Goal: Task Accomplishment & Management: Use online tool/utility

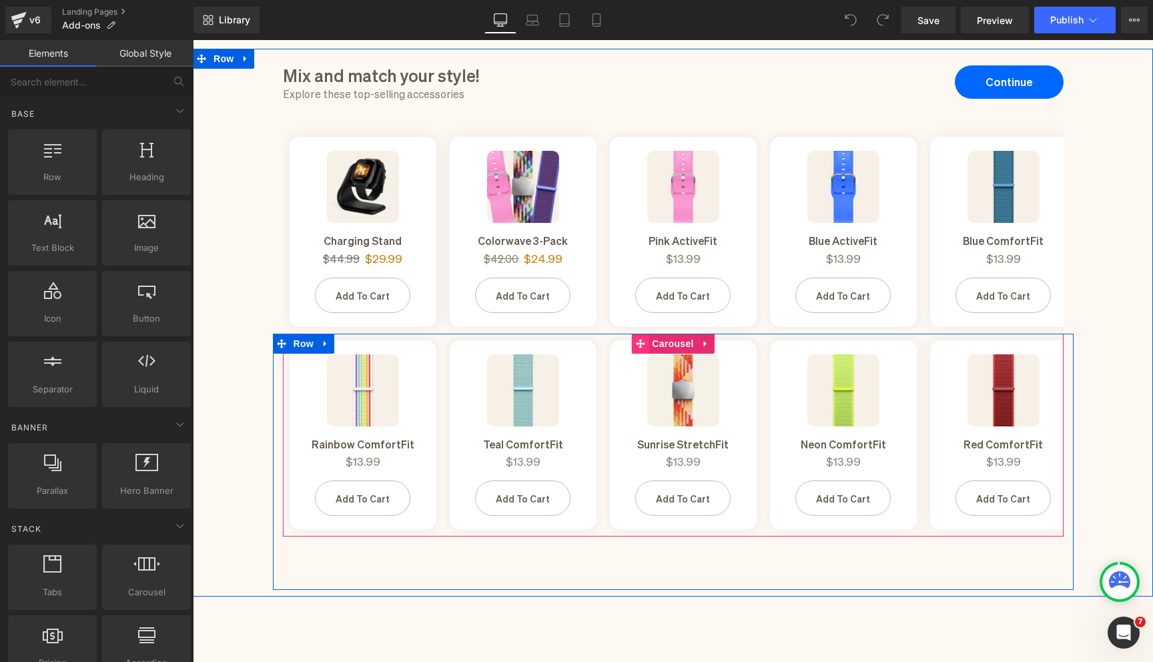
scroll to position [111, 0]
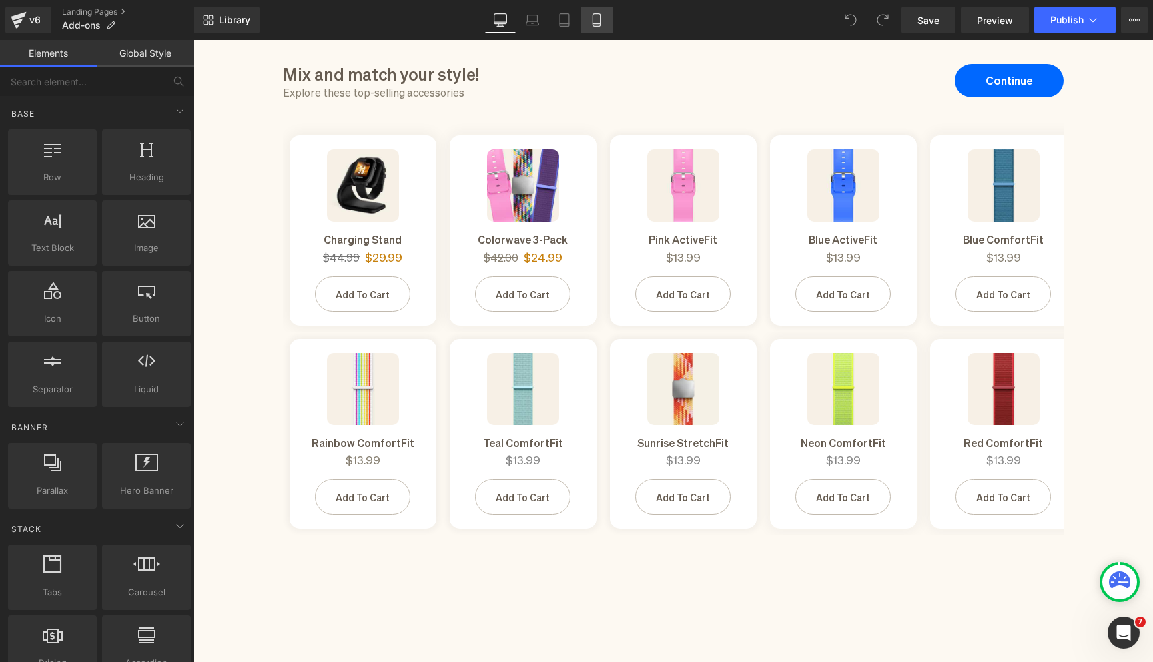
click at [595, 19] on icon at bounding box center [596, 19] width 13 height 13
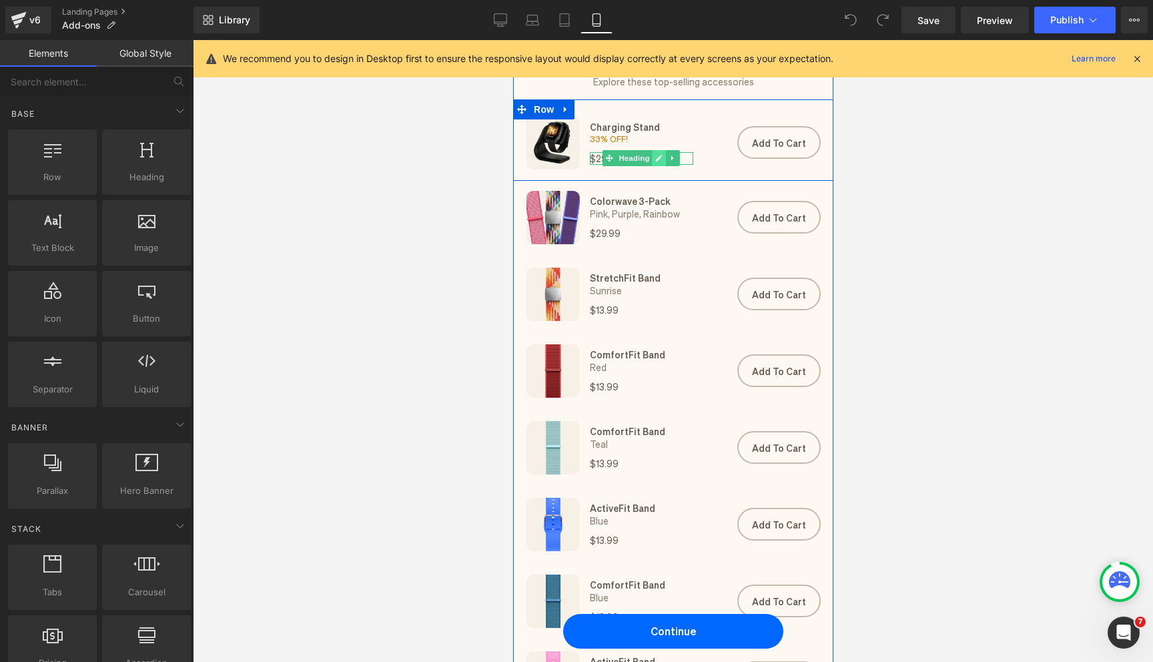
click at [656, 161] on icon at bounding box center [659, 159] width 7 height 7
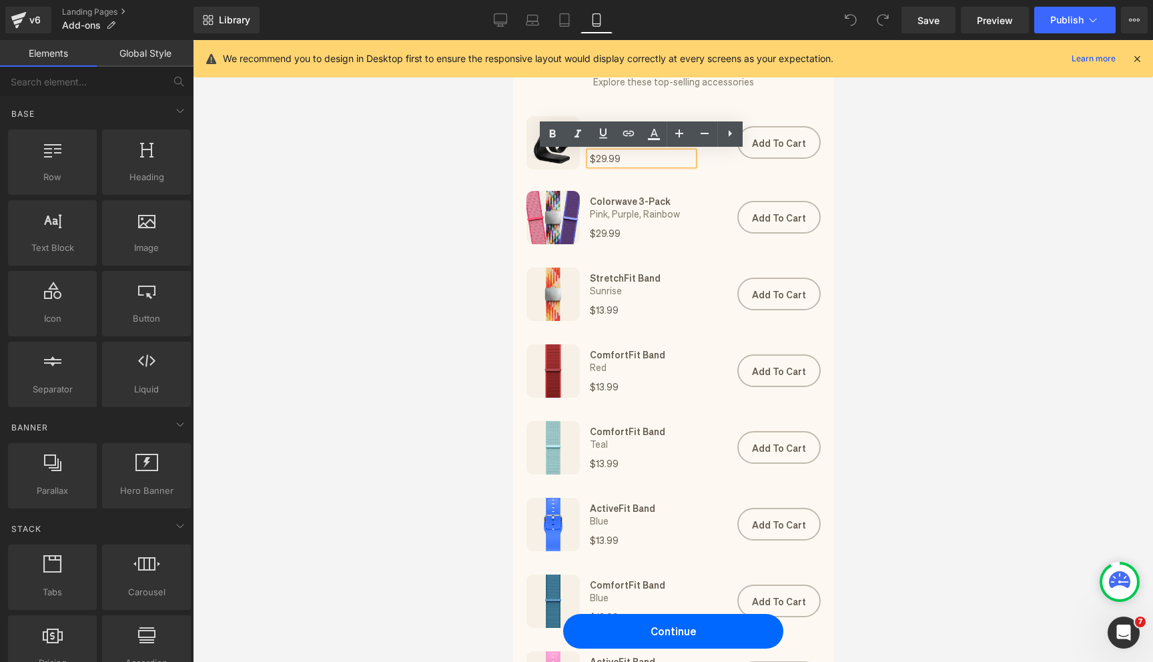
click at [602, 158] on h1 "$29.99" at bounding box center [640, 158] width 103 height 13
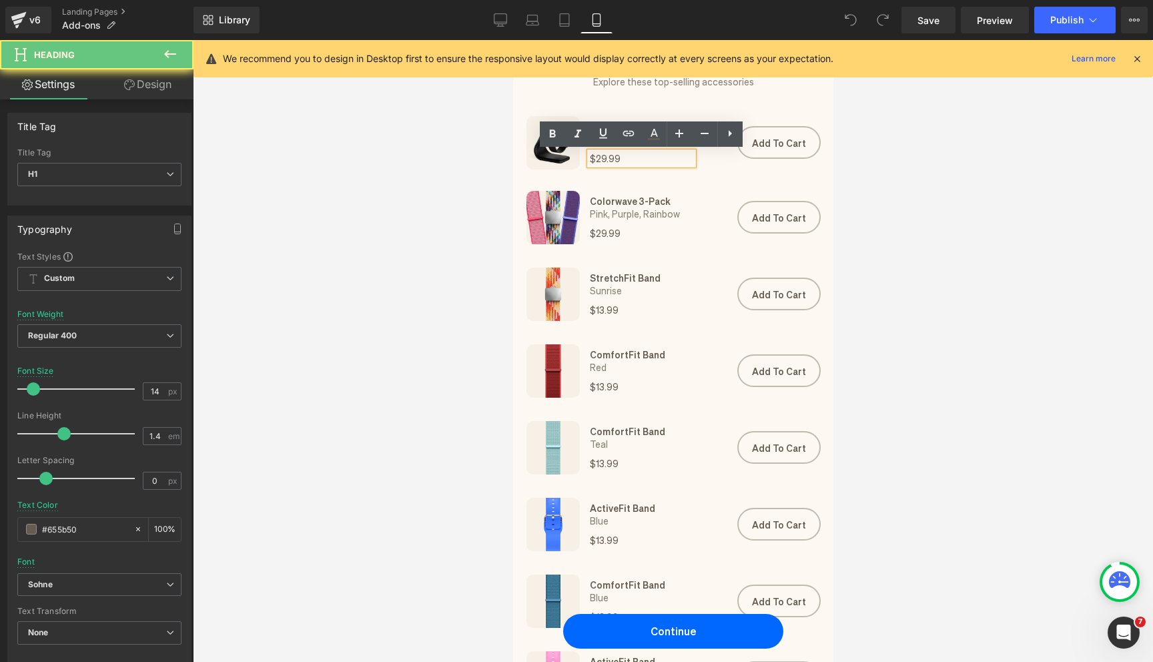
click at [604, 158] on h1 "$29.99" at bounding box center [640, 158] width 103 height 13
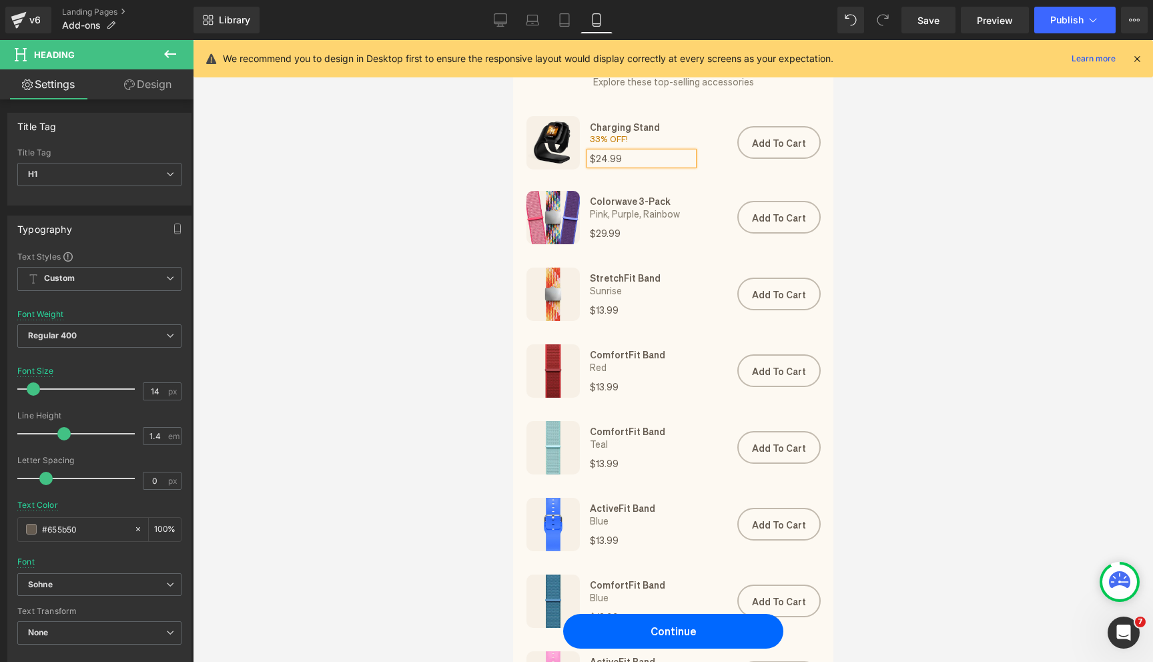
click at [936, 193] on div at bounding box center [673, 351] width 961 height 622
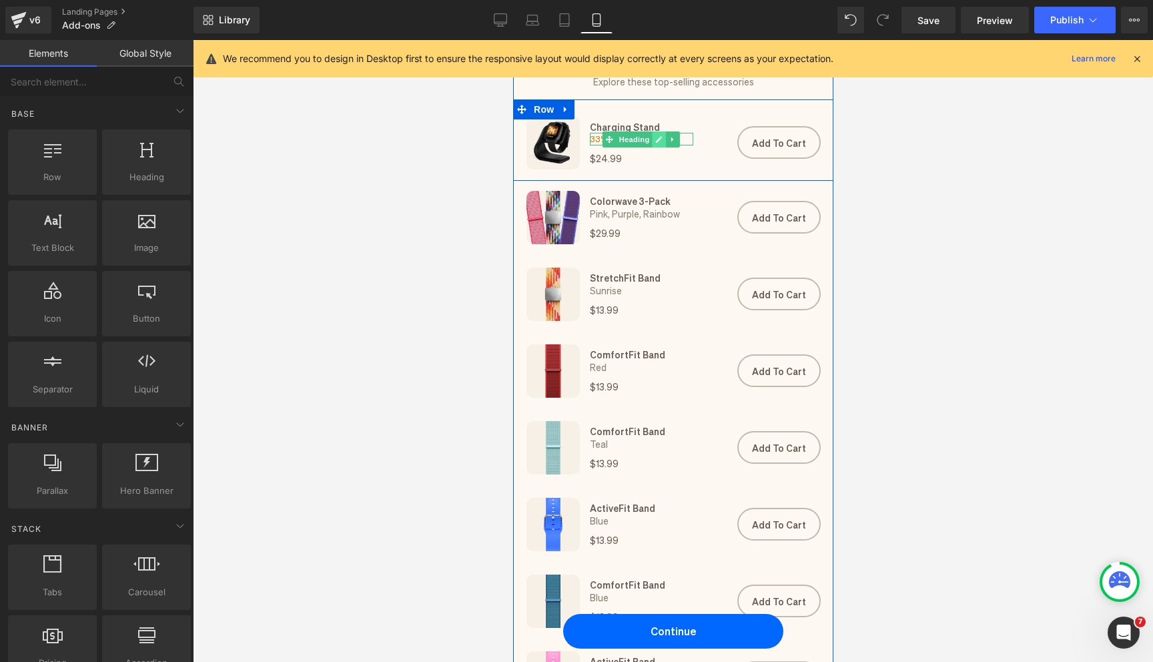
click at [661, 142] on icon at bounding box center [658, 139] width 7 height 8
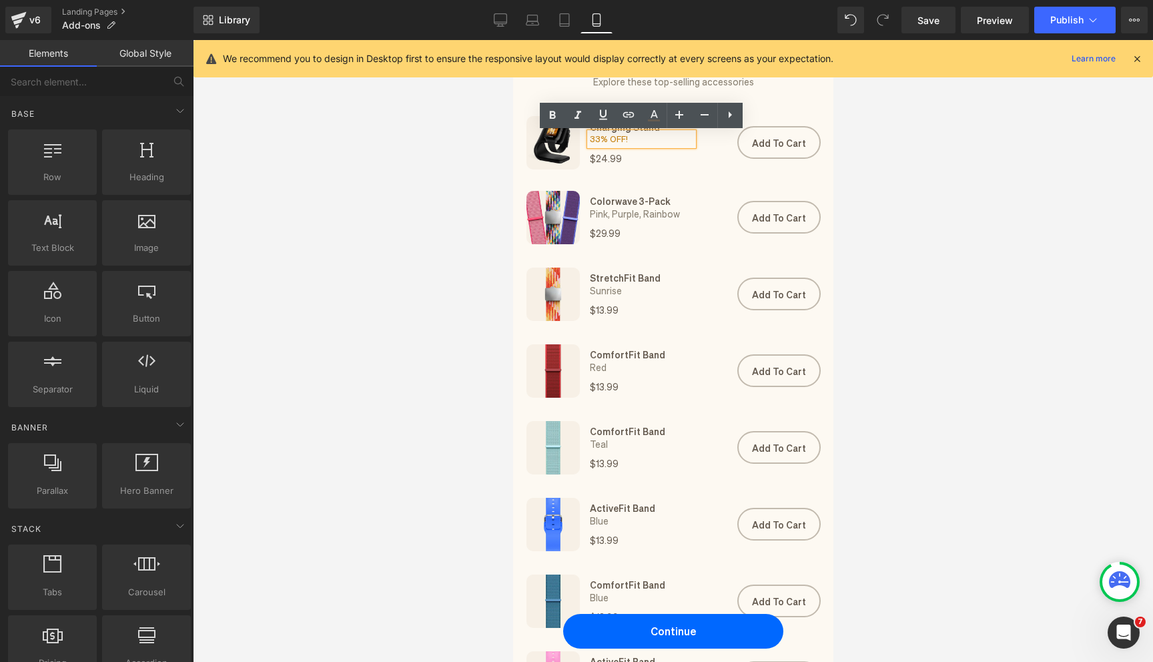
click at [597, 136] on h1 "33% OFF!" at bounding box center [640, 139] width 103 height 12
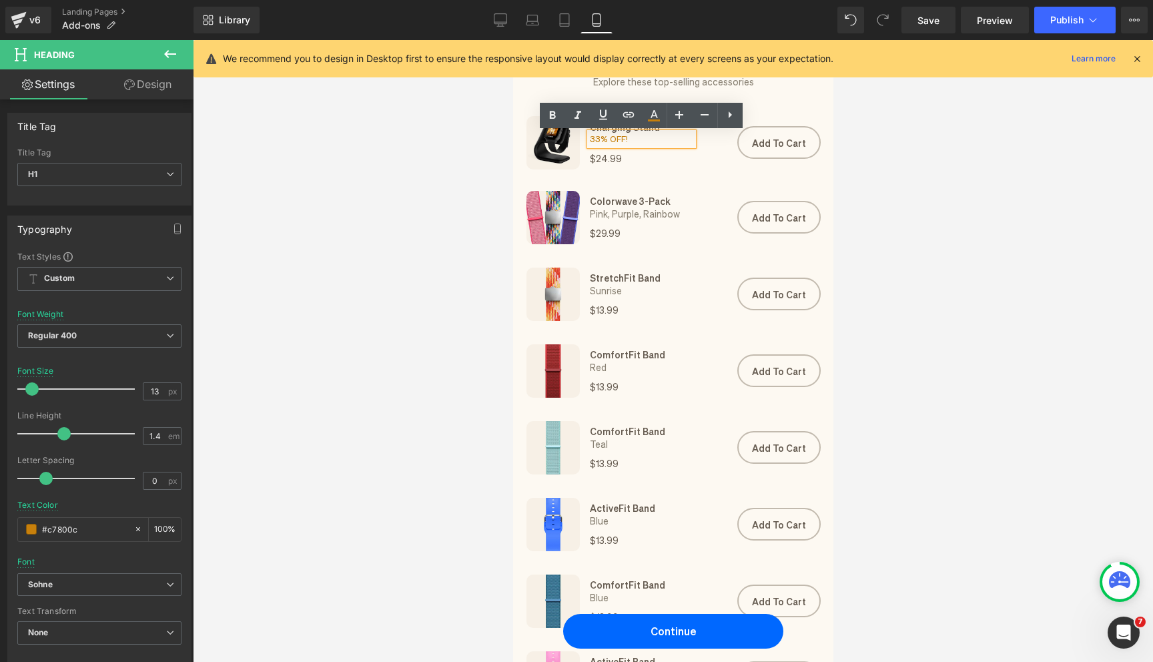
click at [848, 192] on div at bounding box center [673, 351] width 961 height 622
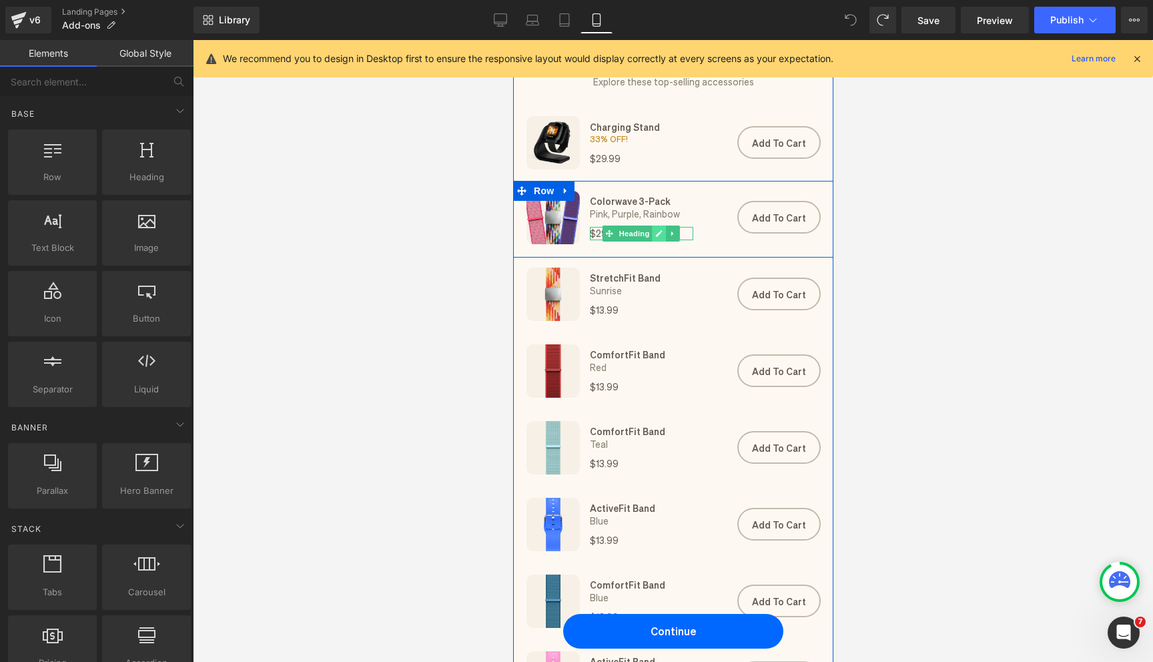
click at [659, 234] on icon at bounding box center [659, 233] width 7 height 7
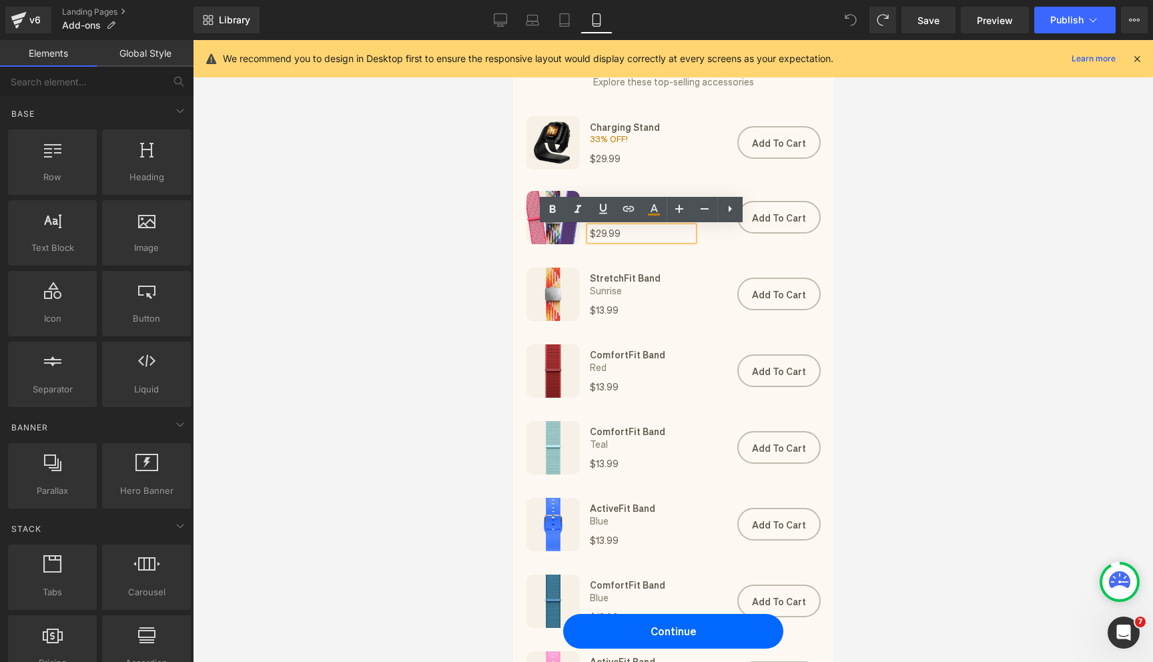
click at [607, 234] on h1 "$29.99" at bounding box center [640, 233] width 103 height 13
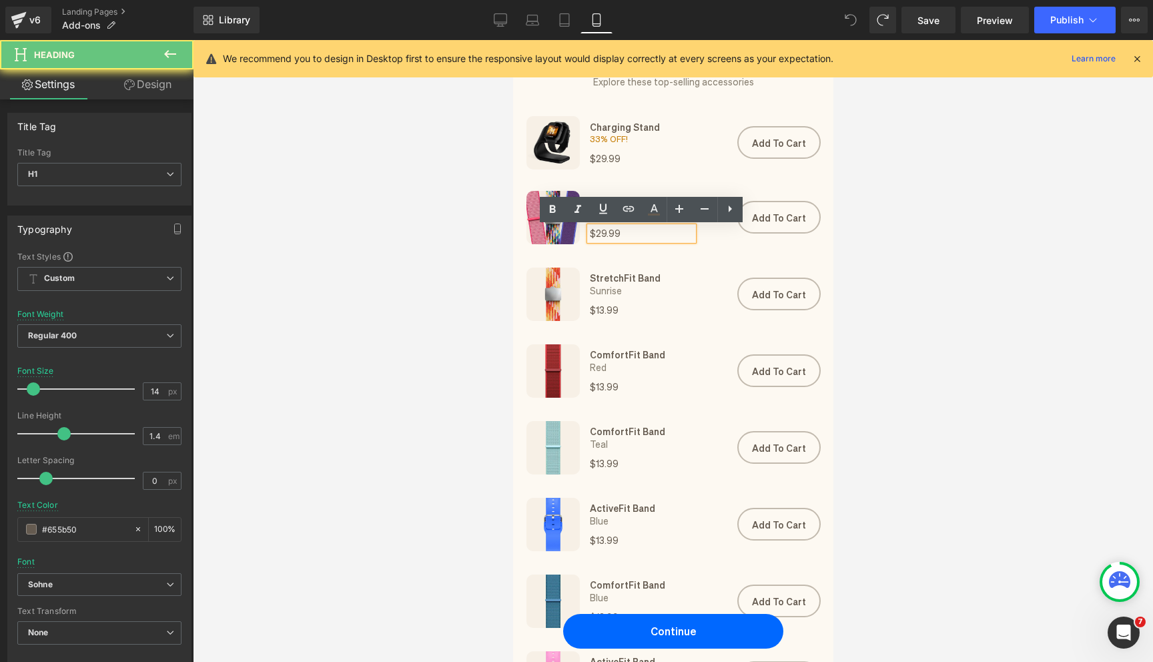
click at [602, 234] on h1 "$29.99" at bounding box center [640, 233] width 103 height 13
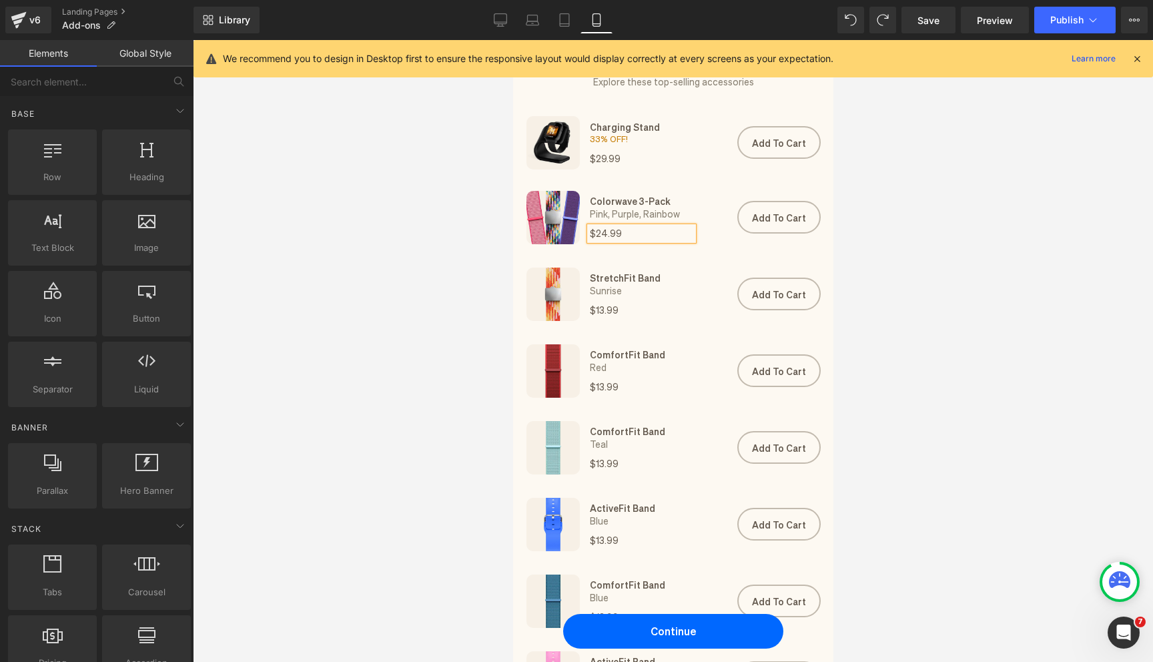
click at [873, 288] on div at bounding box center [673, 351] width 961 height 622
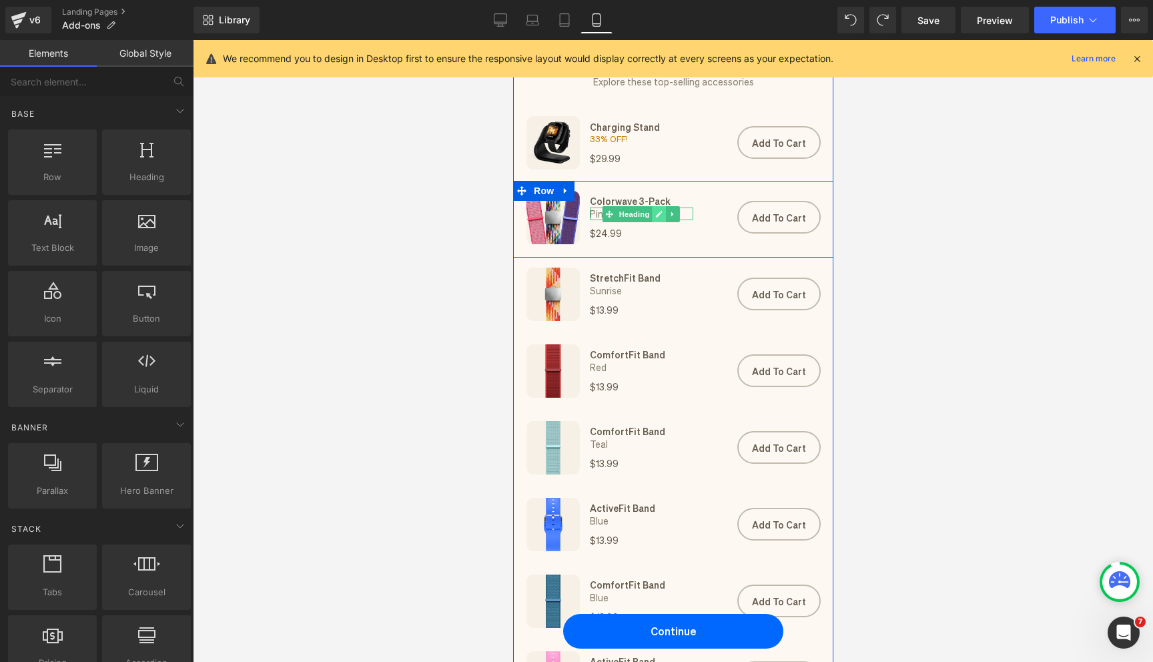
click at [657, 219] on link at bounding box center [659, 214] width 14 height 16
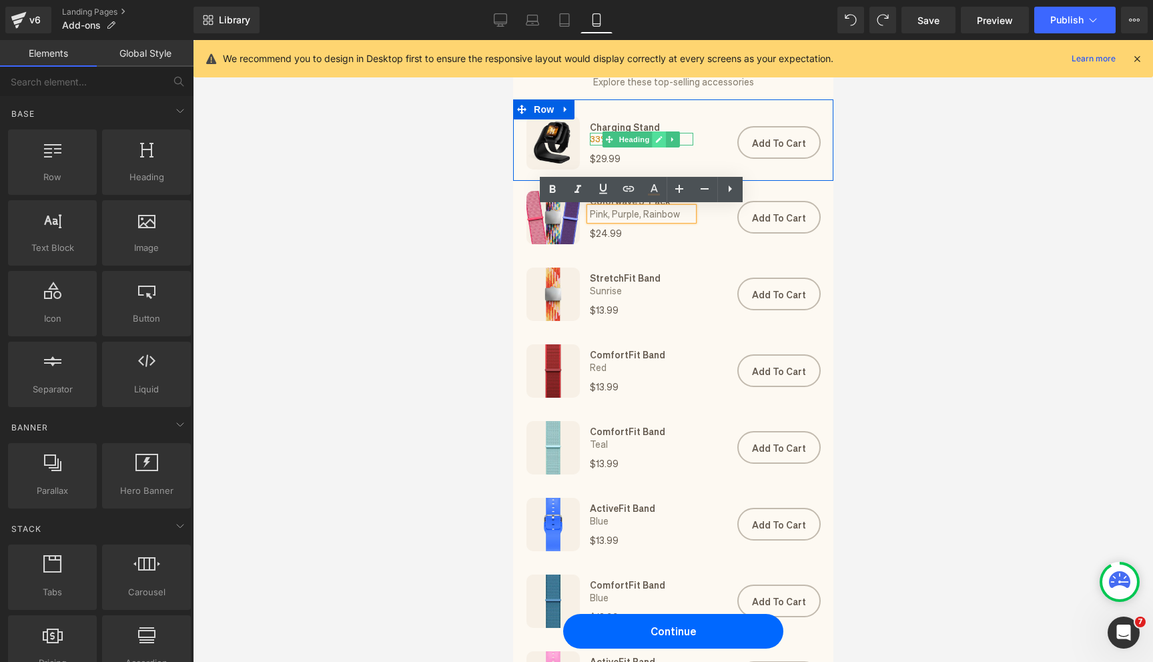
click at [653, 142] on link at bounding box center [659, 139] width 14 height 16
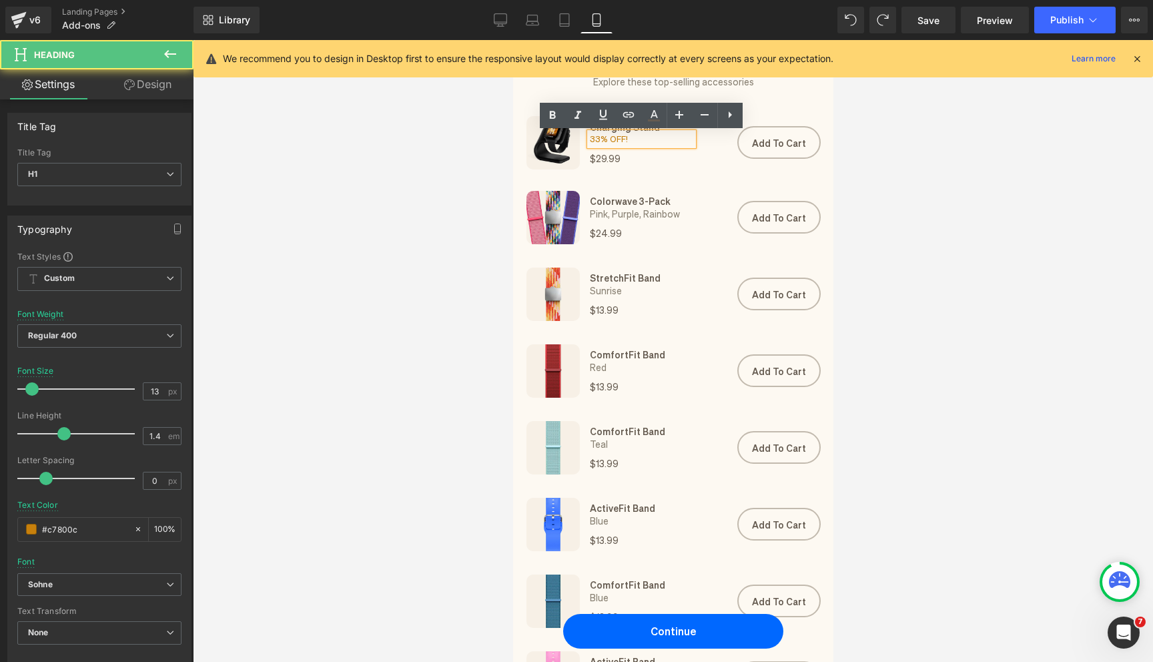
click at [617, 142] on h1 "33% OFF!" at bounding box center [640, 139] width 103 height 12
copy h1 "33% OFF!"
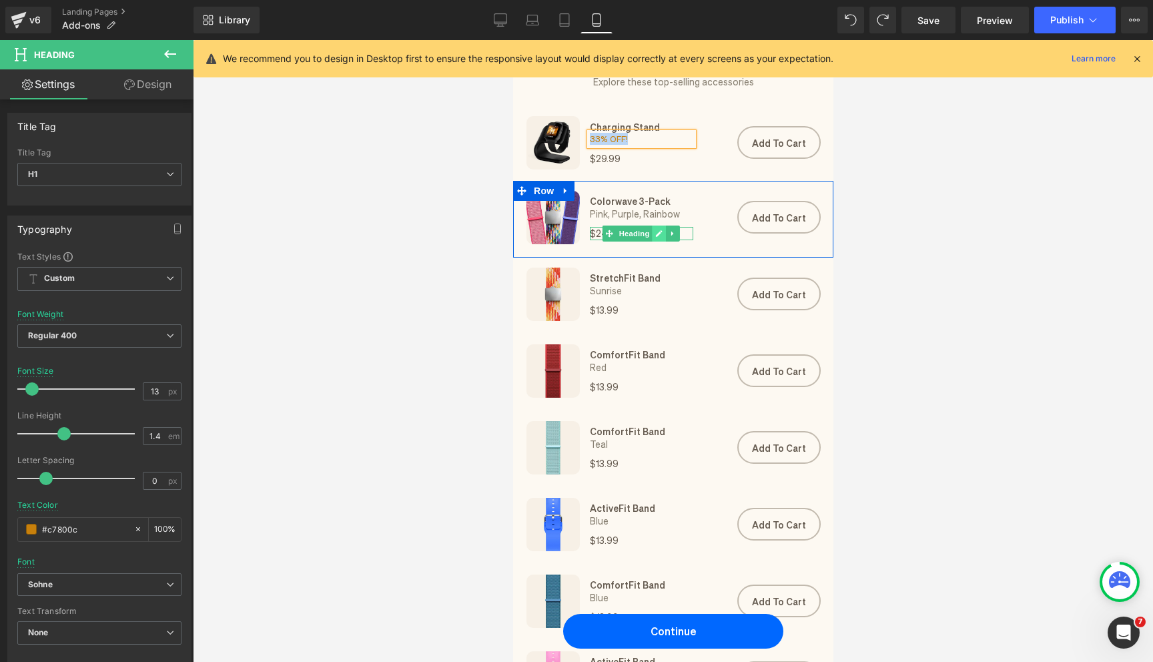
click at [659, 238] on link at bounding box center [659, 234] width 14 height 16
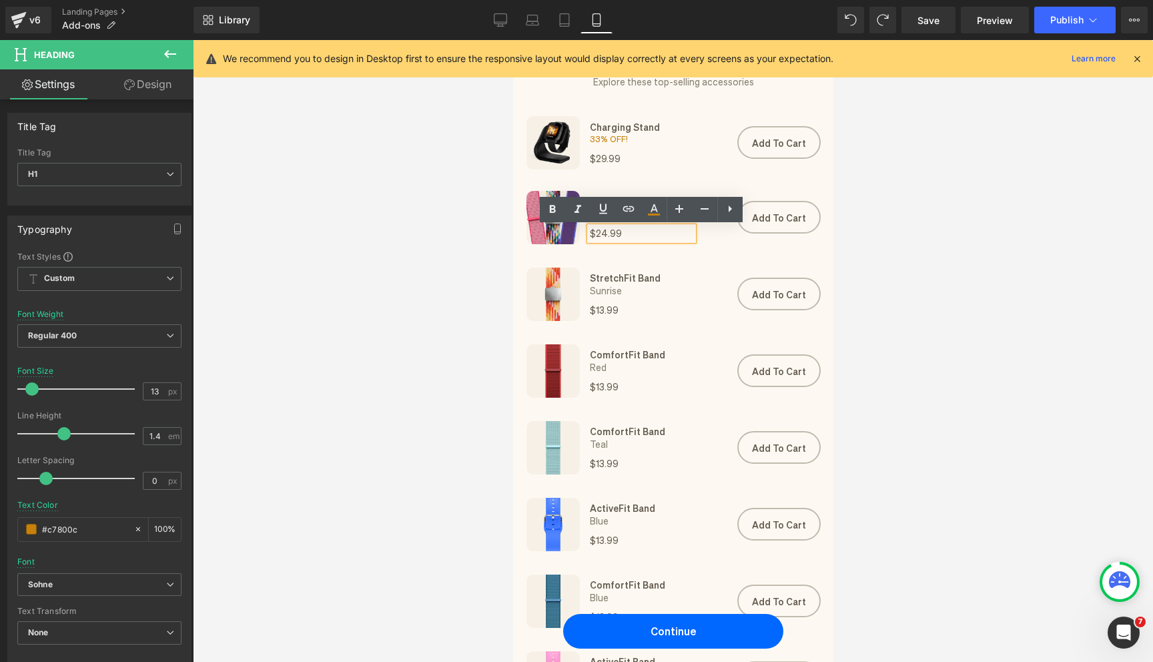
click at [627, 236] on h1 "$24.99" at bounding box center [640, 233] width 103 height 13
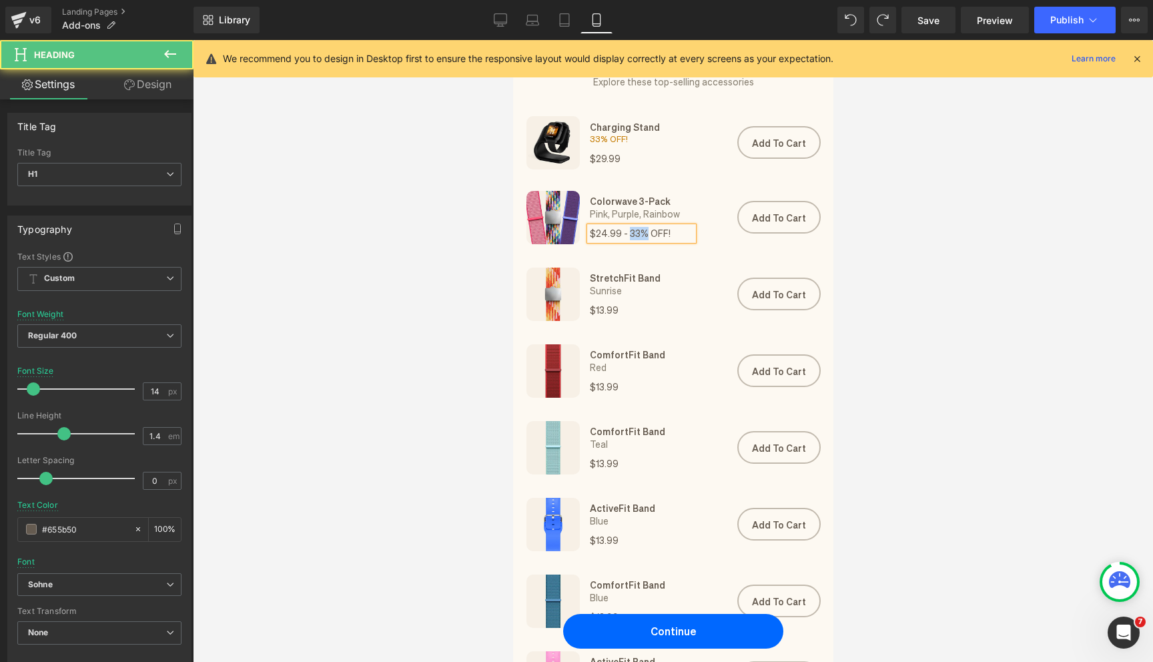
drag, startPoint x: 627, startPoint y: 237, endPoint x: 640, endPoint y: 238, distance: 13.4
click at [640, 238] on h1 "$24.99 - 33% OFF!" at bounding box center [640, 233] width 103 height 13
click at [635, 235] on h1 "$24.99 - 33% OFF!" at bounding box center [640, 233] width 103 height 13
click at [623, 231] on h1 "$24.99 - 40% OFF!" at bounding box center [640, 233] width 103 height 13
drag, startPoint x: 667, startPoint y: 234, endPoint x: 649, endPoint y: 233, distance: 18.7
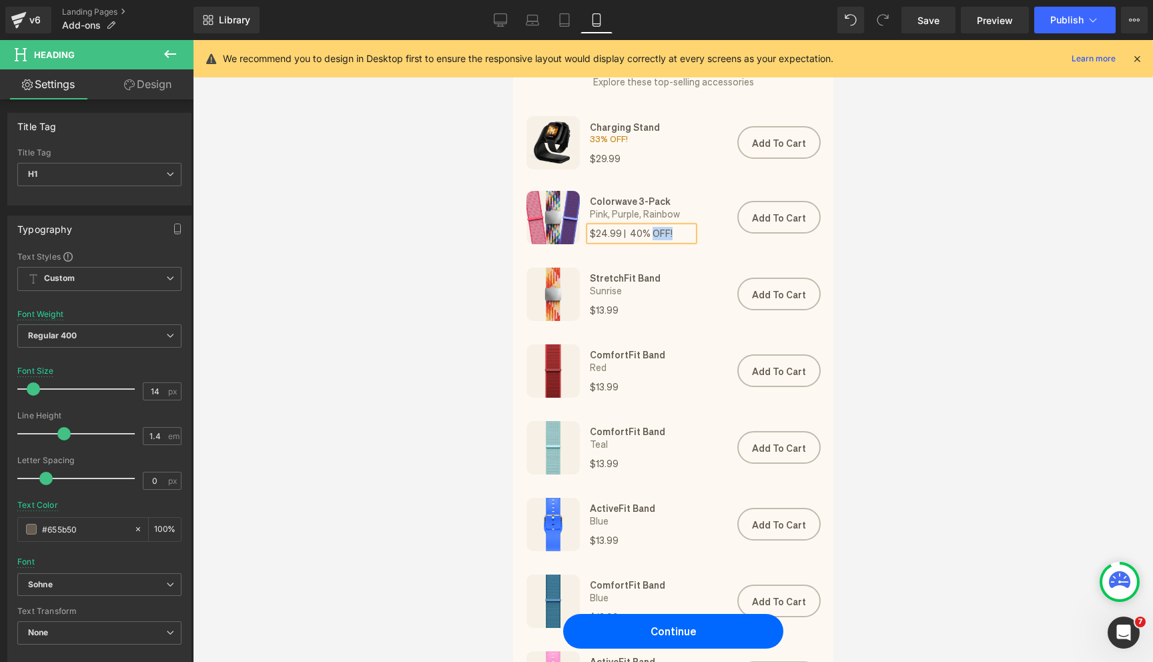
click at [649, 233] on h1 "$24.99 | 40% OFF!" at bounding box center [640, 233] width 103 height 13
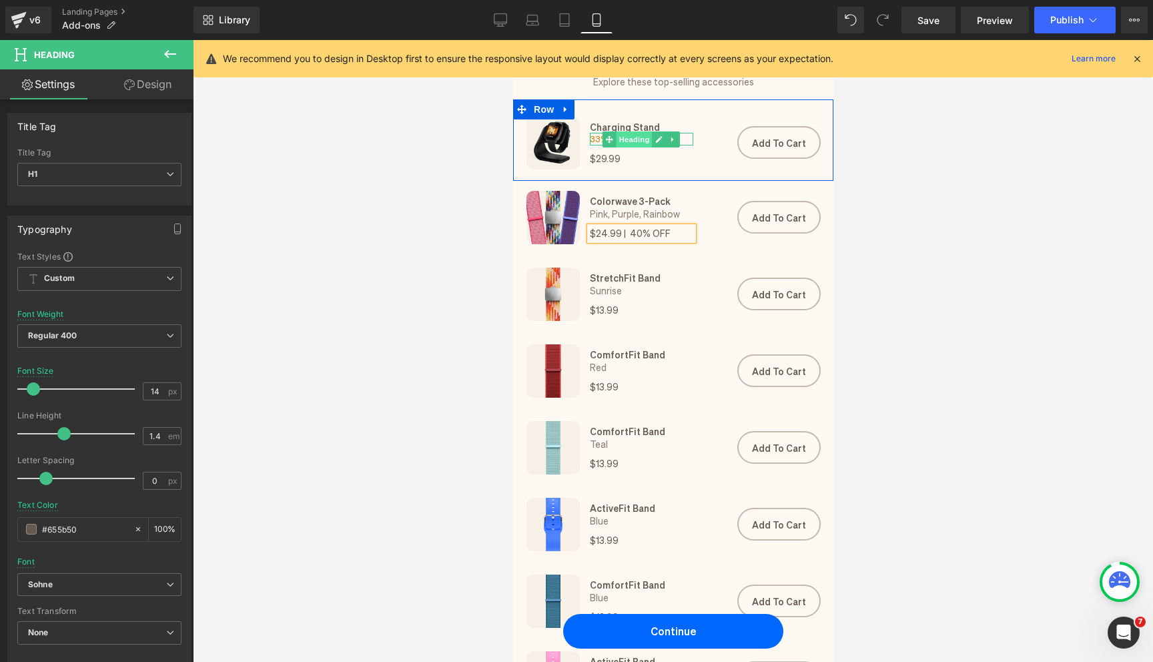
click at [631, 140] on span "Heading" at bounding box center [634, 139] width 36 height 16
click at [659, 140] on icon at bounding box center [659, 139] width 7 height 7
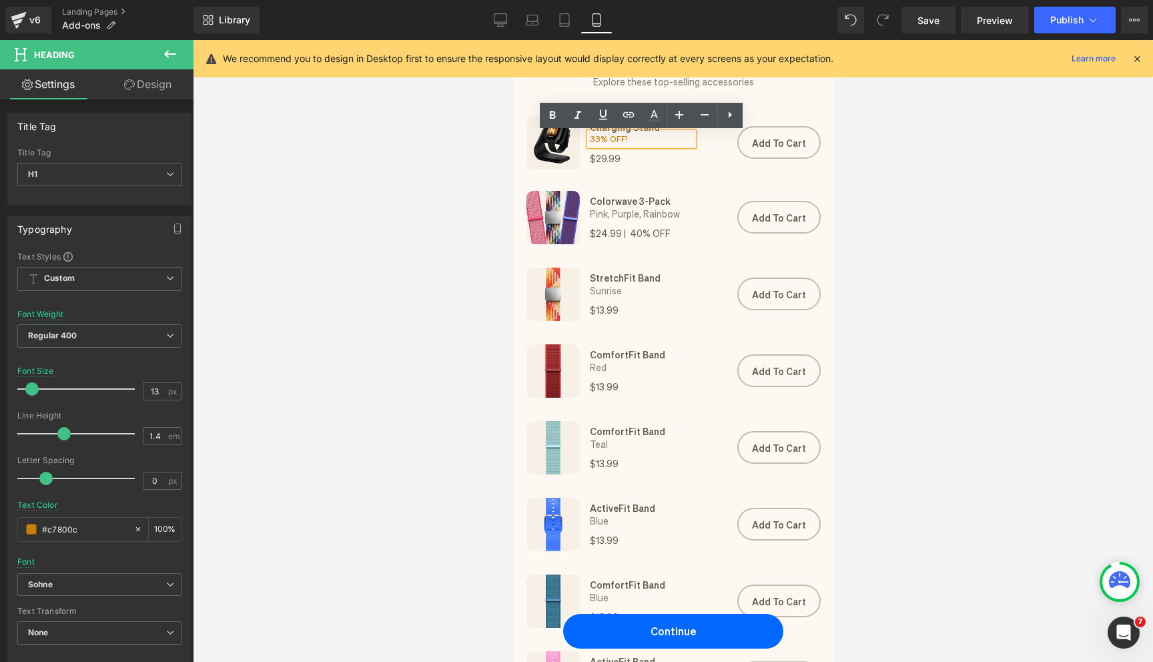
click at [640, 139] on h1 "33% OFF!" at bounding box center [640, 139] width 103 height 12
click at [1075, 277] on div at bounding box center [673, 351] width 961 height 622
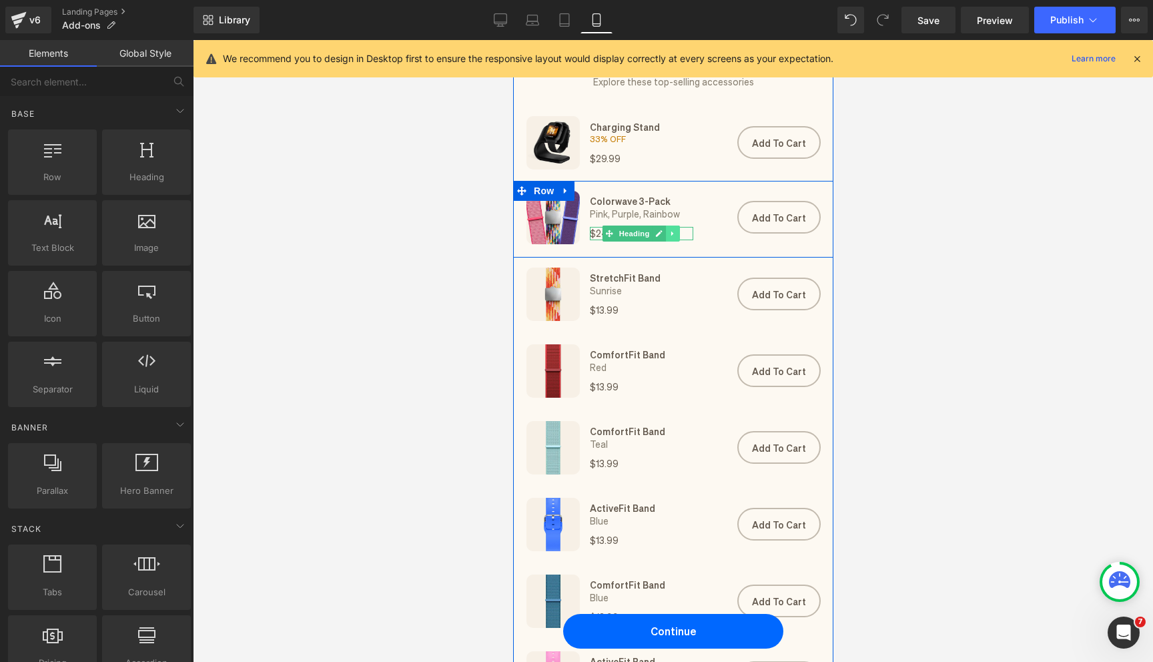
click at [669, 233] on icon at bounding box center [672, 234] width 7 height 8
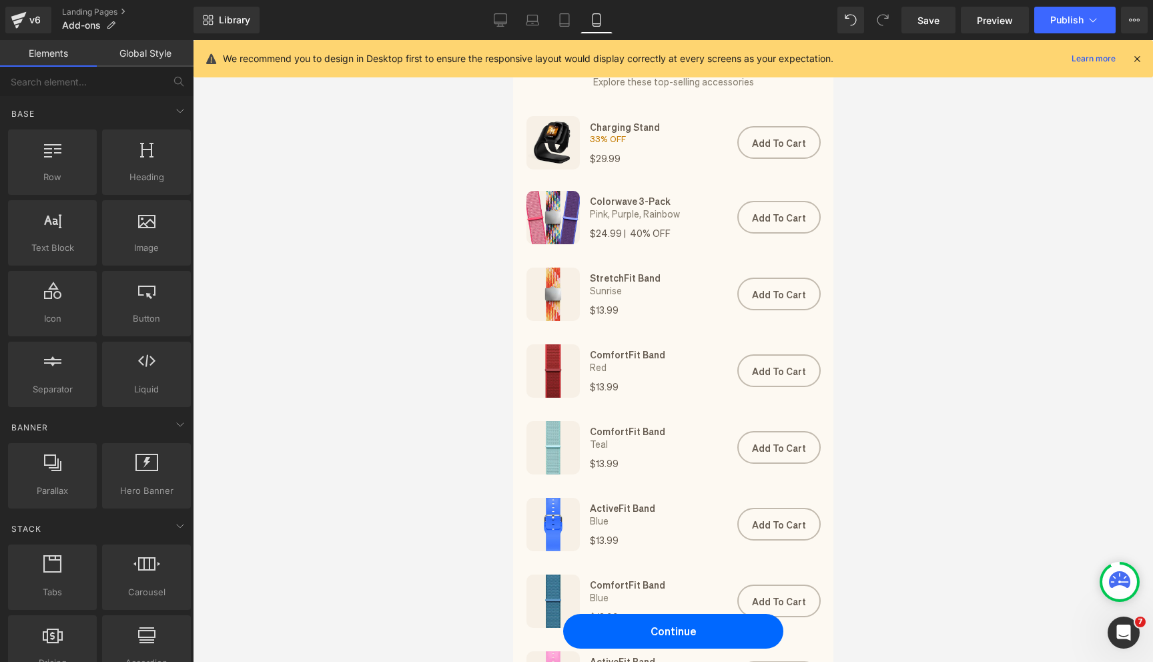
click at [914, 245] on div at bounding box center [673, 351] width 961 height 622
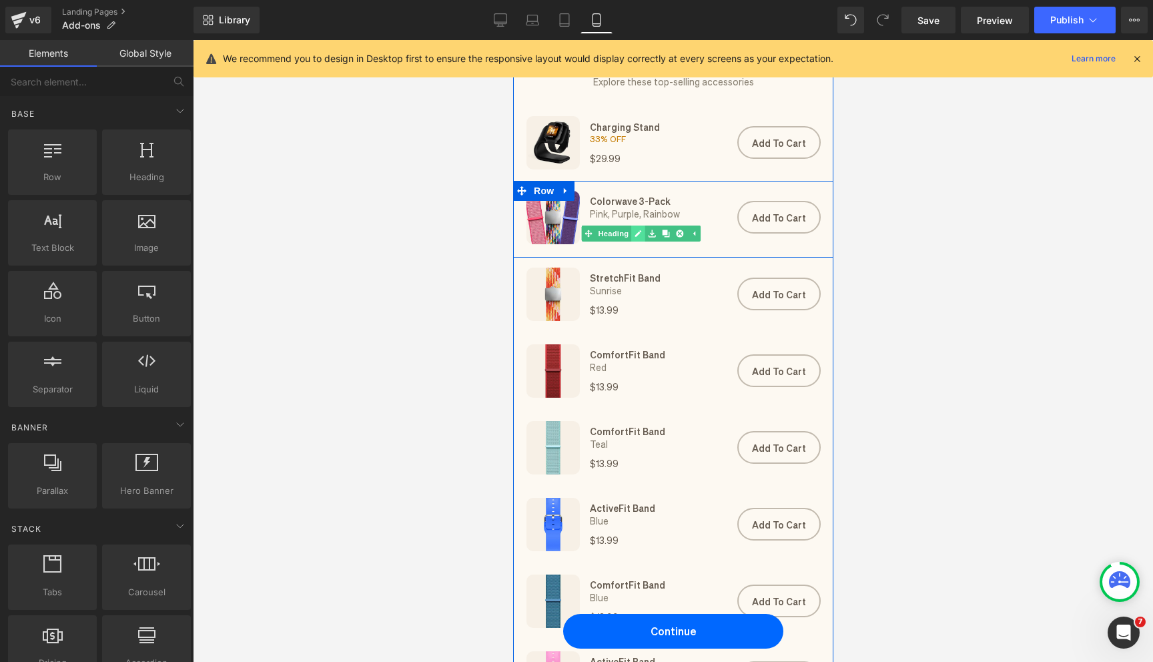
click at [639, 236] on icon at bounding box center [638, 234] width 7 height 8
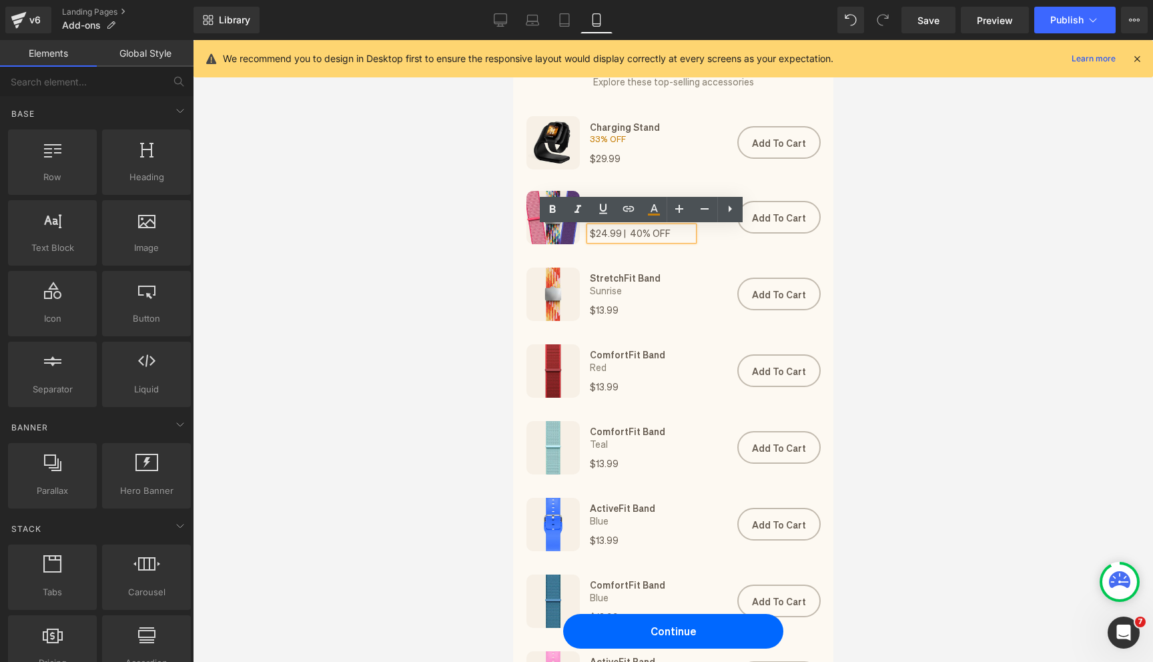
click at [630, 236] on h1 "$24.99 | 40% OFF" at bounding box center [640, 233] width 103 height 13
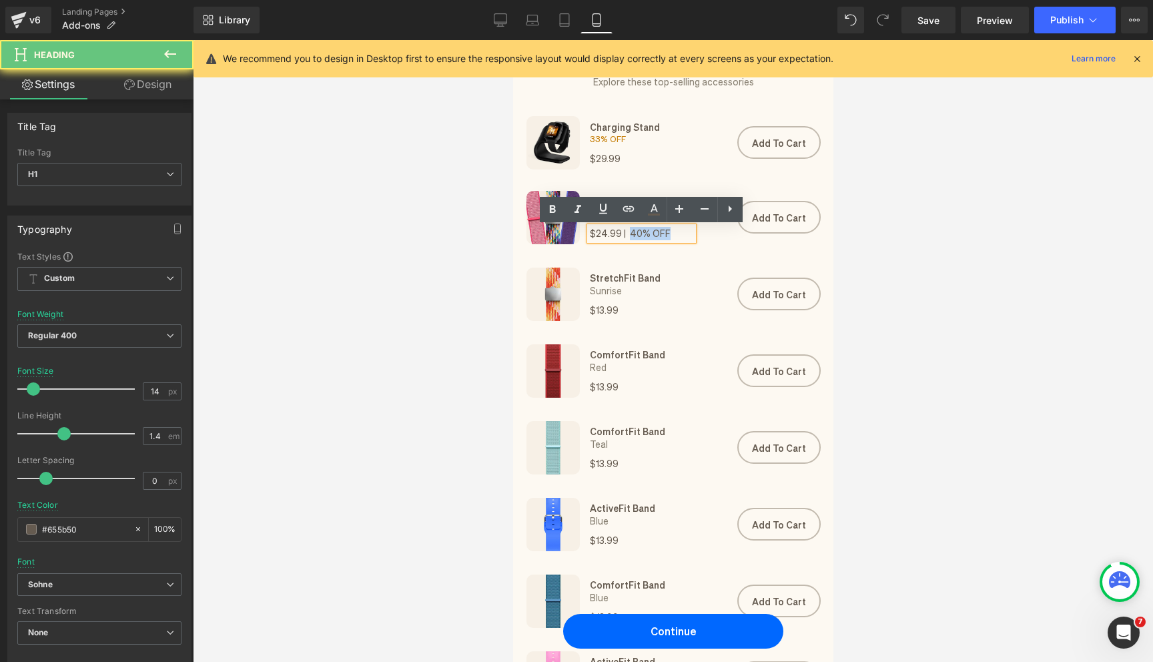
drag, startPoint x: 627, startPoint y: 236, endPoint x: 663, endPoint y: 236, distance: 36.0
click at [663, 236] on h1 "$24.99 | 40% OFF" at bounding box center [640, 233] width 103 height 13
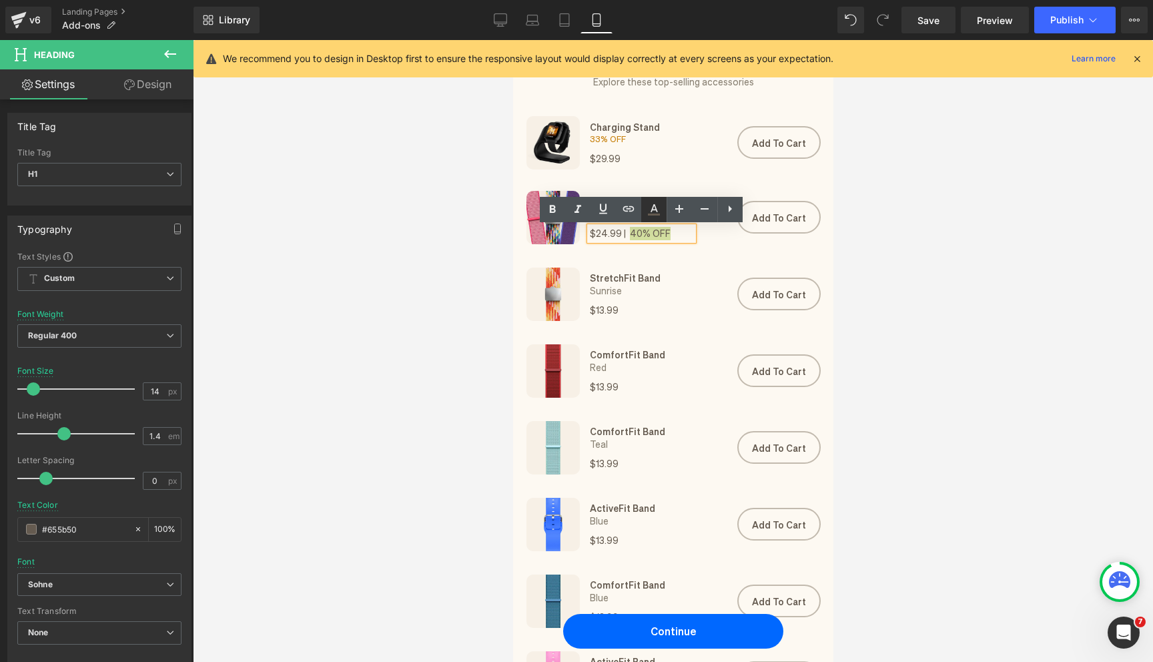
click at [655, 214] on icon at bounding box center [654, 215] width 12 height 2
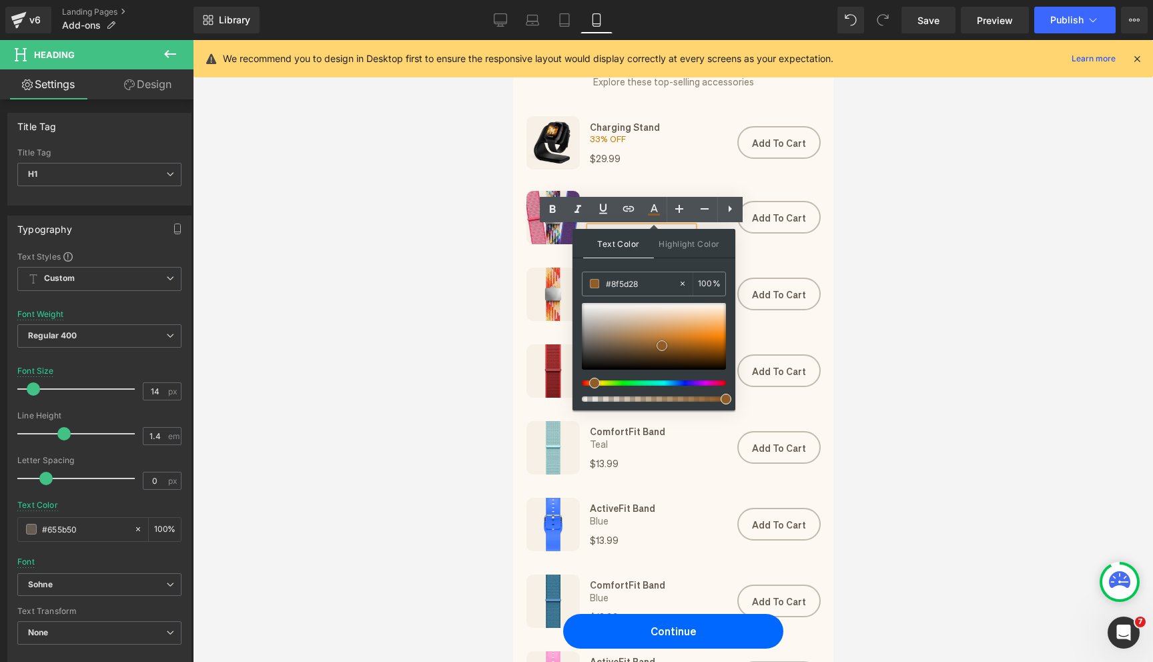
drag, startPoint x: 601, startPoint y: 342, endPoint x: 664, endPoint y: 342, distance: 62.7
click at [664, 342] on span at bounding box center [662, 345] width 11 height 11
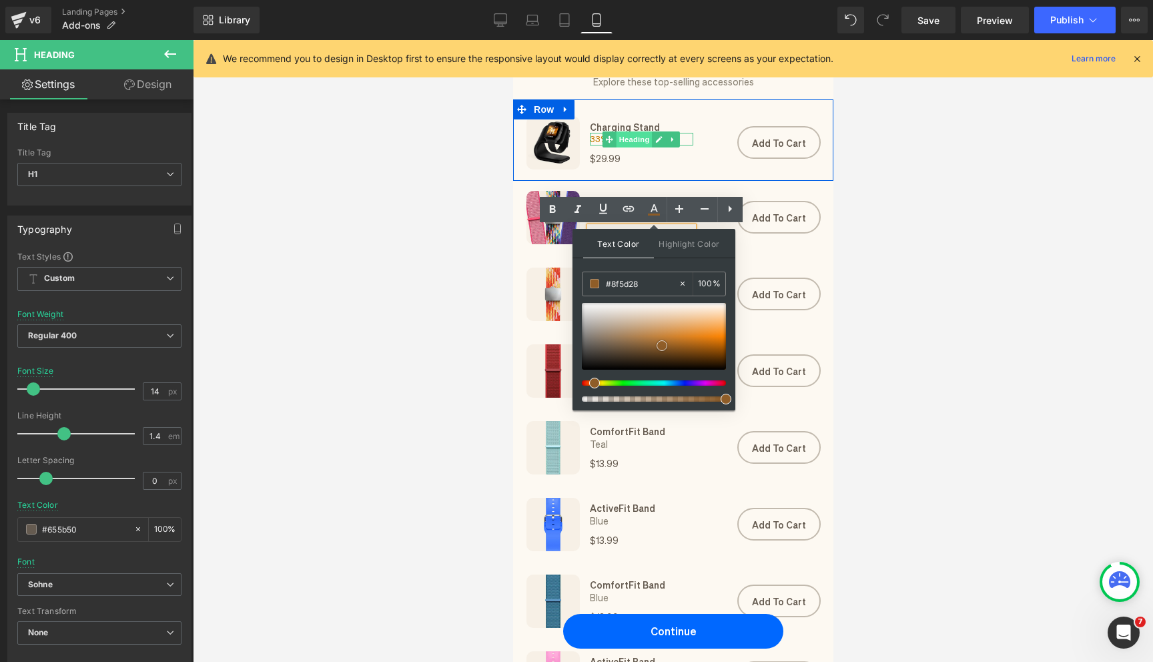
click at [630, 144] on span "Heading" at bounding box center [634, 139] width 36 height 16
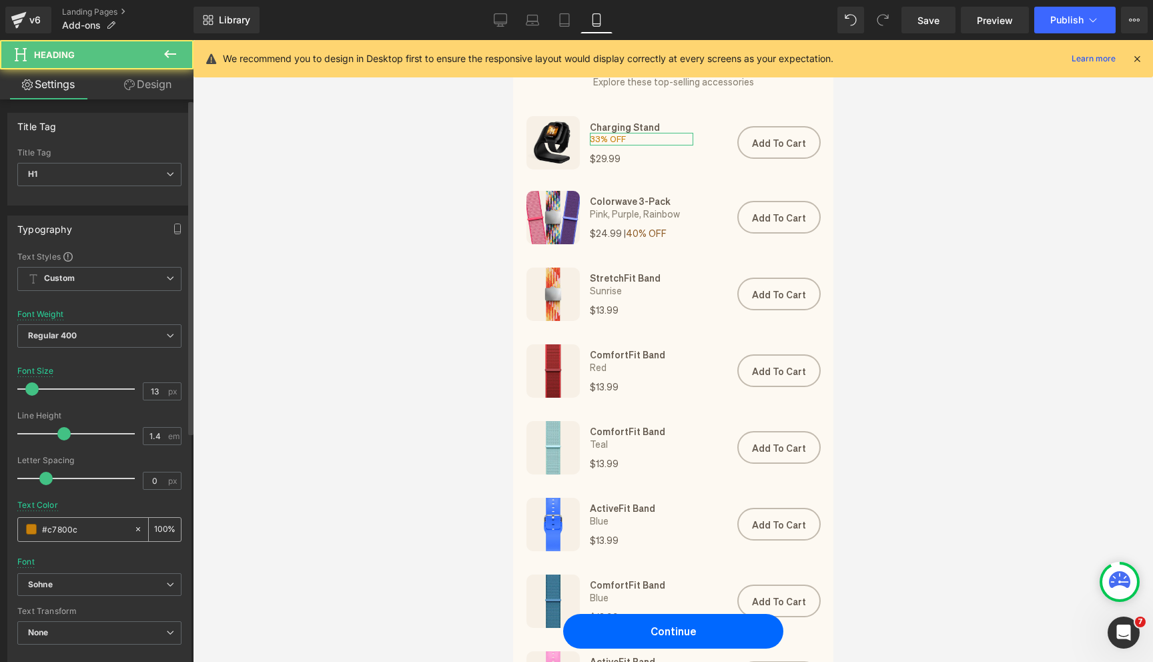
click at [73, 520] on div "#c7800c" at bounding box center [75, 529] width 115 height 23
click at [67, 525] on input "#c7800c" at bounding box center [84, 529] width 85 height 15
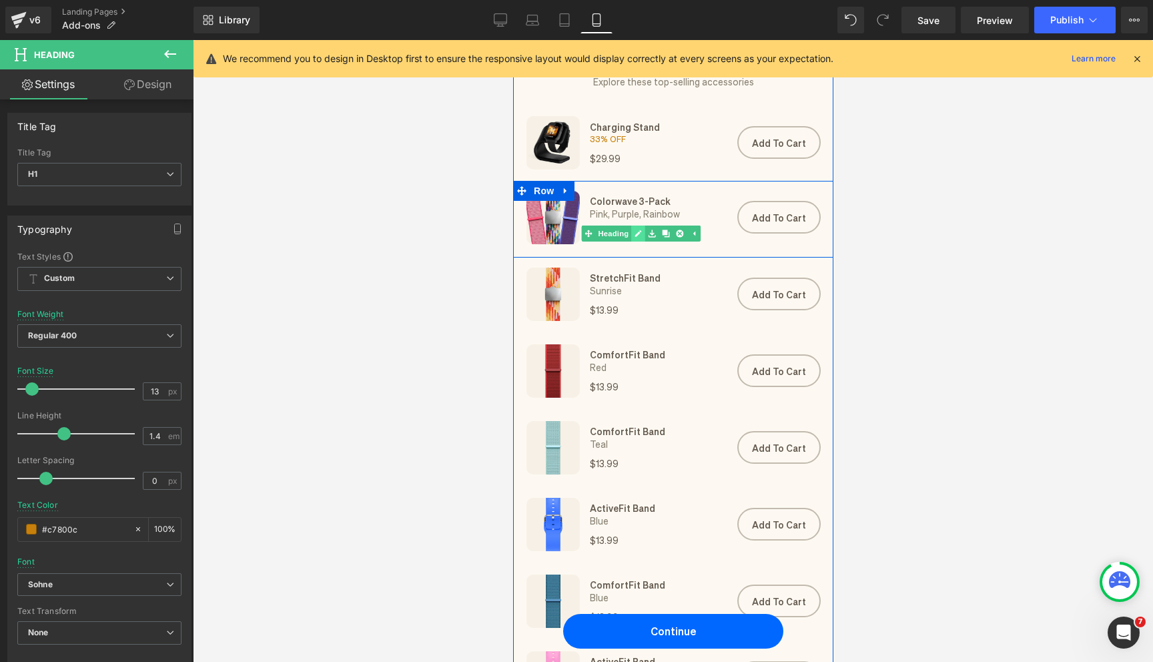
click at [641, 235] on icon at bounding box center [638, 234] width 7 height 8
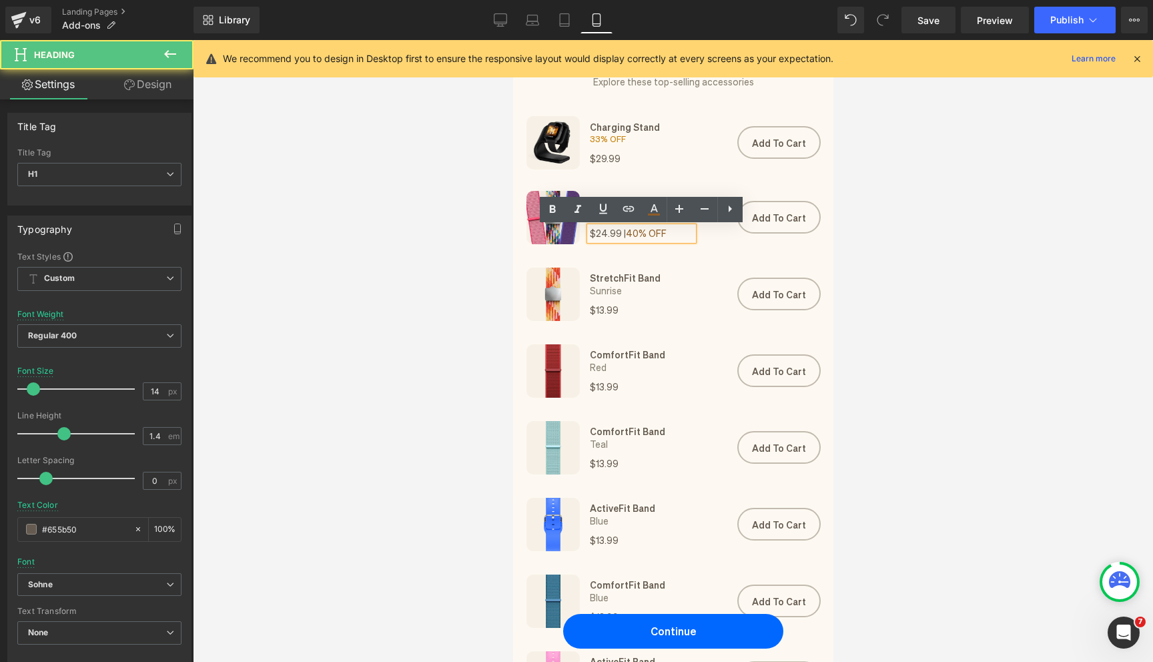
click at [645, 235] on span "40% OFF" at bounding box center [645, 233] width 41 height 12
drag, startPoint x: 626, startPoint y: 235, endPoint x: 673, endPoint y: 236, distance: 46.7
click at [673, 236] on h1 "$24.99 | 40% OFF" at bounding box center [640, 233] width 103 height 13
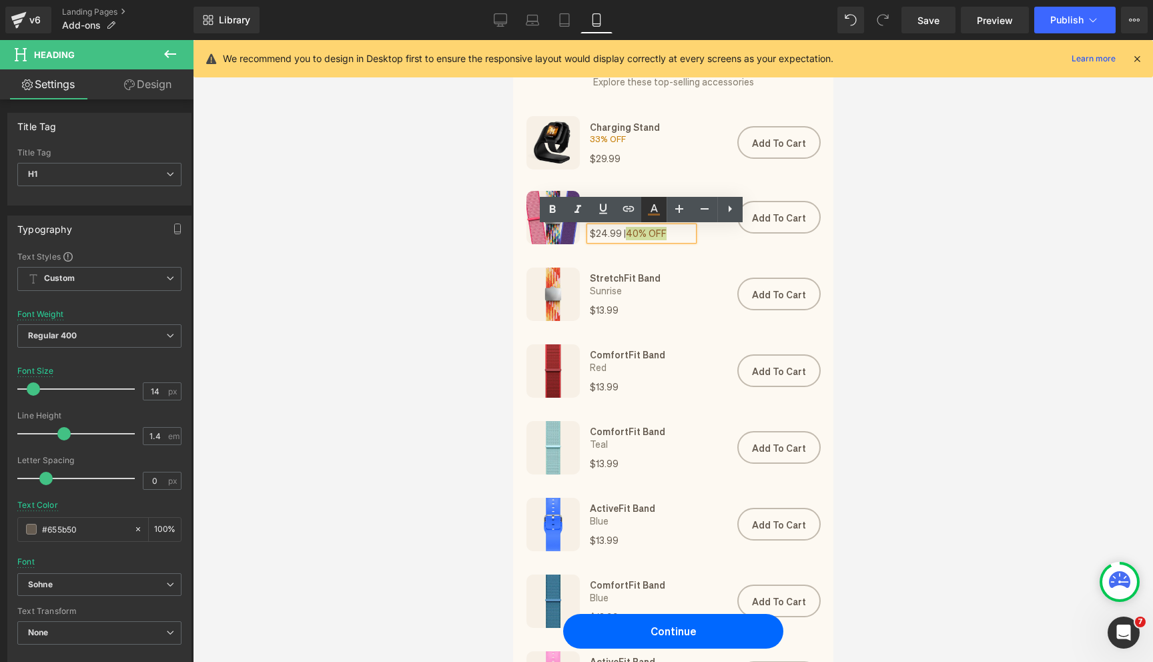
click at [662, 219] on link at bounding box center [653, 209] width 25 height 25
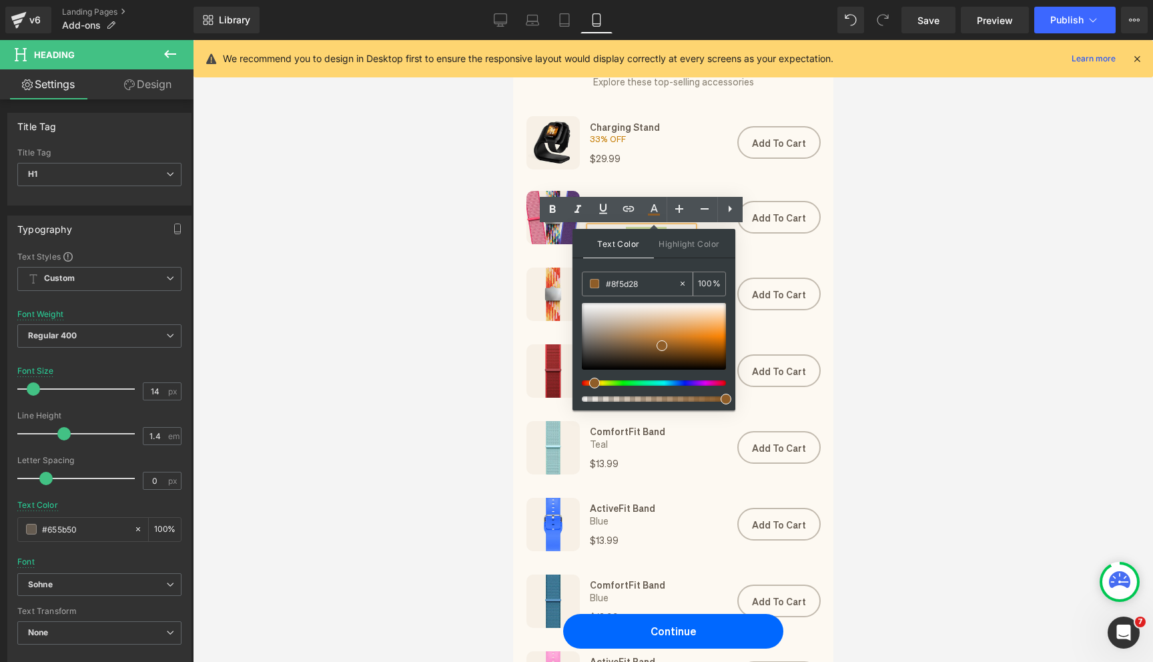
click at [629, 284] on input "#655b50" at bounding box center [642, 283] width 72 height 15
paste input "#c7800c"
click at [613, 280] on input "##c7800c" at bounding box center [642, 283] width 72 height 15
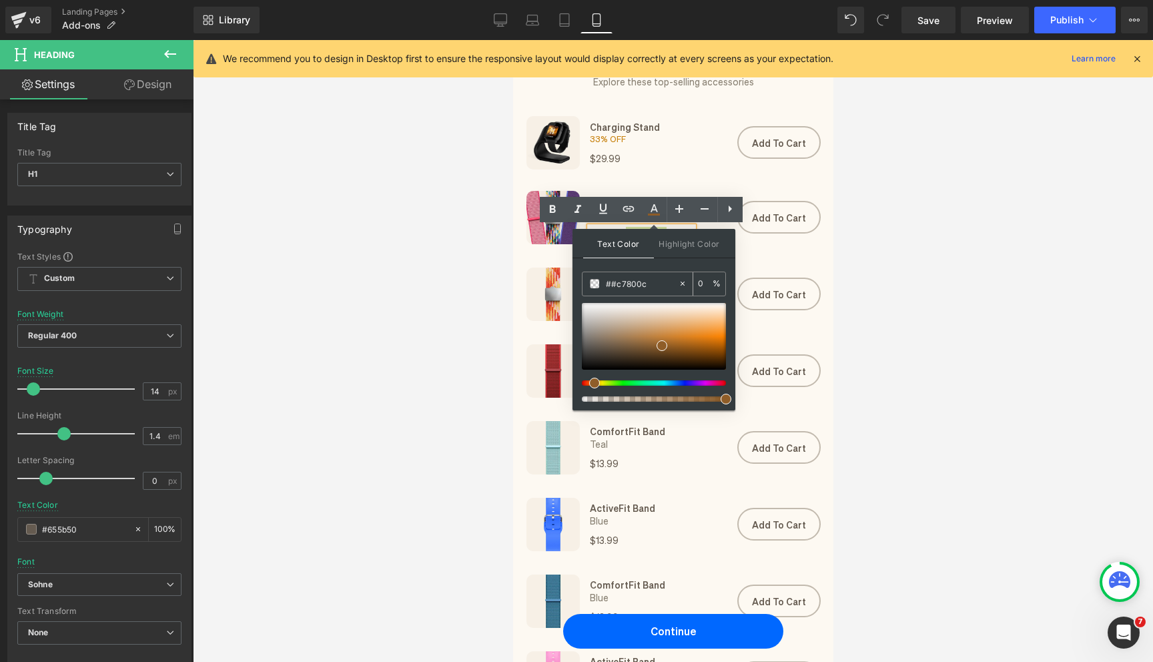
click at [613, 280] on input "##c7800c" at bounding box center [642, 283] width 72 height 15
paste input "text"
type input "#c7800c"
click at [708, 342] on span at bounding box center [710, 342] width 11 height 11
drag, startPoint x: 315, startPoint y: 300, endPoint x: 908, endPoint y: 346, distance: 594.5
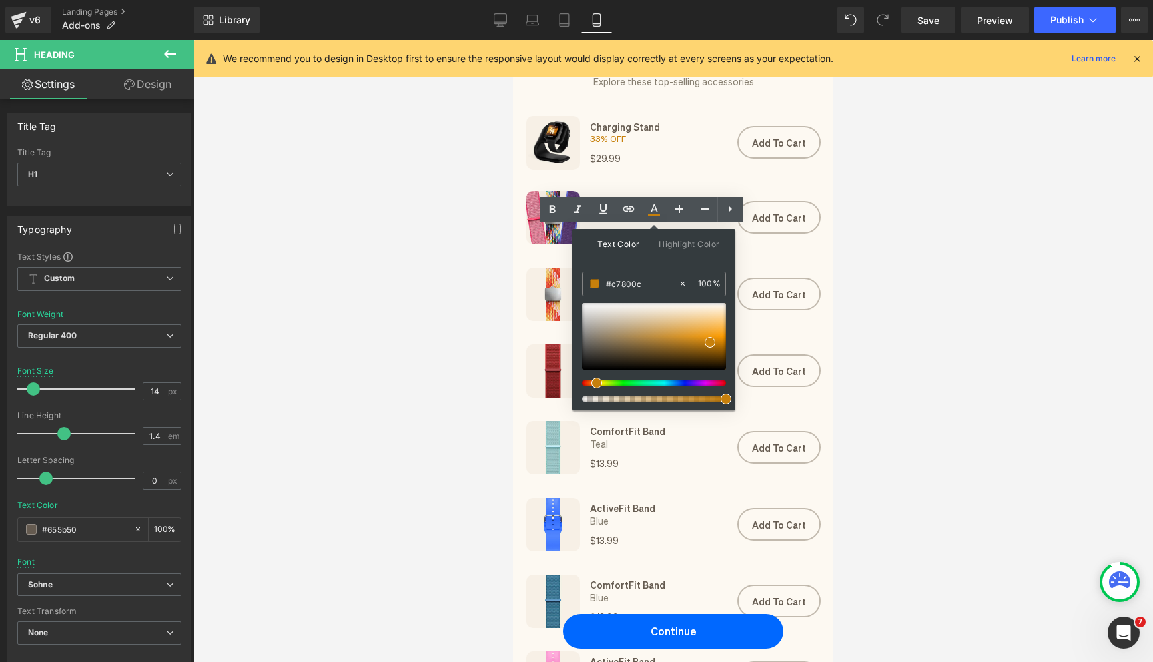
click at [908, 346] on div at bounding box center [673, 351] width 961 height 622
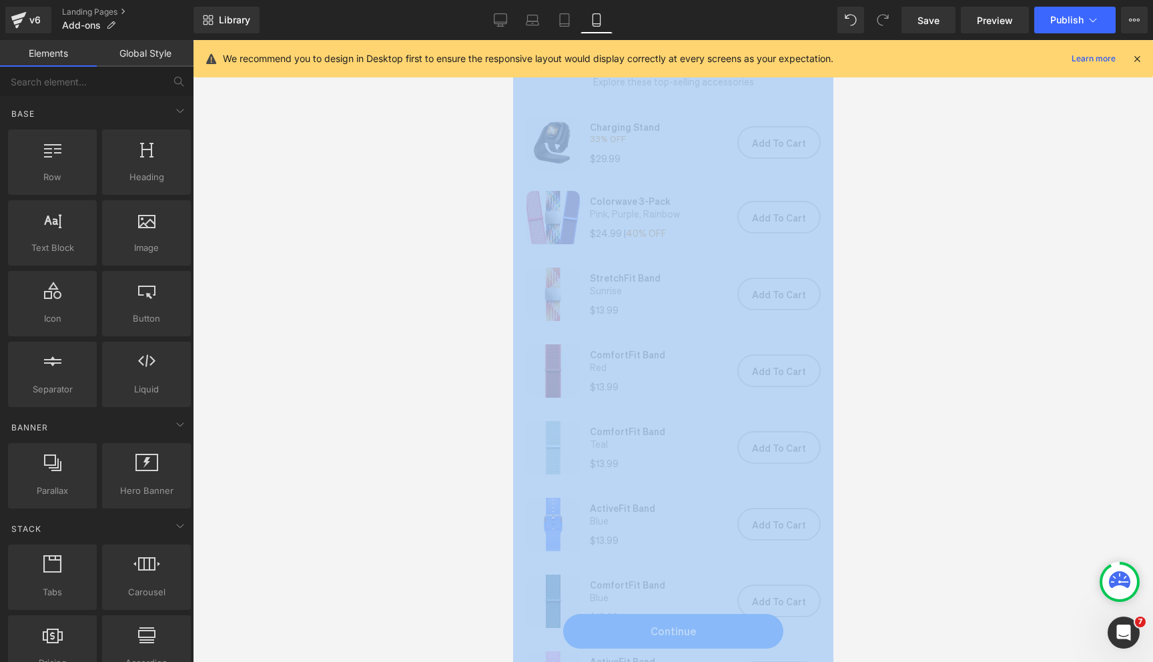
click at [908, 346] on div at bounding box center [673, 351] width 961 height 622
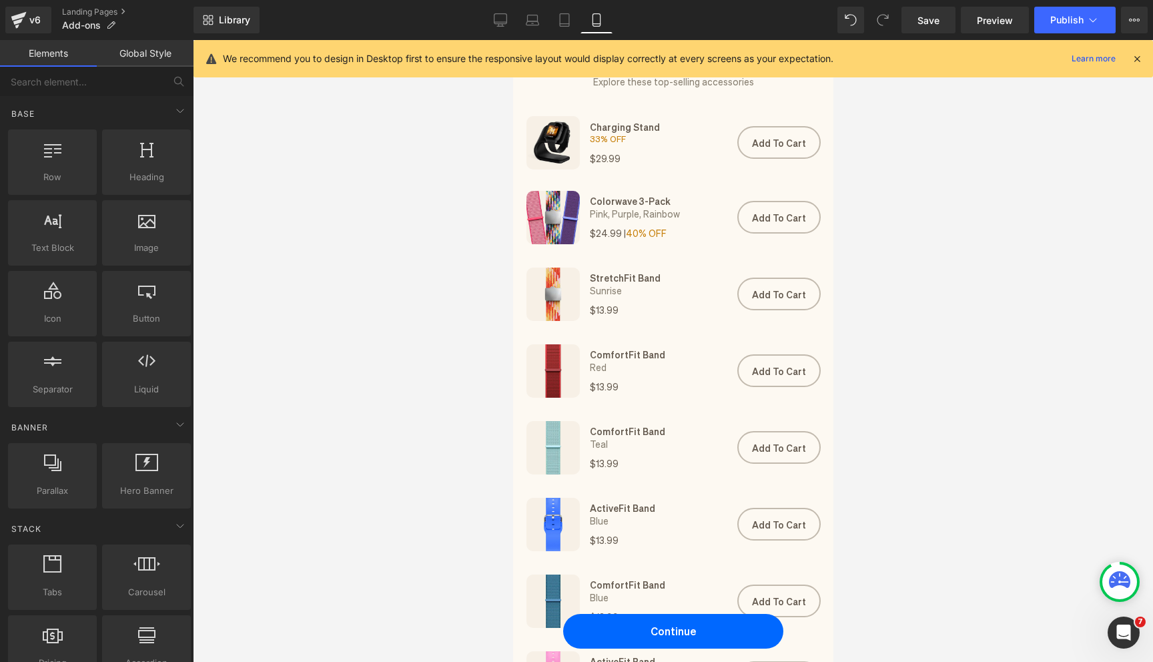
click at [697, 251] on div "Image Colorwave 3-Pack Heading Pink, Purple, Rainbow Heading $24.99 | 40% OFF H…" at bounding box center [673, 219] width 320 height 77
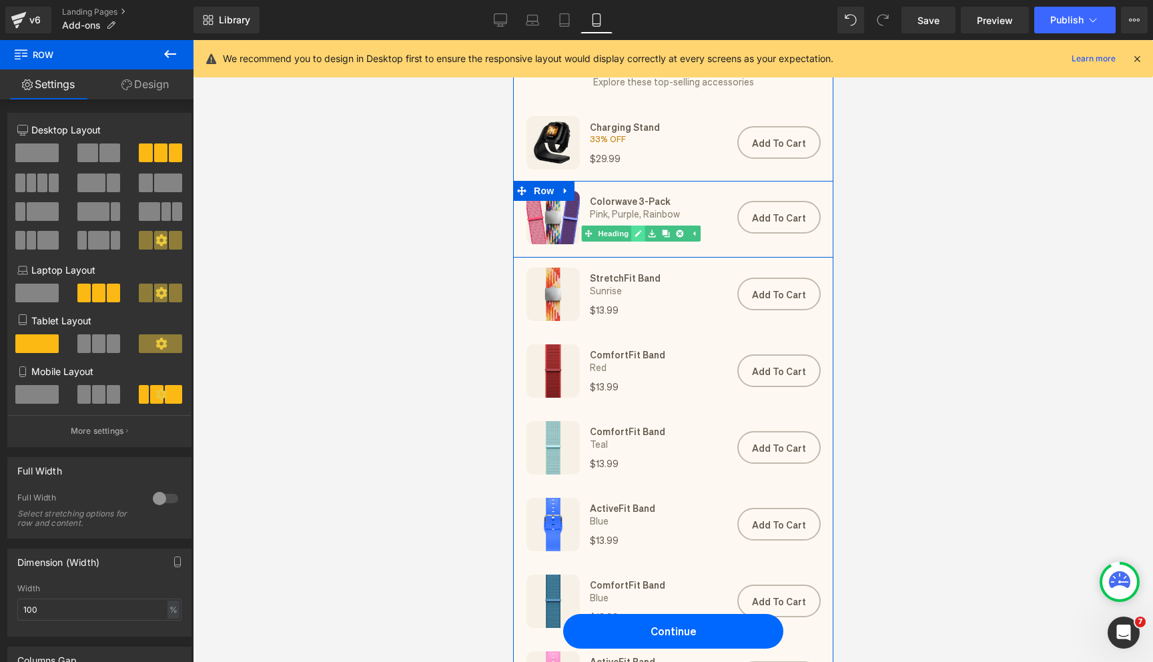
click at [636, 236] on icon at bounding box center [638, 233] width 7 height 7
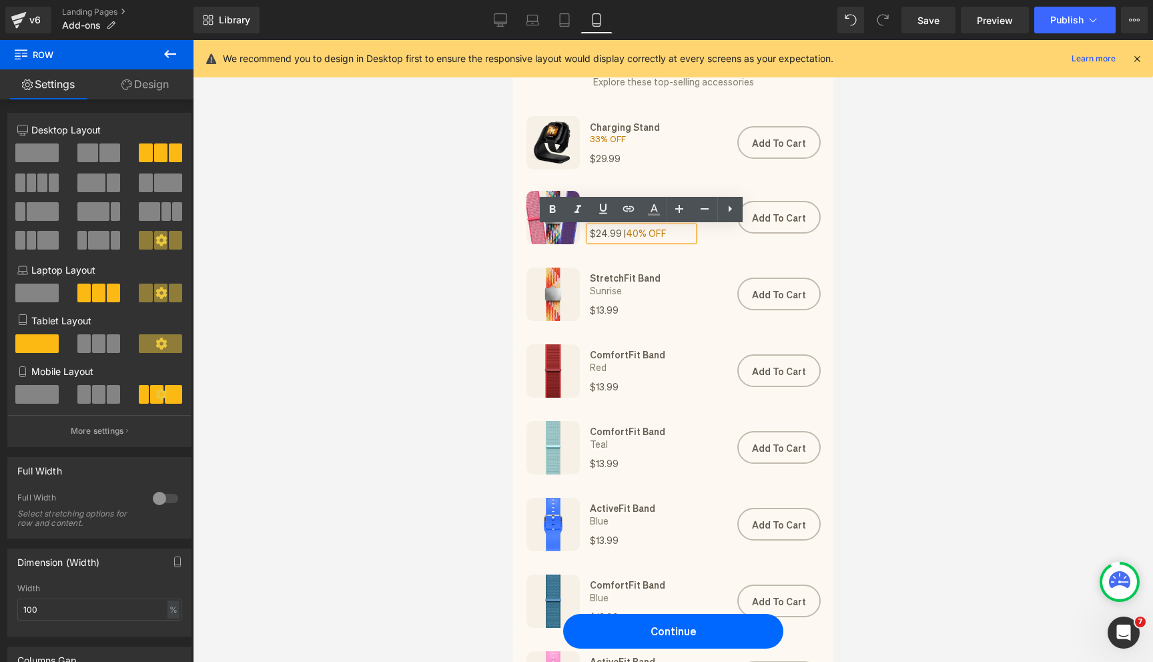
click at [621, 235] on h1 "$24.99 | 40% OFF" at bounding box center [640, 233] width 103 height 13
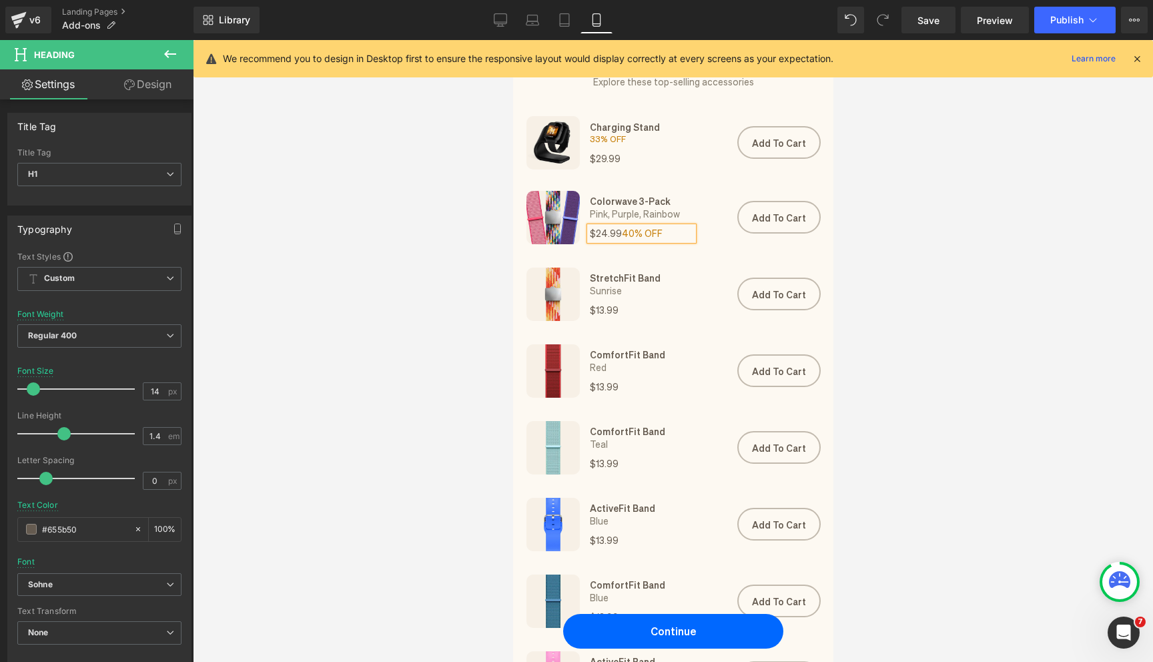
click at [896, 318] on div at bounding box center [673, 351] width 961 height 622
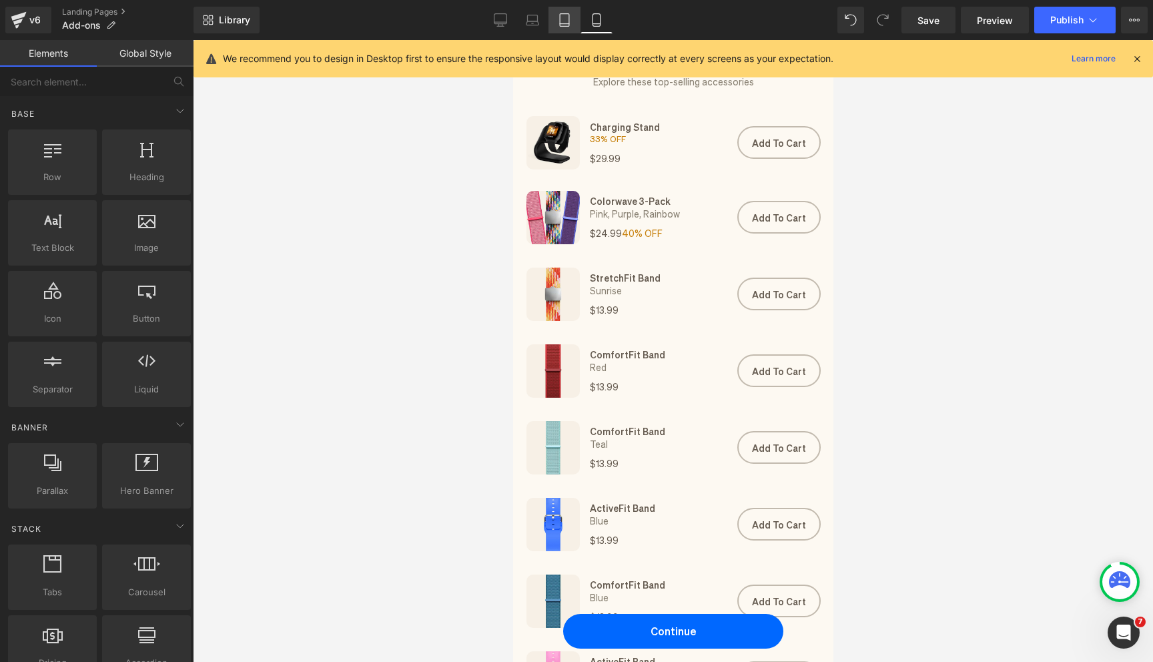
click at [557, 27] on link "Tablet" at bounding box center [565, 20] width 32 height 27
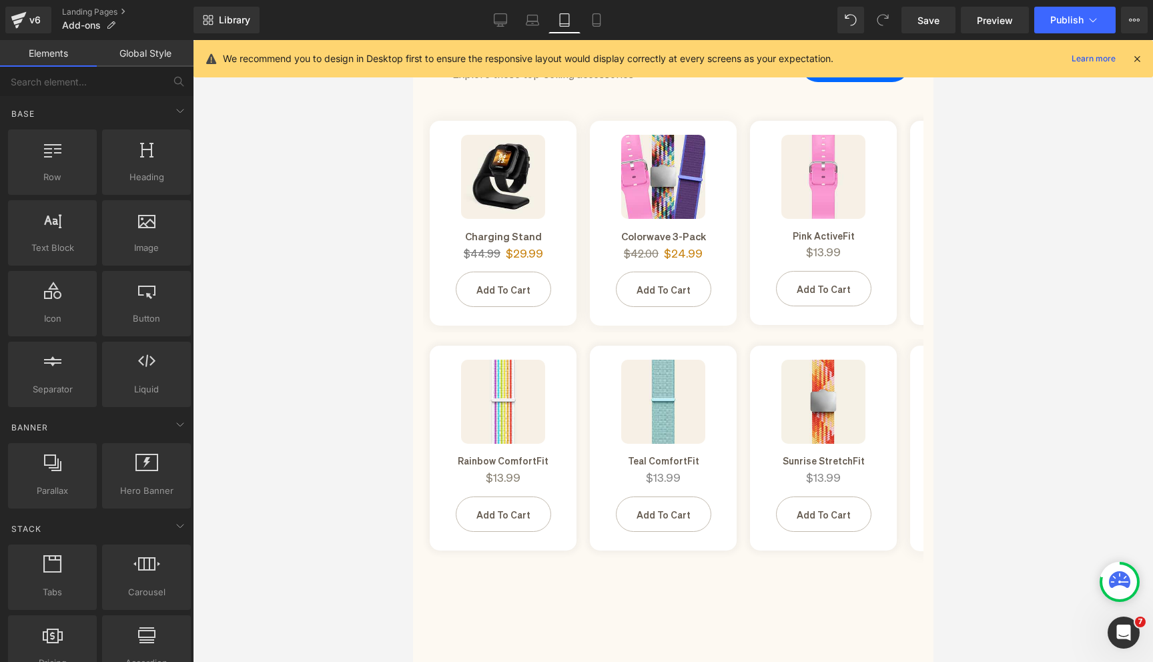
scroll to position [103, 0]
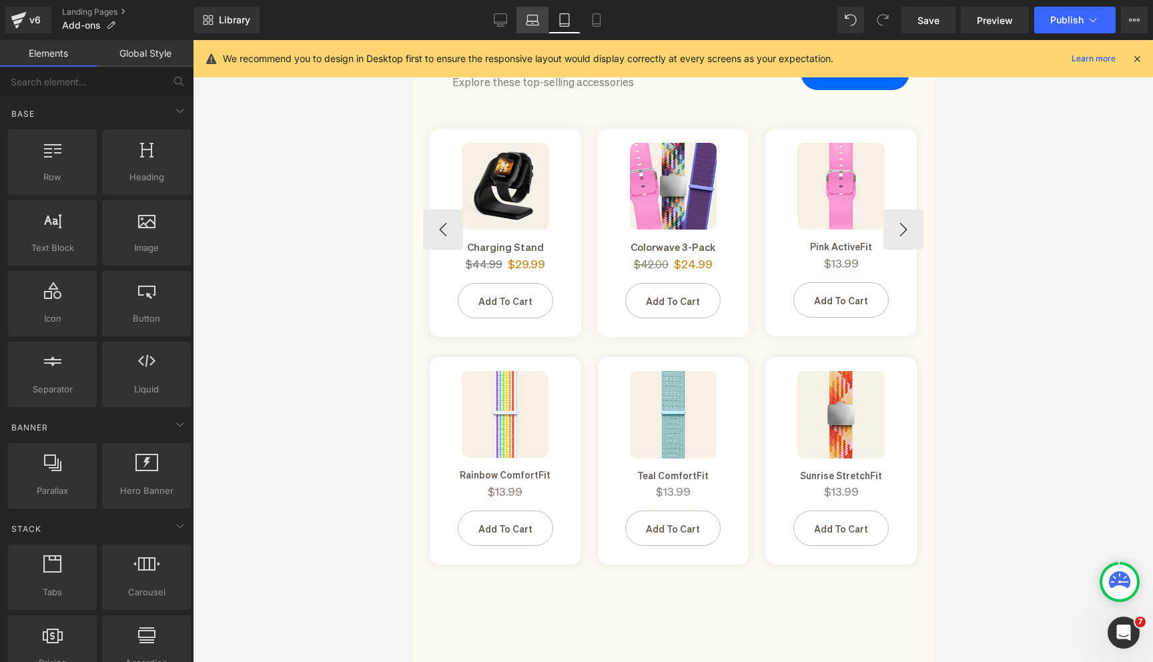
click at [525, 19] on link "Laptop" at bounding box center [533, 20] width 32 height 27
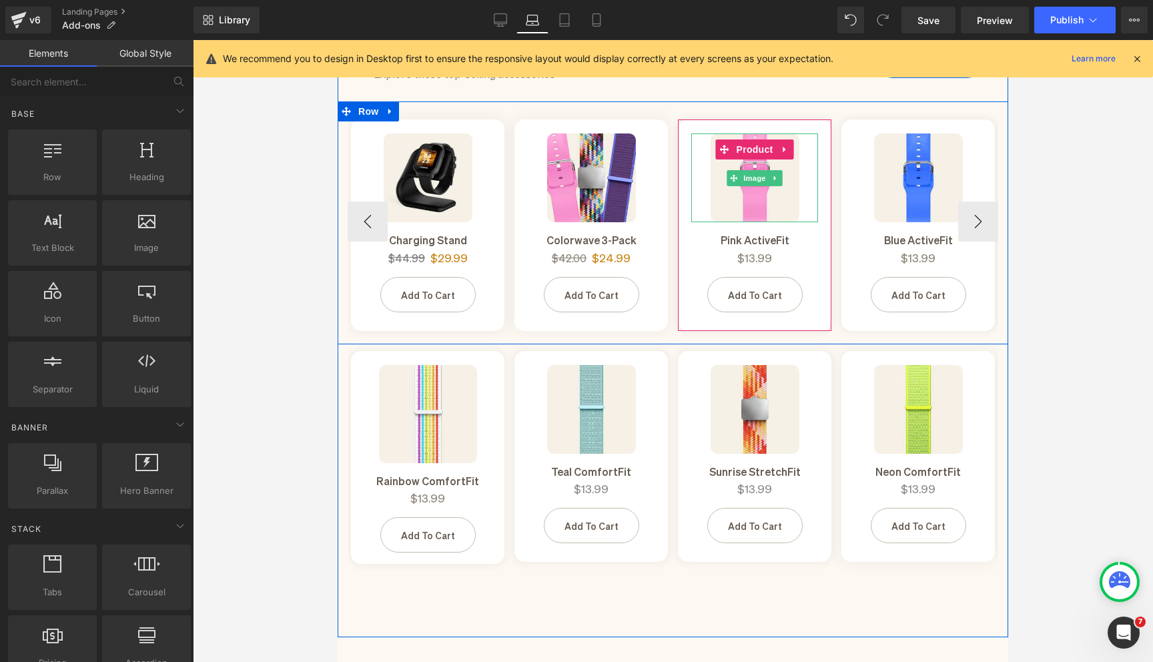
scroll to position [131, 0]
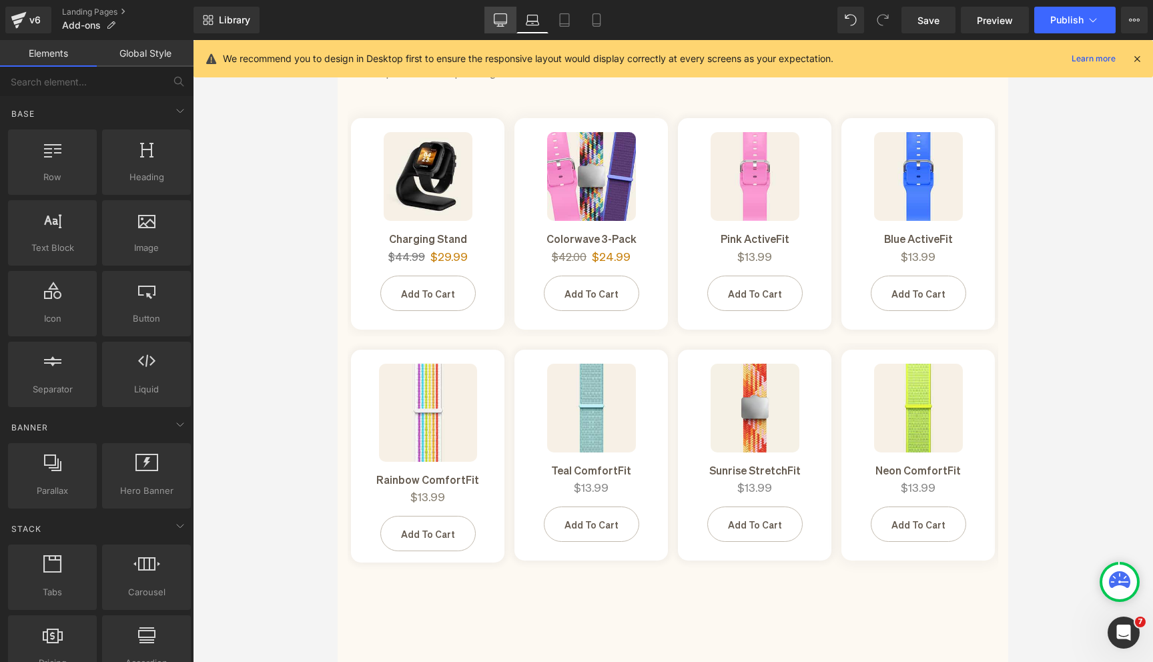
click at [499, 9] on link "Desktop" at bounding box center [501, 20] width 32 height 27
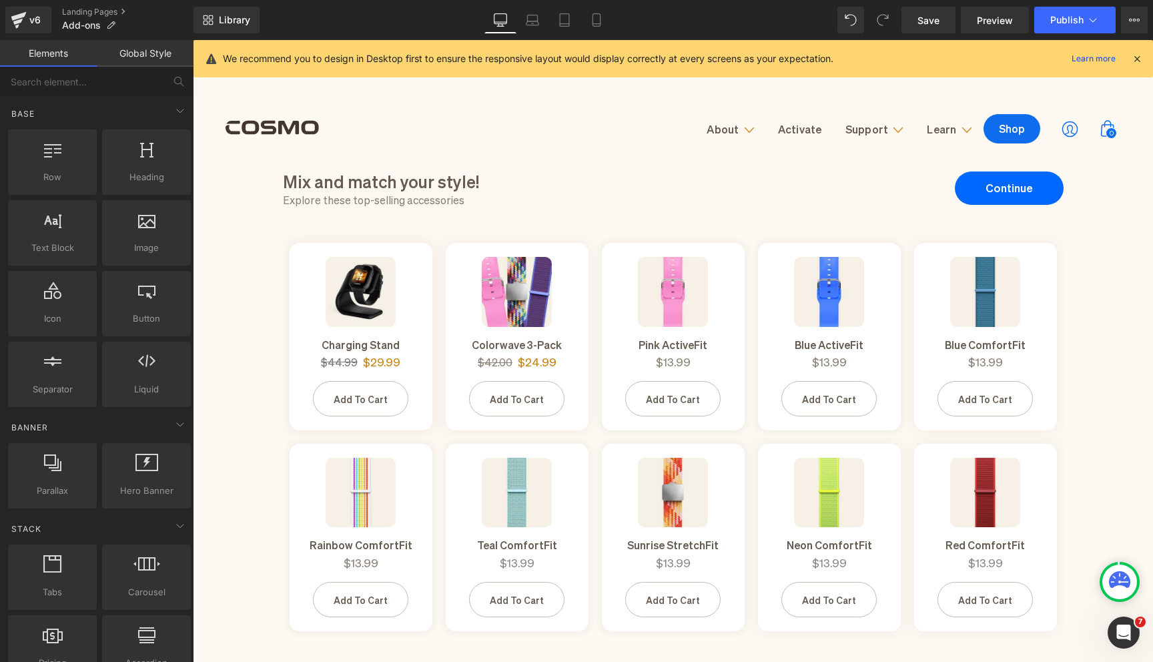
scroll to position [2, 0]
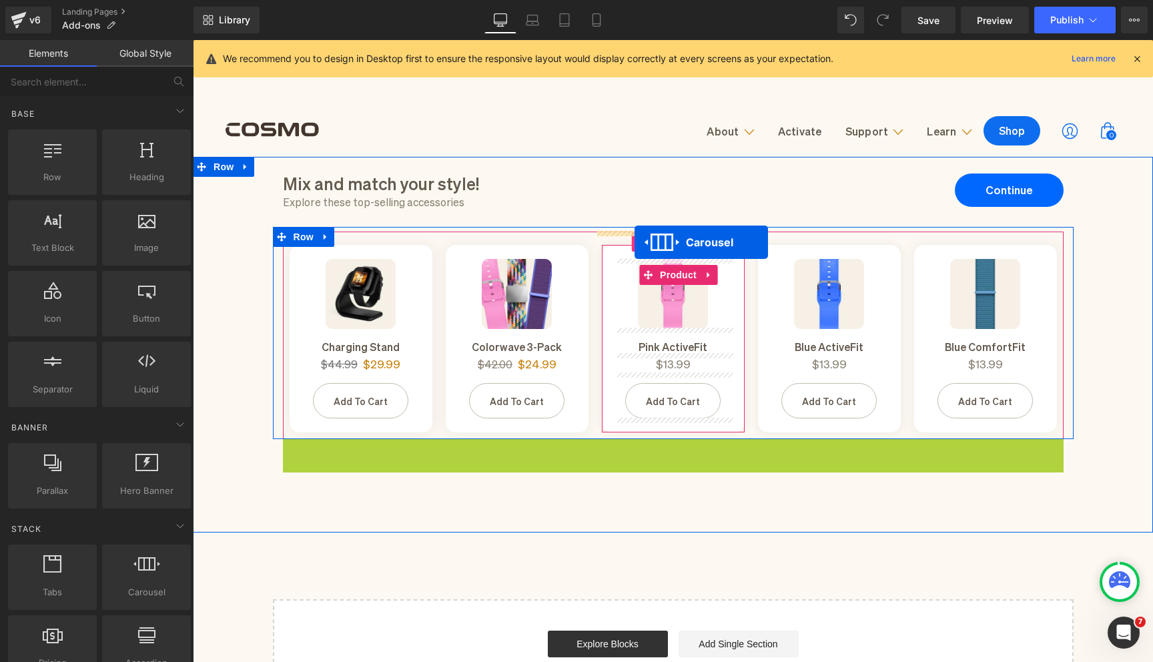
drag, startPoint x: 639, startPoint y: 452, endPoint x: 635, endPoint y: 242, distance: 209.6
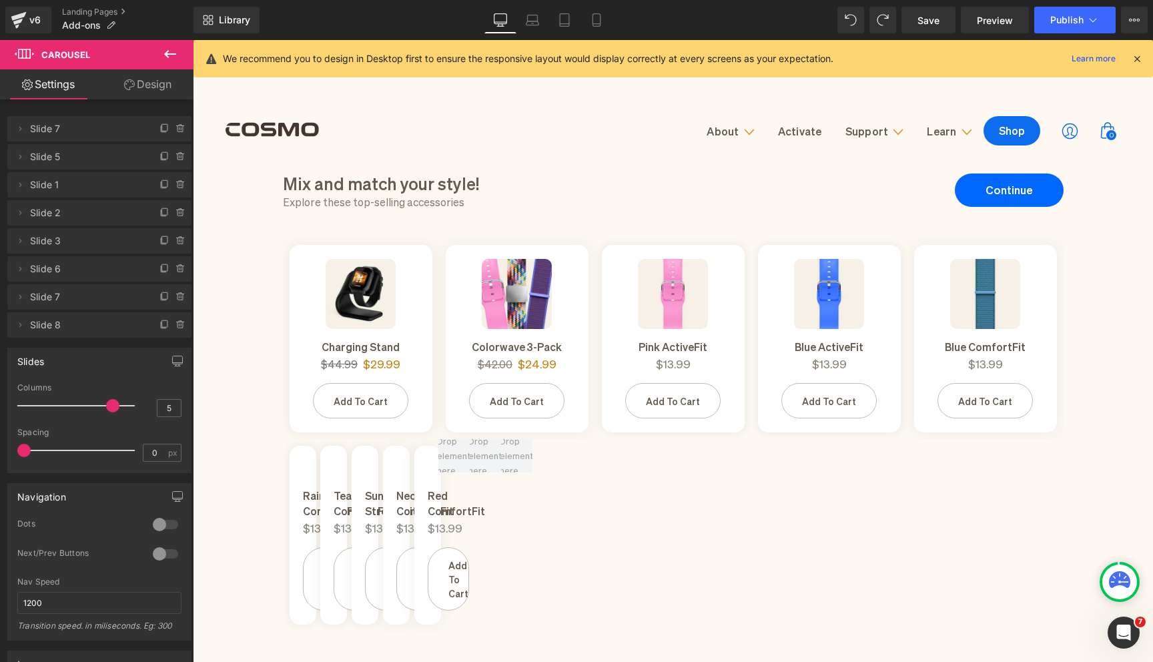
scroll to position [0, 0]
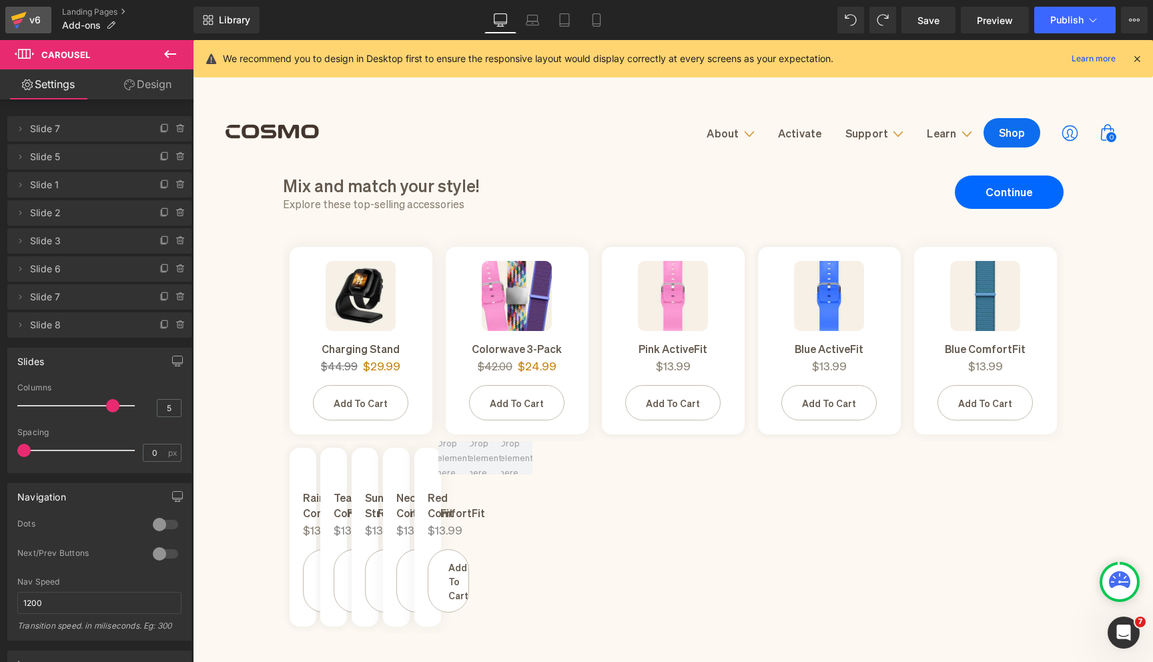
click at [19, 17] on icon at bounding box center [18, 16] width 15 height 9
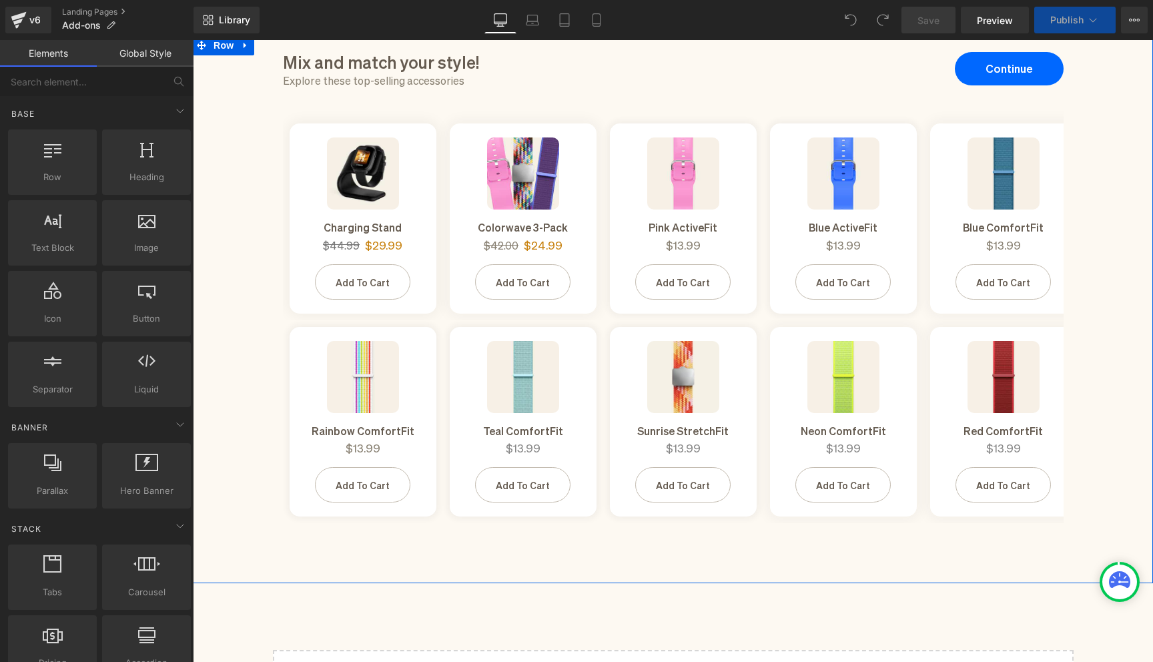
scroll to position [129, 0]
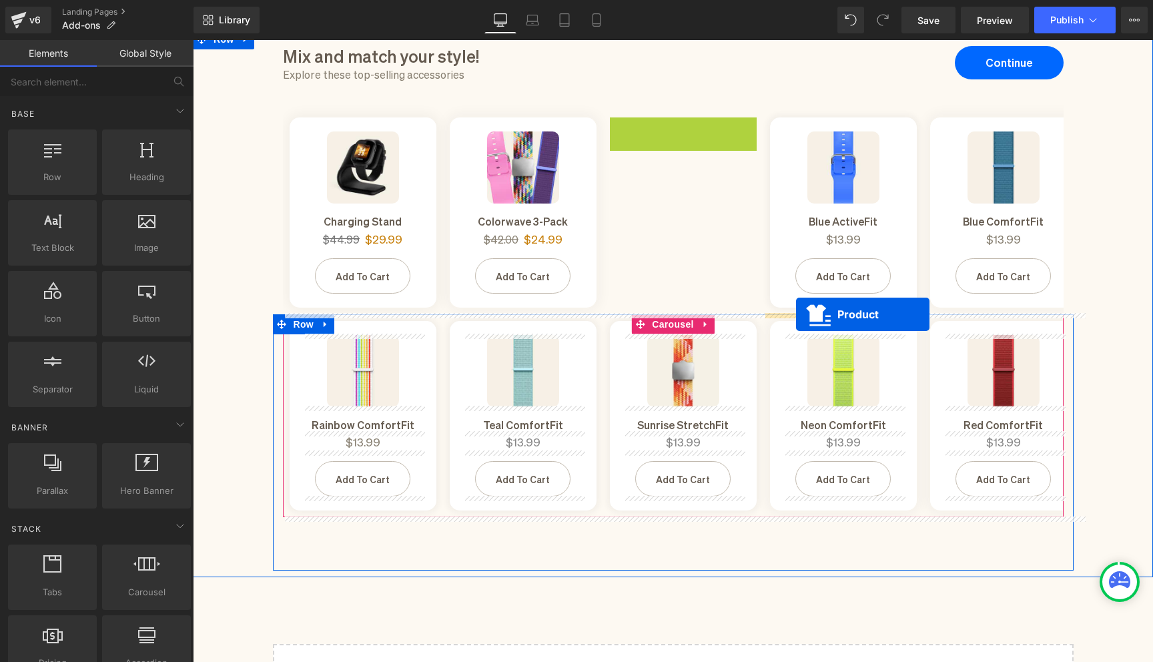
drag, startPoint x: 650, startPoint y: 150, endPoint x: 796, endPoint y: 314, distance: 219.4
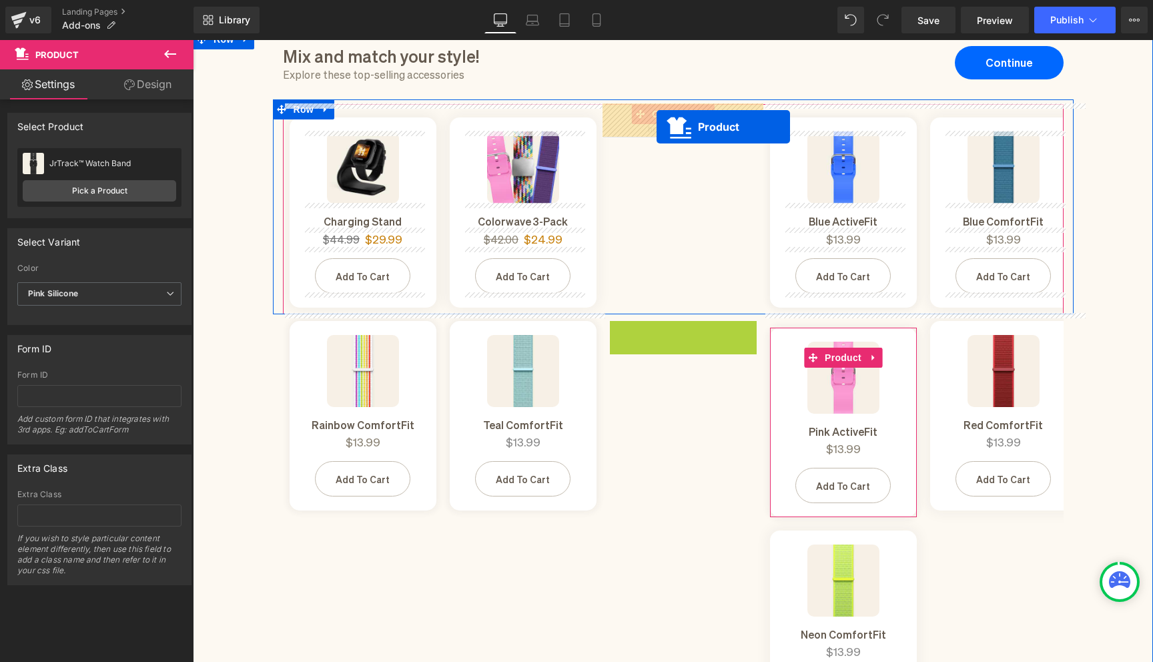
drag, startPoint x: 652, startPoint y: 354, endPoint x: 657, endPoint y: 127, distance: 227.0
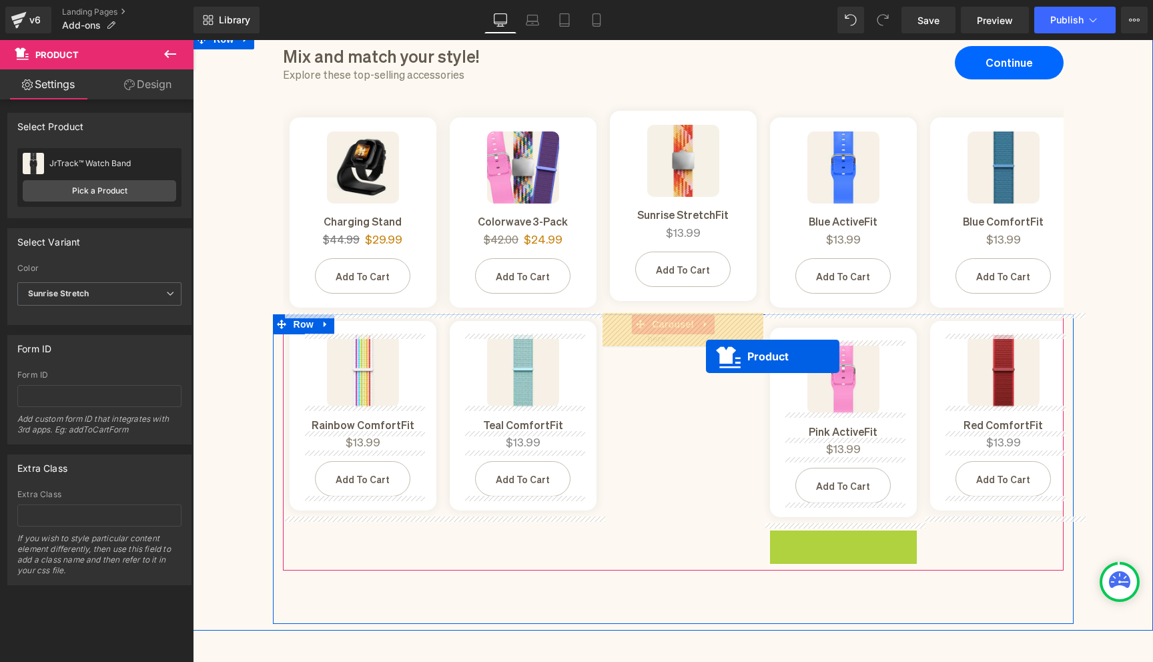
drag, startPoint x: 811, startPoint y: 561, endPoint x: 706, endPoint y: 356, distance: 230.2
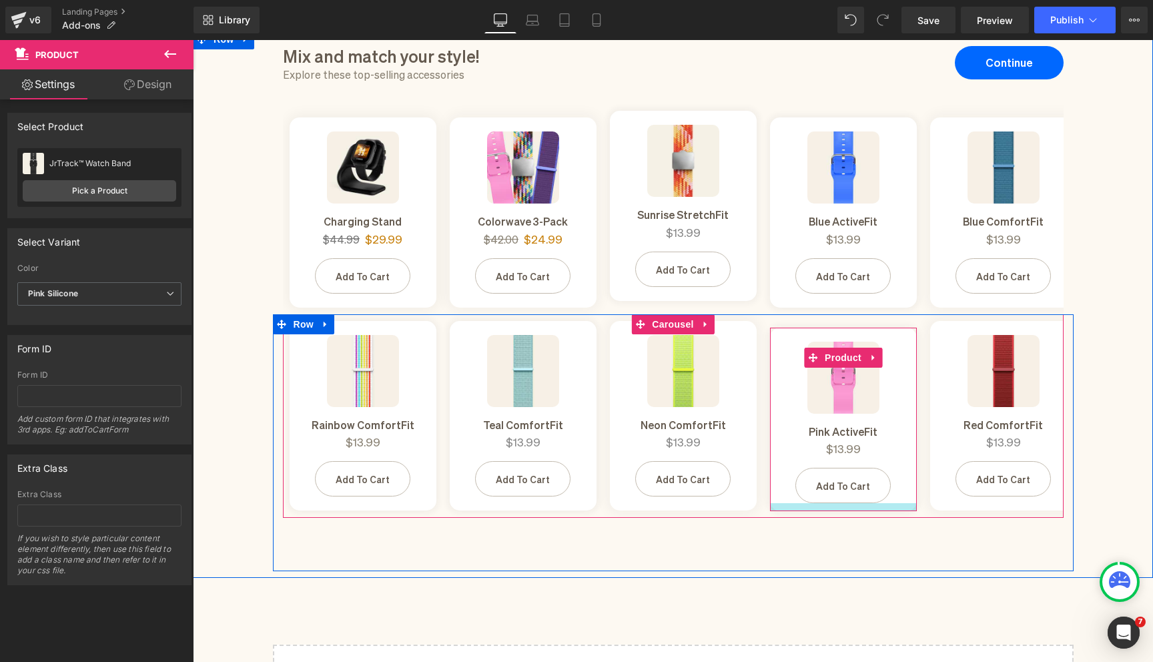
scroll to position [0, 0]
click at [904, 507] on div at bounding box center [843, 507] width 147 height 8
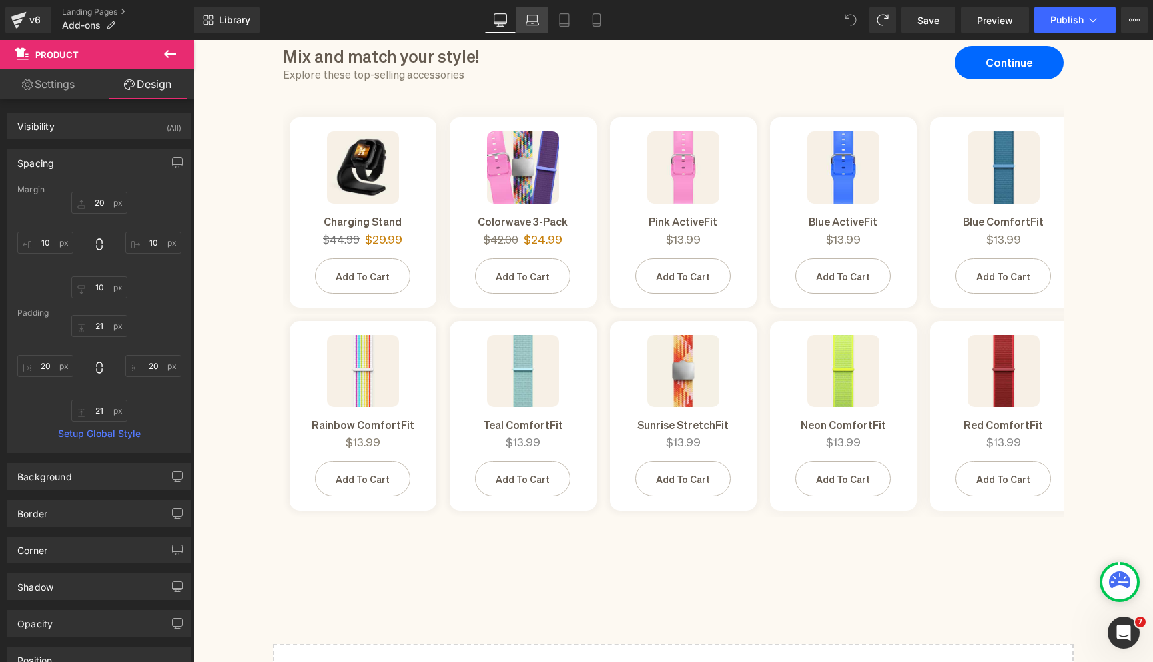
click at [537, 24] on icon at bounding box center [532, 19] width 13 height 13
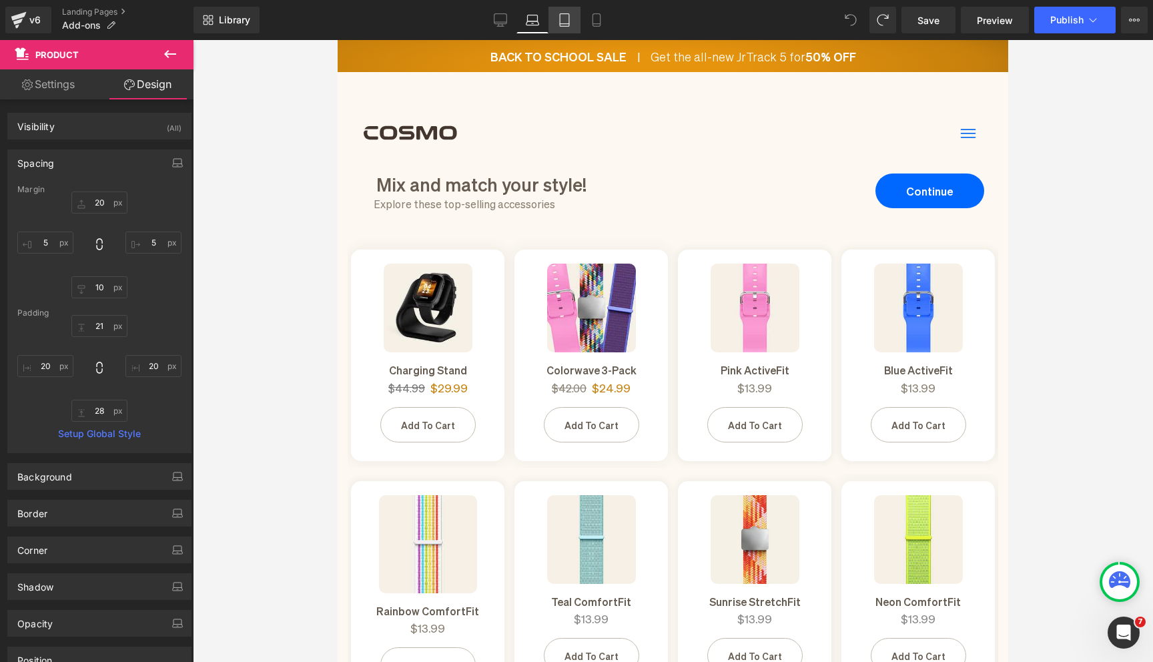
click at [564, 33] on link "Tablet" at bounding box center [565, 20] width 32 height 27
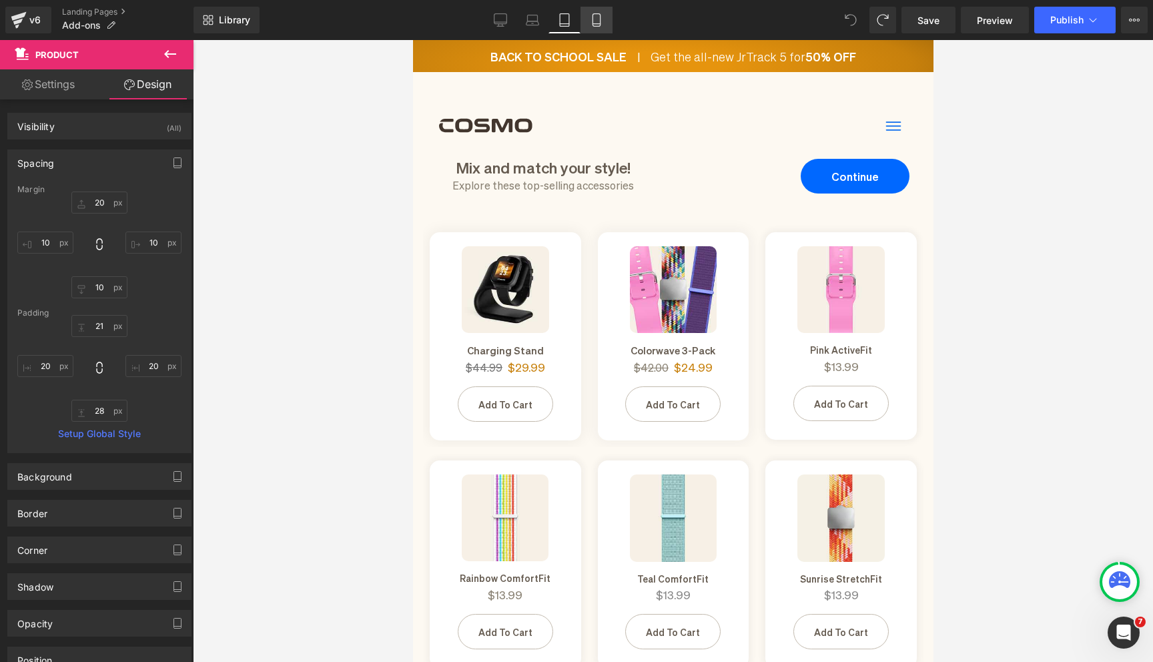
click at [585, 32] on link "Mobile" at bounding box center [597, 20] width 32 height 27
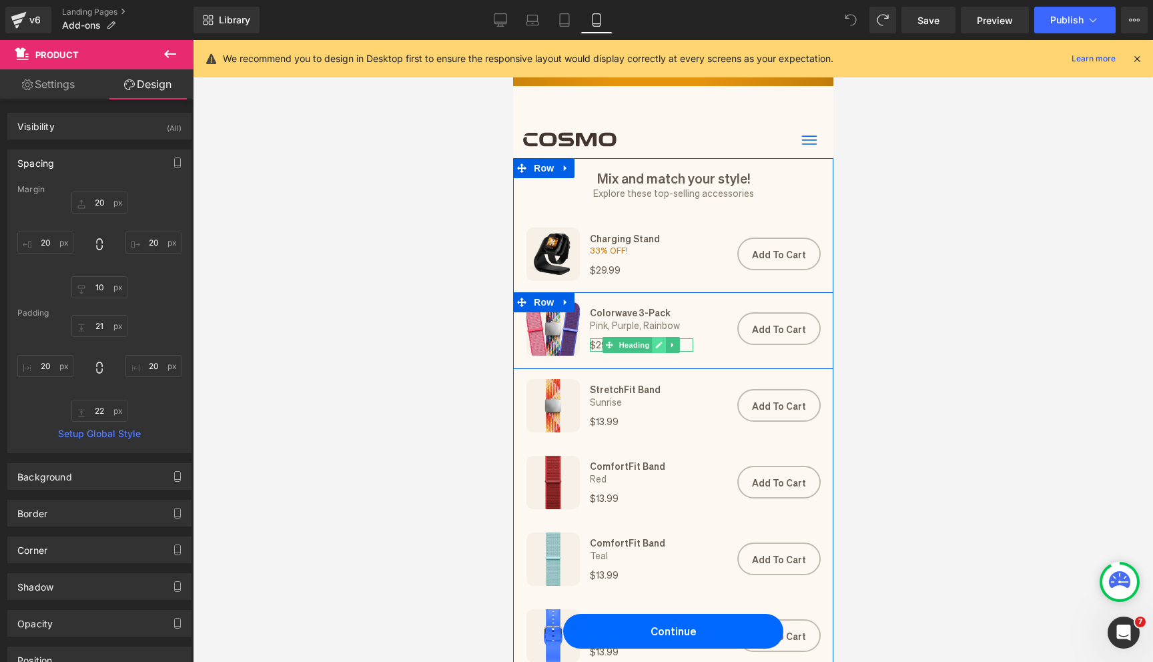
click at [657, 350] on link at bounding box center [659, 345] width 14 height 16
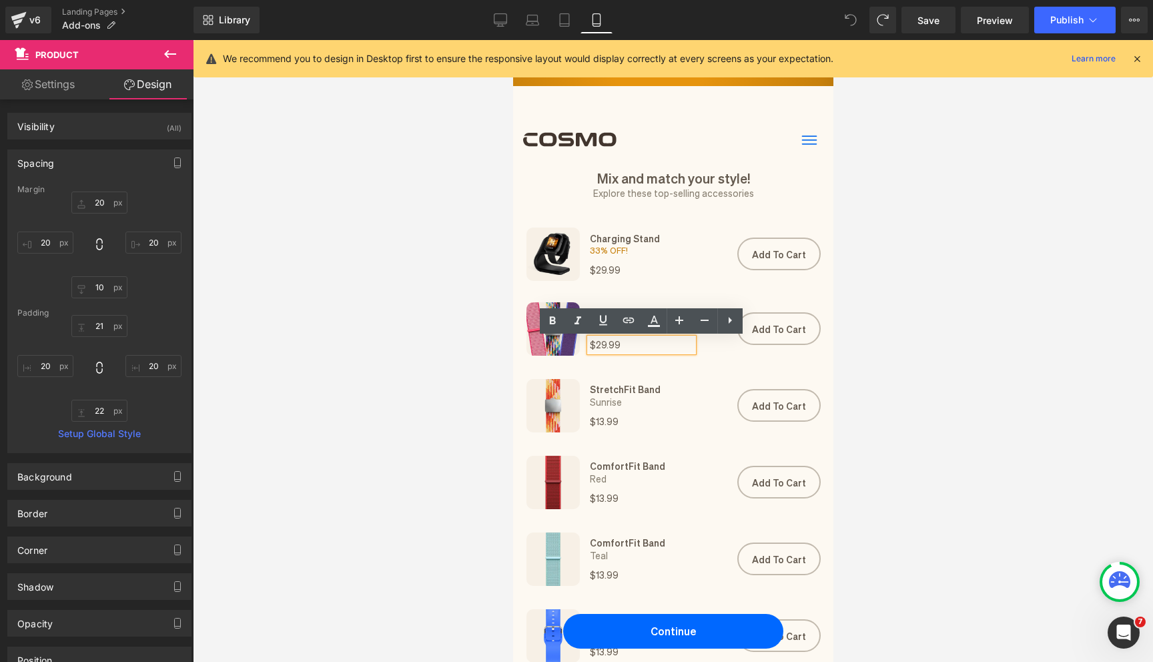
click at [638, 348] on h1 "$29.99" at bounding box center [640, 344] width 103 height 13
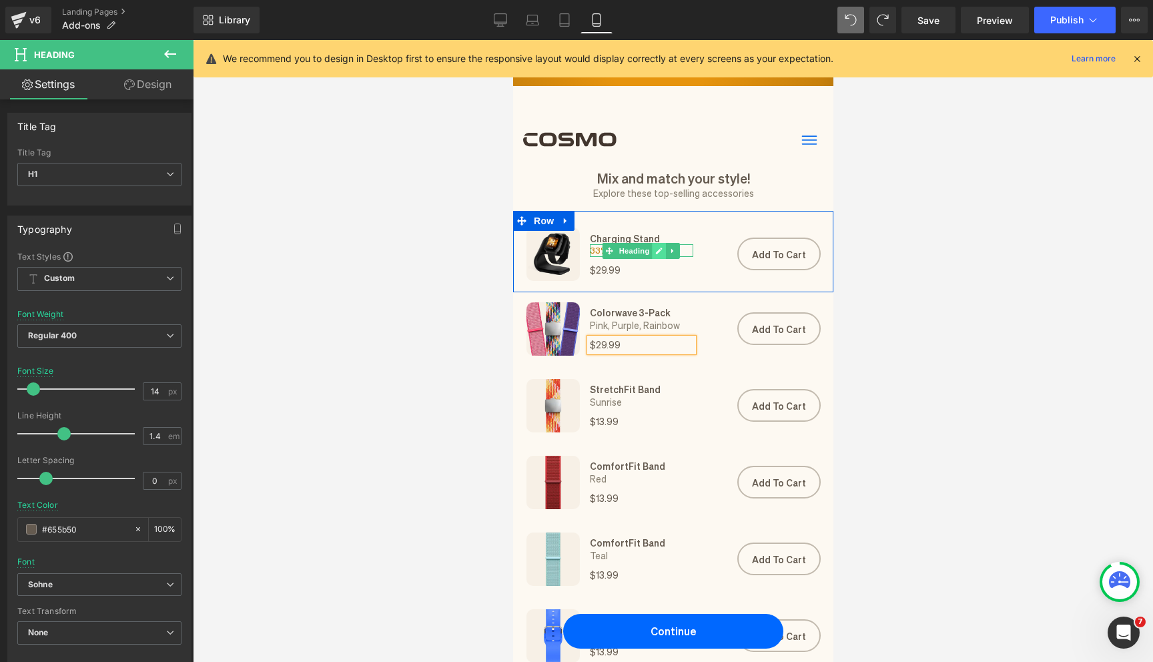
click at [656, 254] on icon at bounding box center [658, 251] width 7 height 8
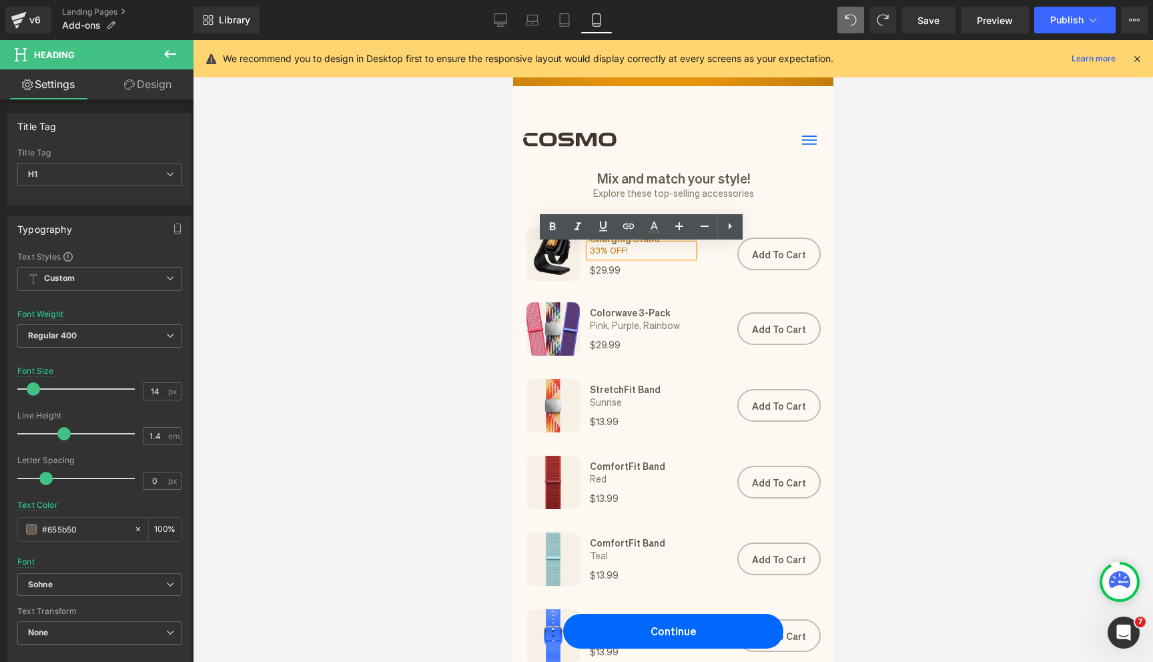
click at [618, 250] on h1 "33% OFF!" at bounding box center [640, 250] width 103 height 12
click at [651, 228] on icon at bounding box center [654, 227] width 16 height 16
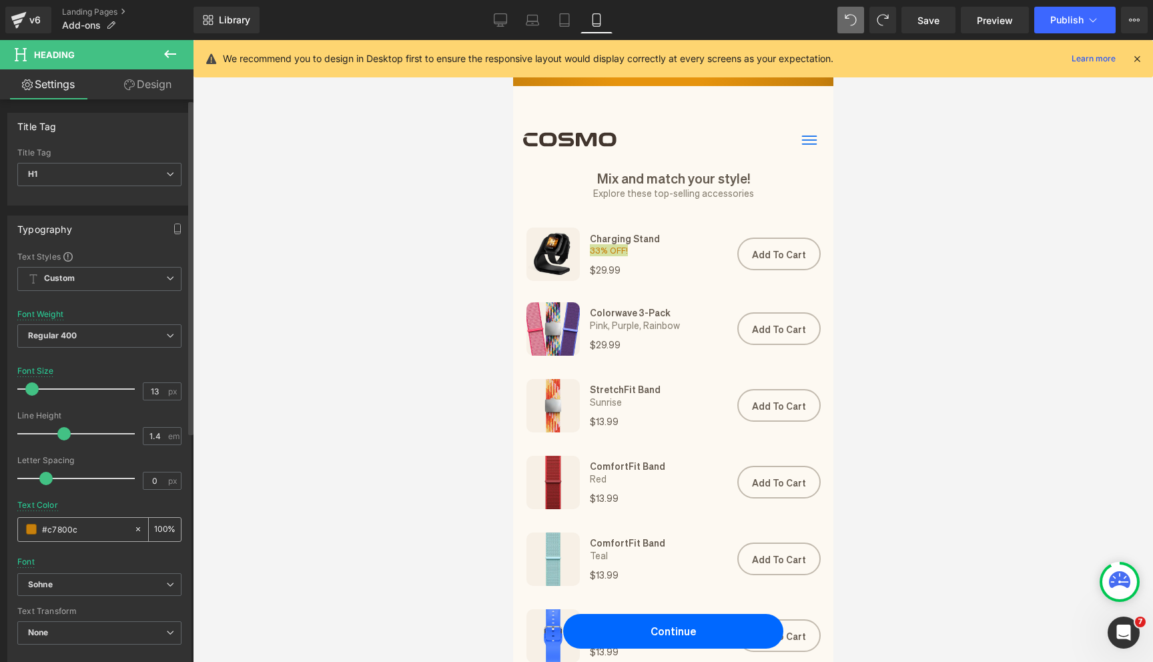
click at [62, 530] on input "#c7800c" at bounding box center [84, 529] width 85 height 15
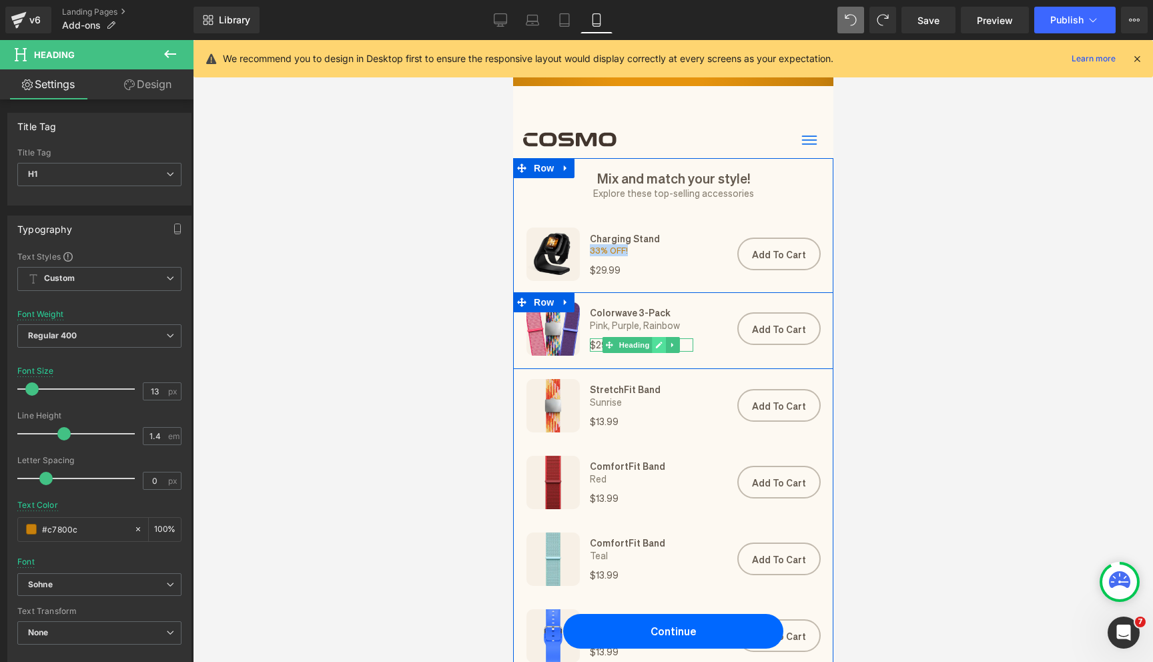
click at [656, 346] on icon at bounding box center [659, 345] width 7 height 7
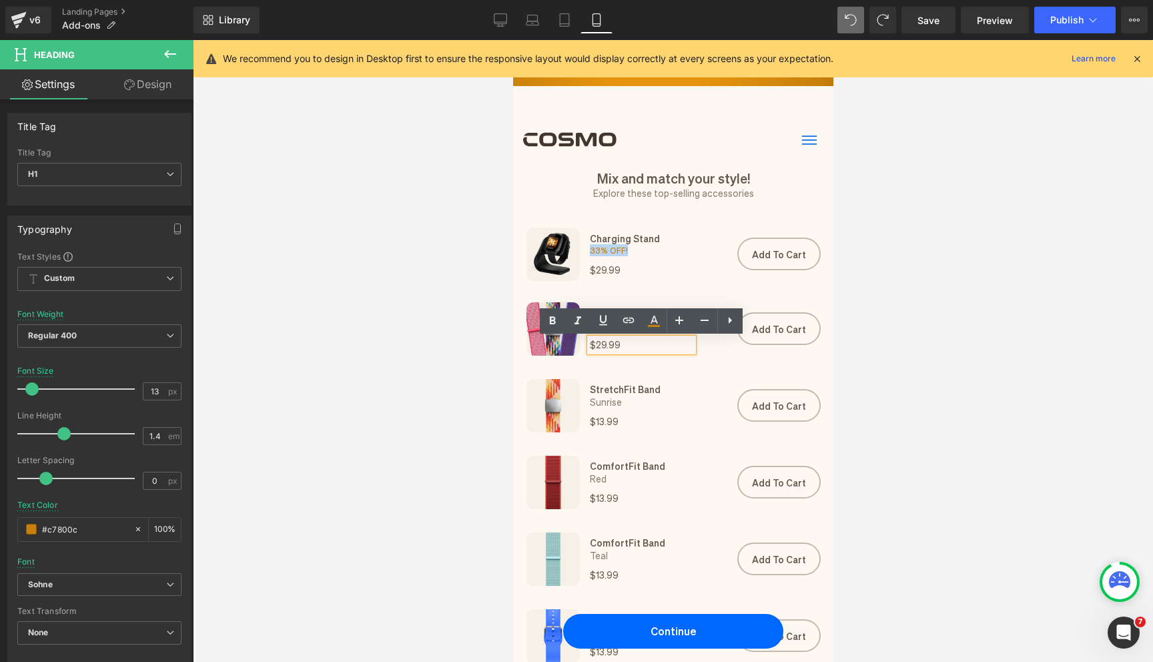
click at [605, 345] on h1 "$29.99" at bounding box center [640, 344] width 103 height 13
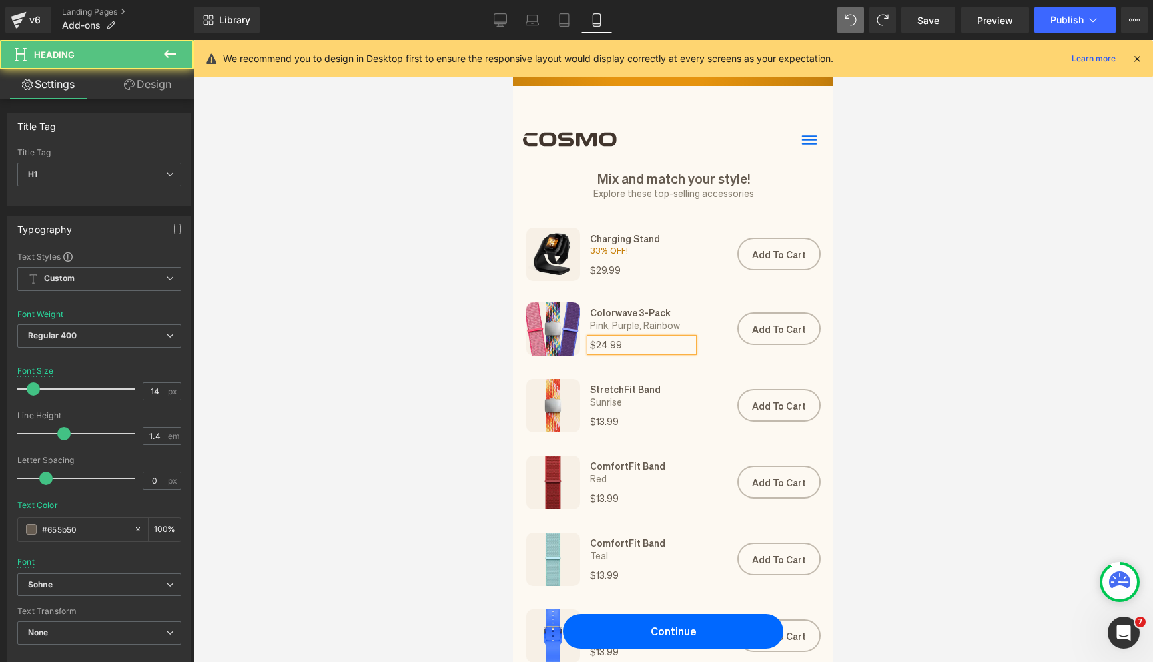
click at [651, 345] on h1 "$24.99" at bounding box center [640, 344] width 103 height 13
drag, startPoint x: 622, startPoint y: 346, endPoint x: 667, endPoint y: 344, distance: 45.4
click at [667, 344] on h1 "$24.99 40% OFF" at bounding box center [640, 344] width 103 height 13
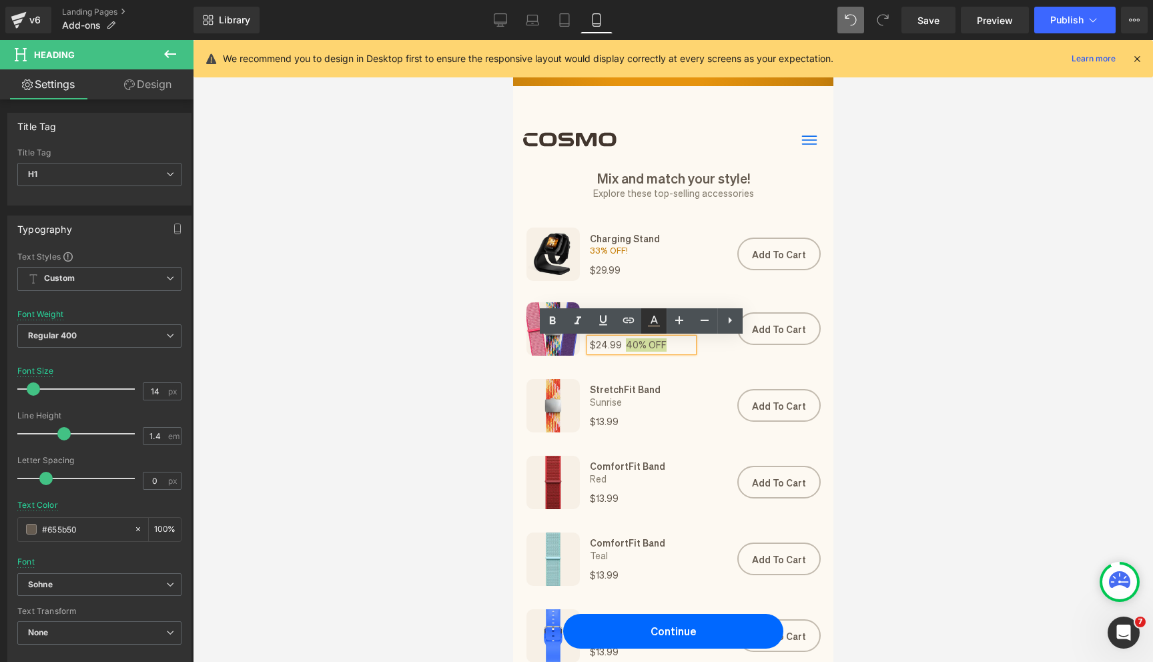
click at [647, 321] on icon at bounding box center [654, 321] width 16 height 16
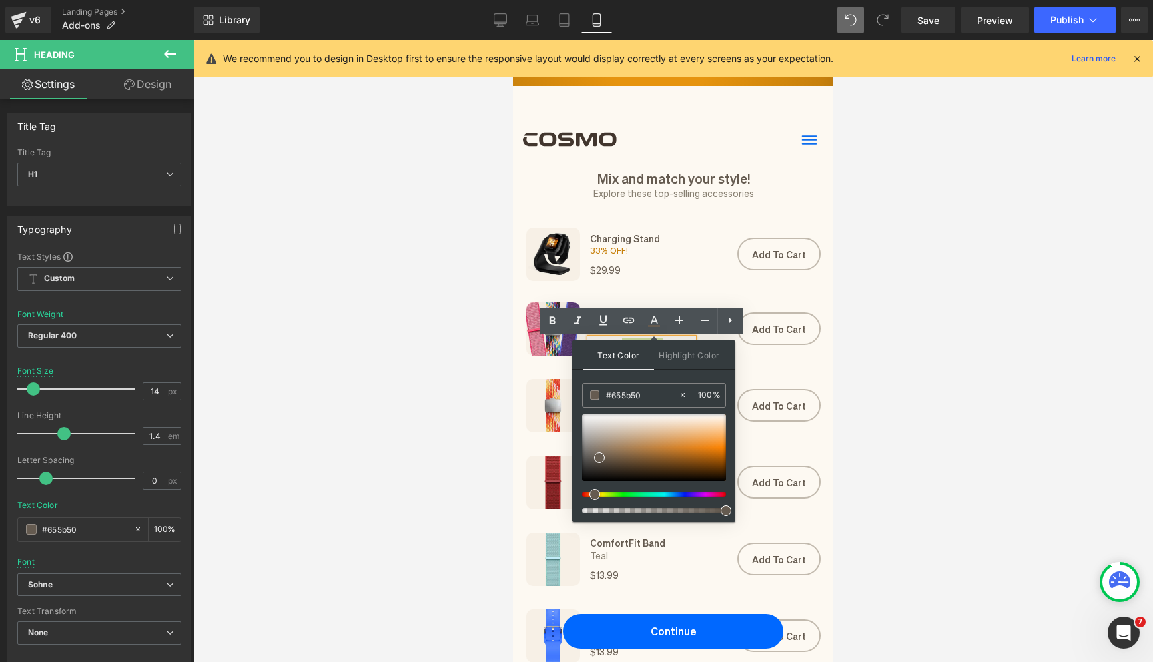
click at [633, 389] on input "#c7800c" at bounding box center [642, 395] width 72 height 15
paste input "c7800c"
type input "#c7800c"
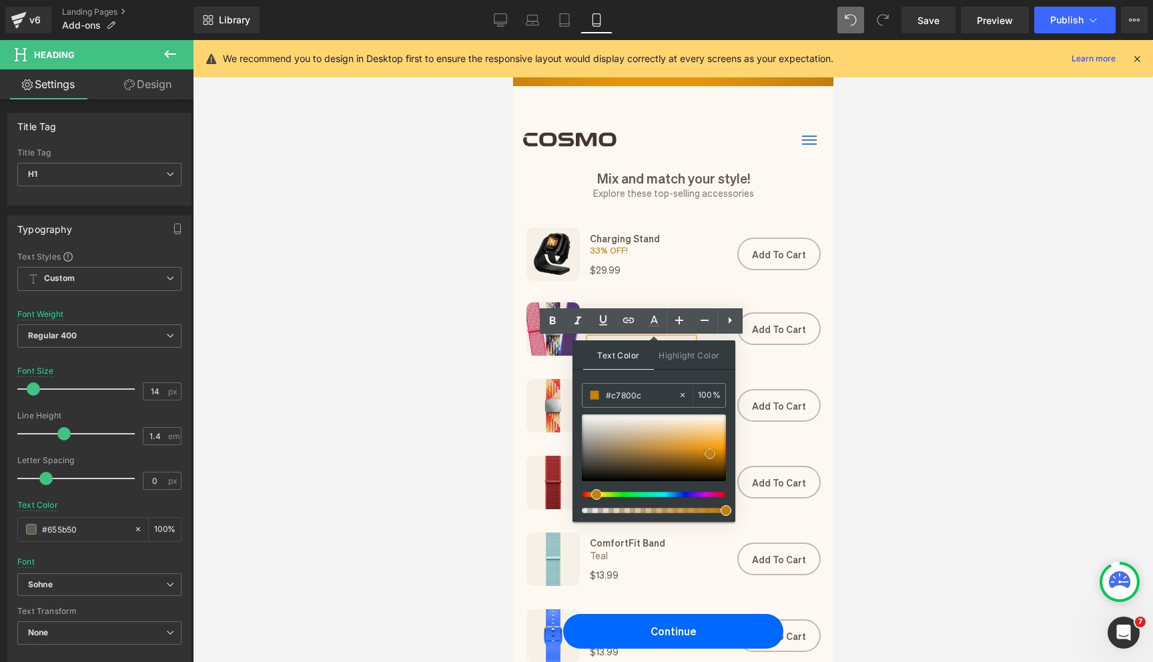
click at [710, 455] on span at bounding box center [710, 454] width 11 height 11
click at [918, 437] on div at bounding box center [673, 351] width 961 height 622
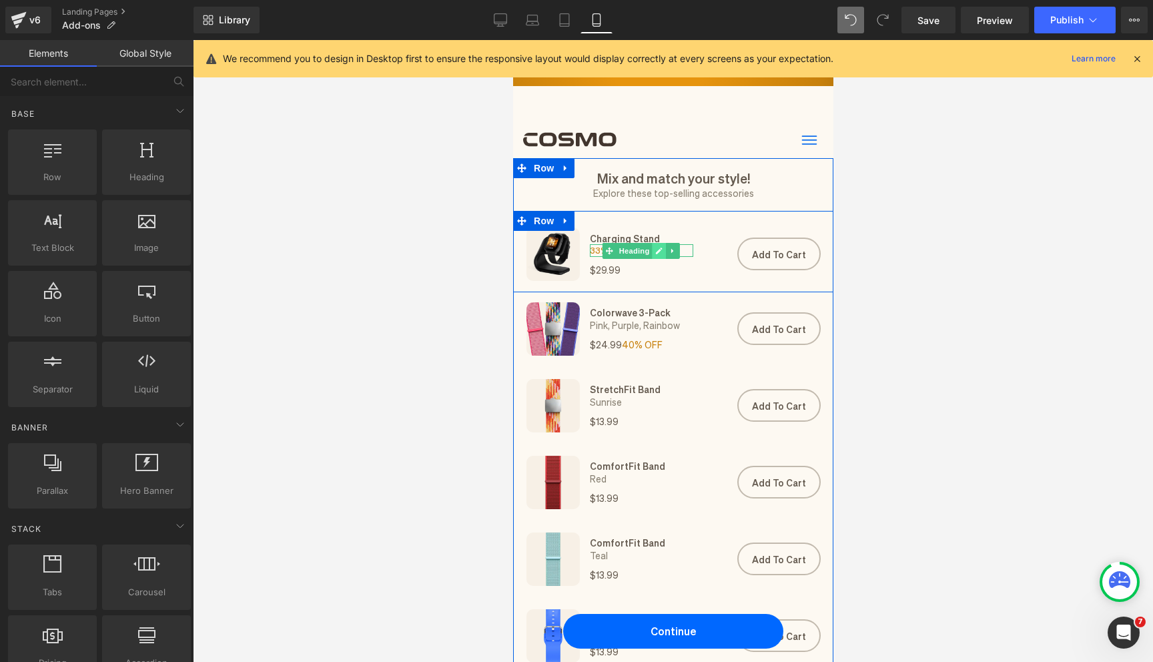
click at [657, 249] on icon at bounding box center [658, 251] width 7 height 8
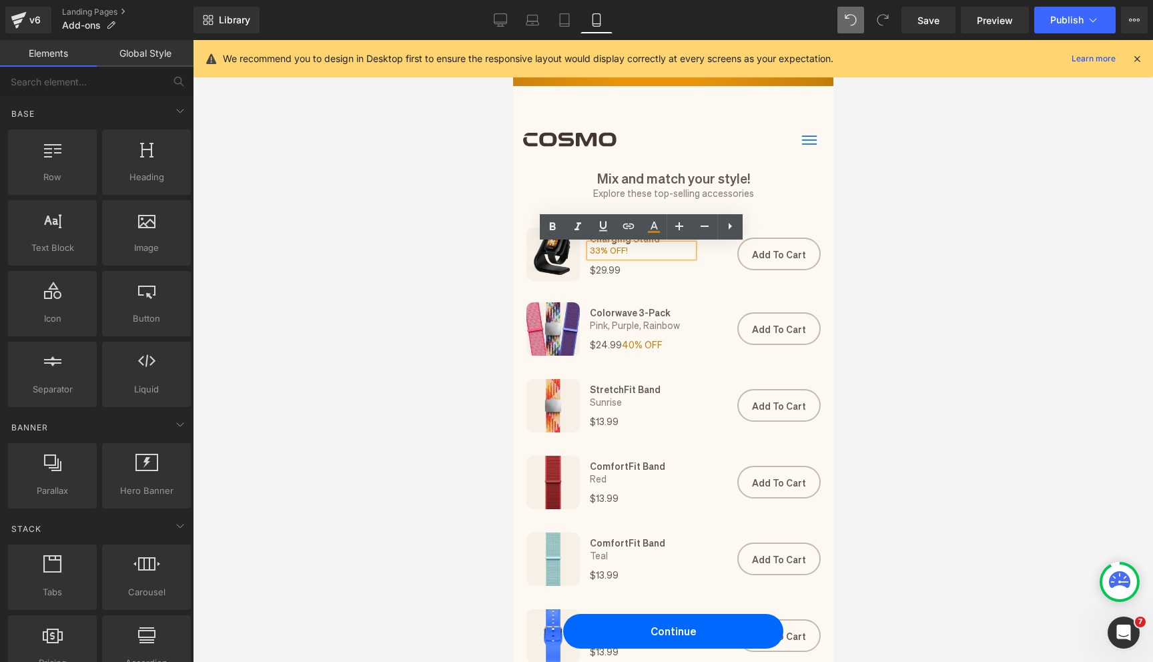
click at [653, 249] on h1 "33% OFF!" at bounding box center [640, 250] width 103 height 12
click at [868, 382] on div at bounding box center [673, 351] width 961 height 622
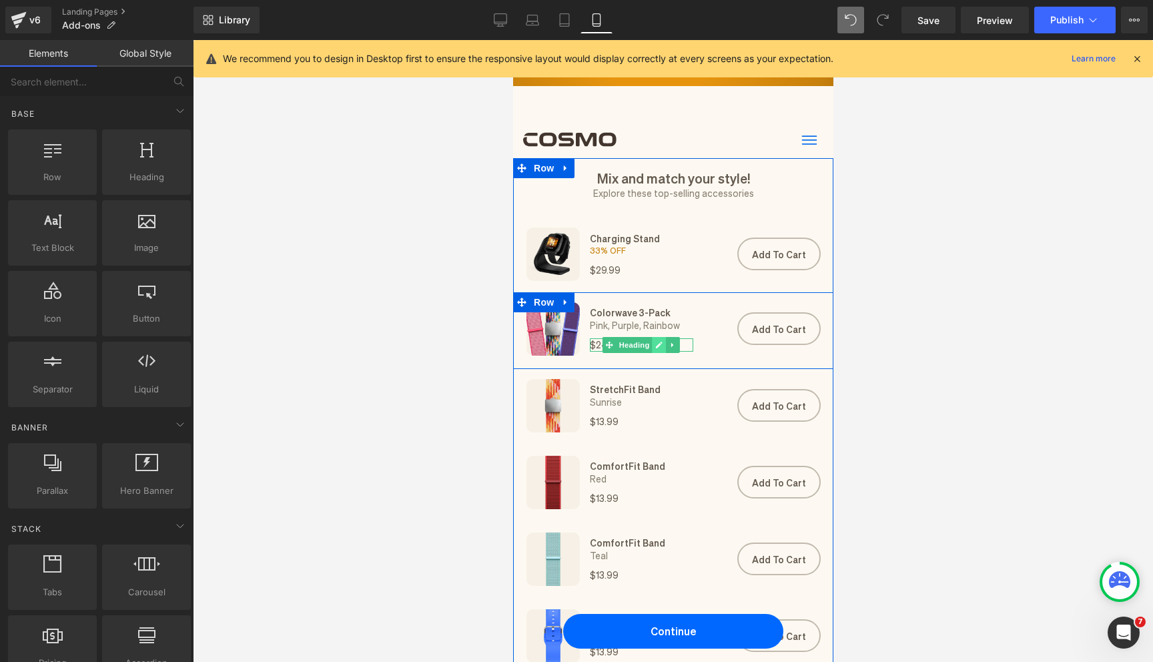
click at [656, 349] on icon at bounding box center [658, 345] width 7 height 8
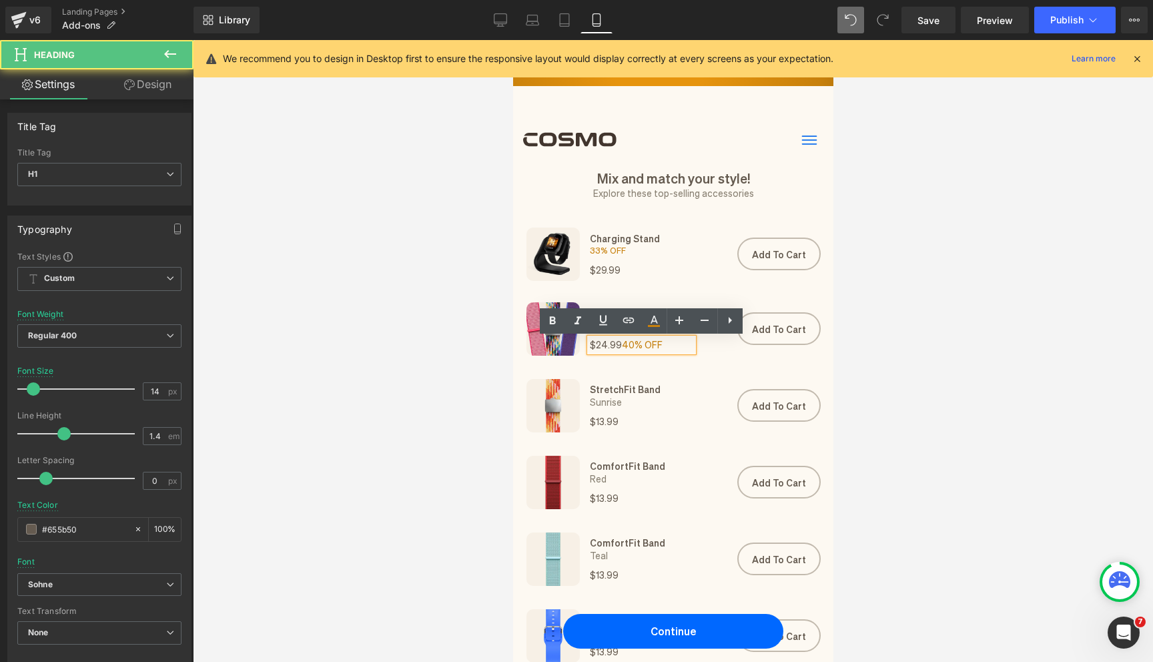
drag, startPoint x: 625, startPoint y: 345, endPoint x: 643, endPoint y: 345, distance: 18.0
click at [643, 345] on span "40% OFF" at bounding box center [641, 344] width 41 height 12
drag, startPoint x: 662, startPoint y: 345, endPoint x: 623, endPoint y: 344, distance: 38.7
click at [623, 344] on h1 "$24.99 40% OFF" at bounding box center [640, 344] width 103 height 13
copy span "40% OFF"
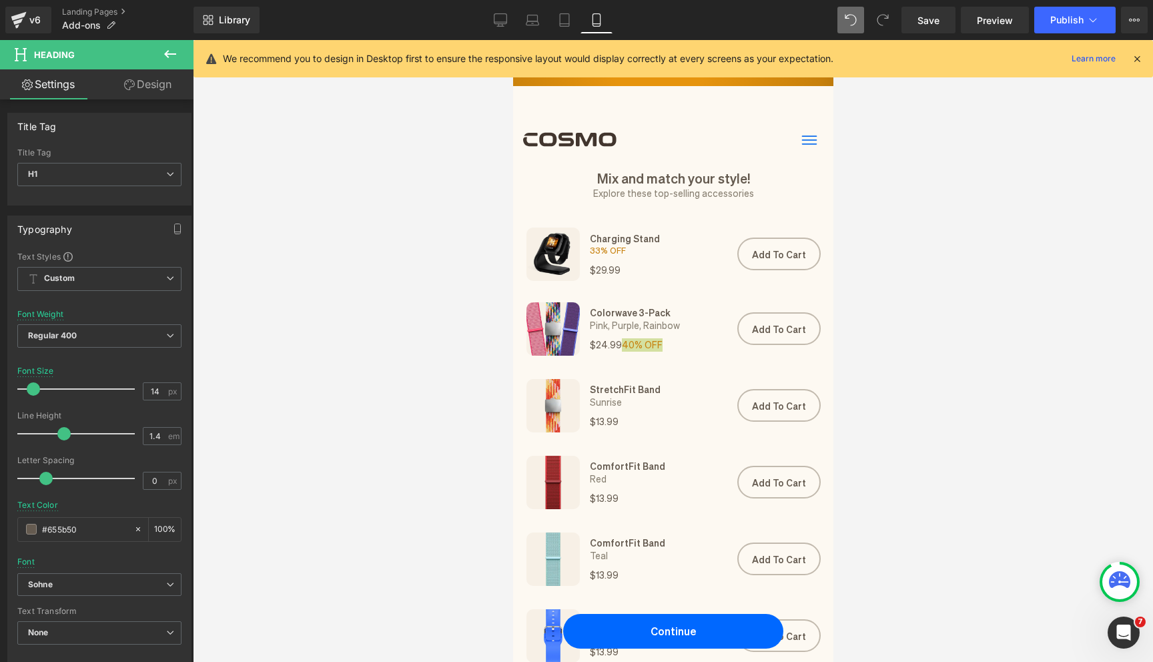
click at [934, 330] on div at bounding box center [673, 351] width 961 height 622
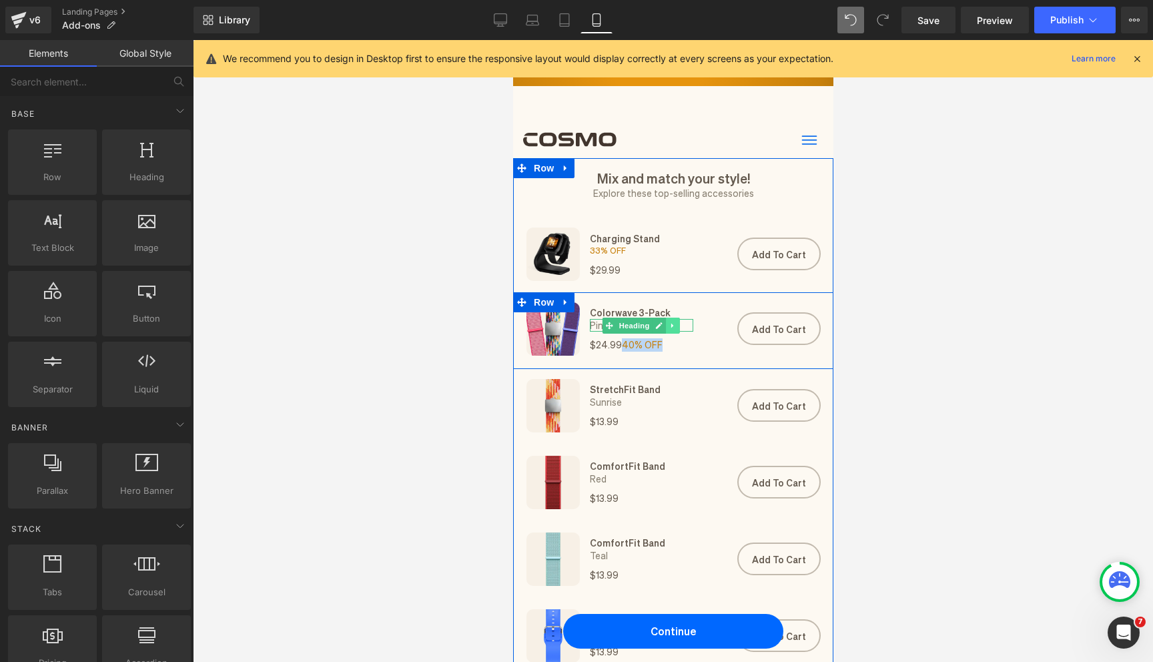
click at [672, 328] on icon at bounding box center [672, 326] width 7 height 8
click at [641, 327] on icon at bounding box center [638, 326] width 7 height 8
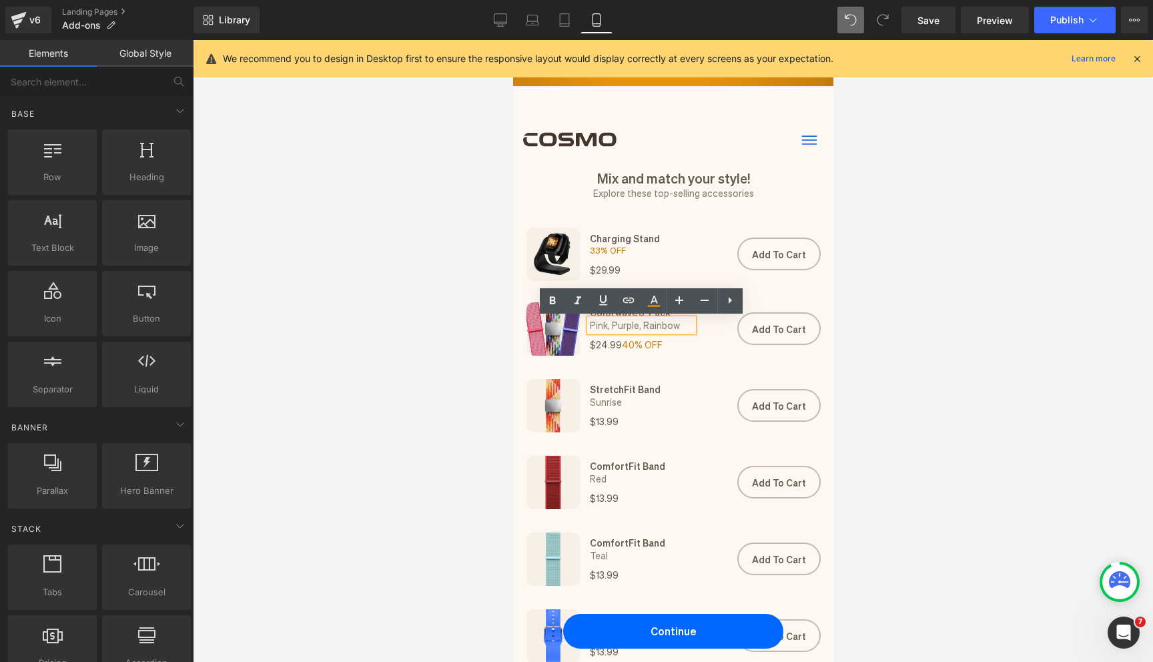
click at [625, 327] on h1 "Pink, Purple, Rainbow" at bounding box center [640, 325] width 103 height 13
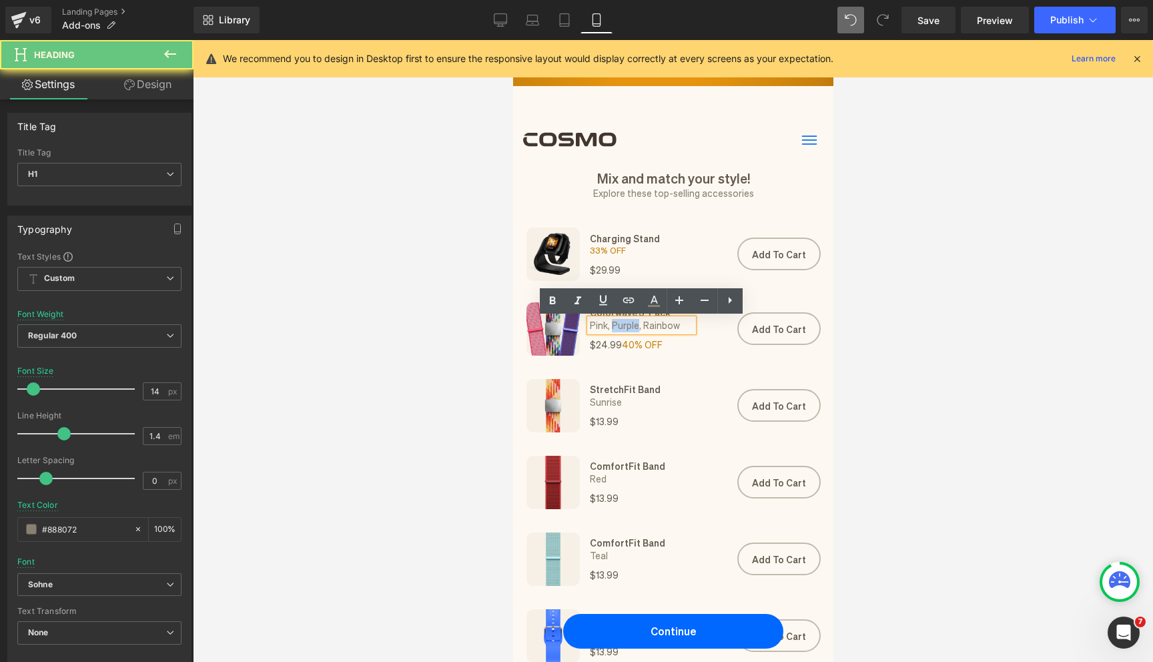
click at [625, 327] on h1 "Pink, Purple, Rainbow" at bounding box center [640, 325] width 103 height 13
paste div
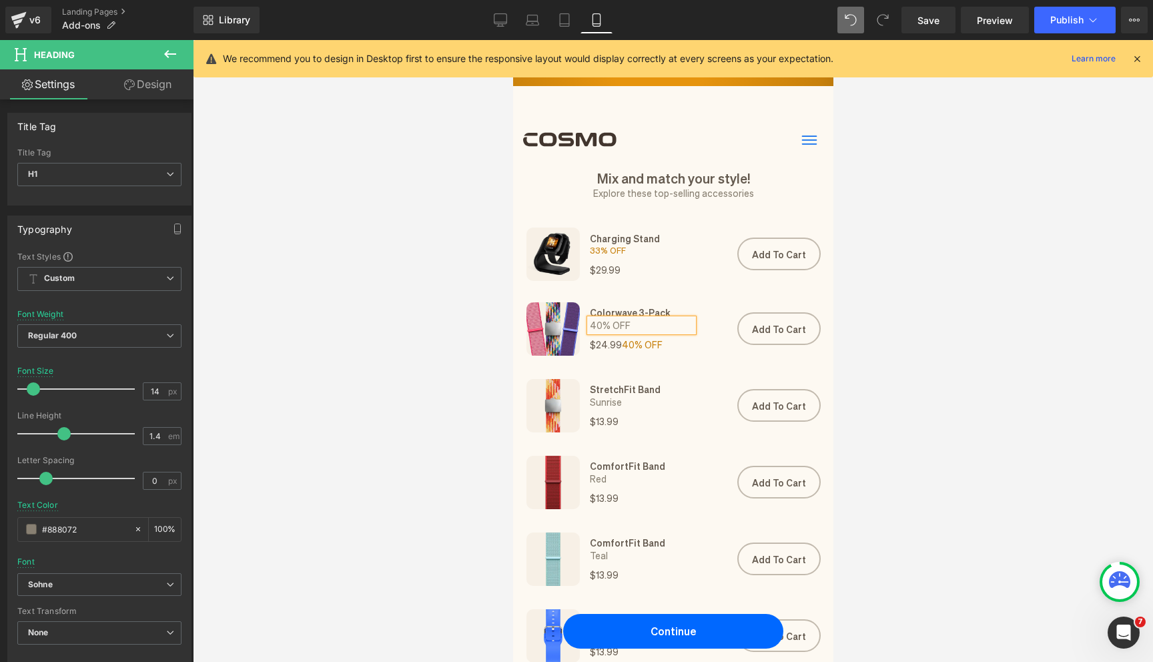
click at [953, 464] on div at bounding box center [673, 351] width 961 height 622
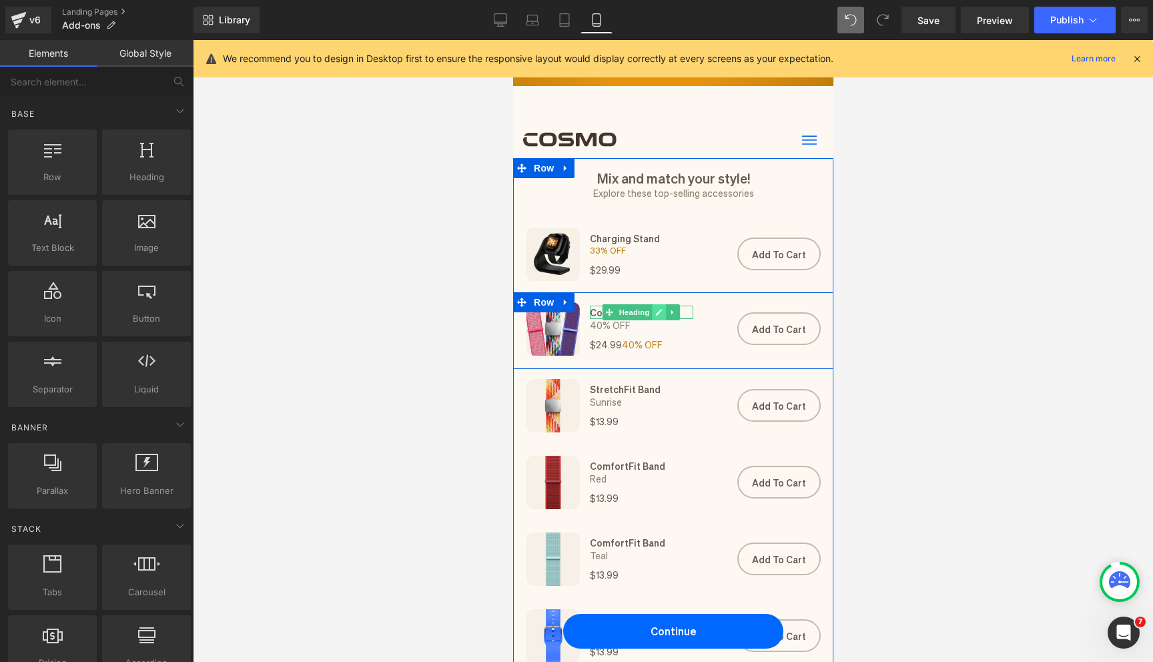
click at [653, 315] on link at bounding box center [659, 312] width 14 height 16
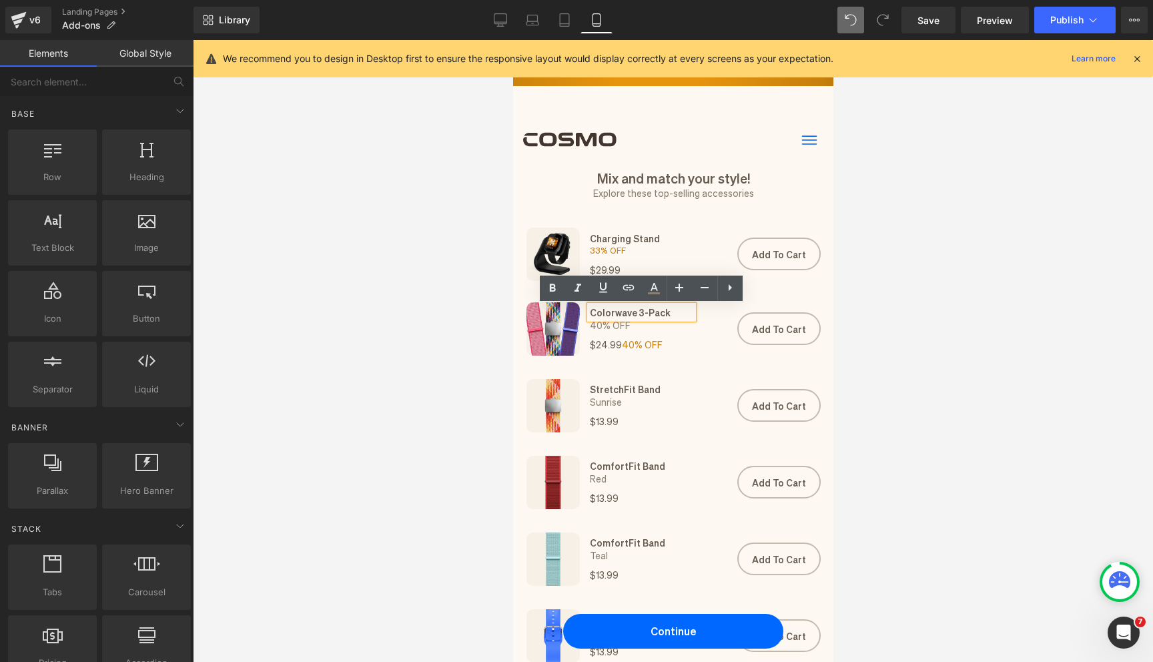
click at [607, 310] on h1 "Colorwave 3-Pack" at bounding box center [640, 312] width 103 height 13
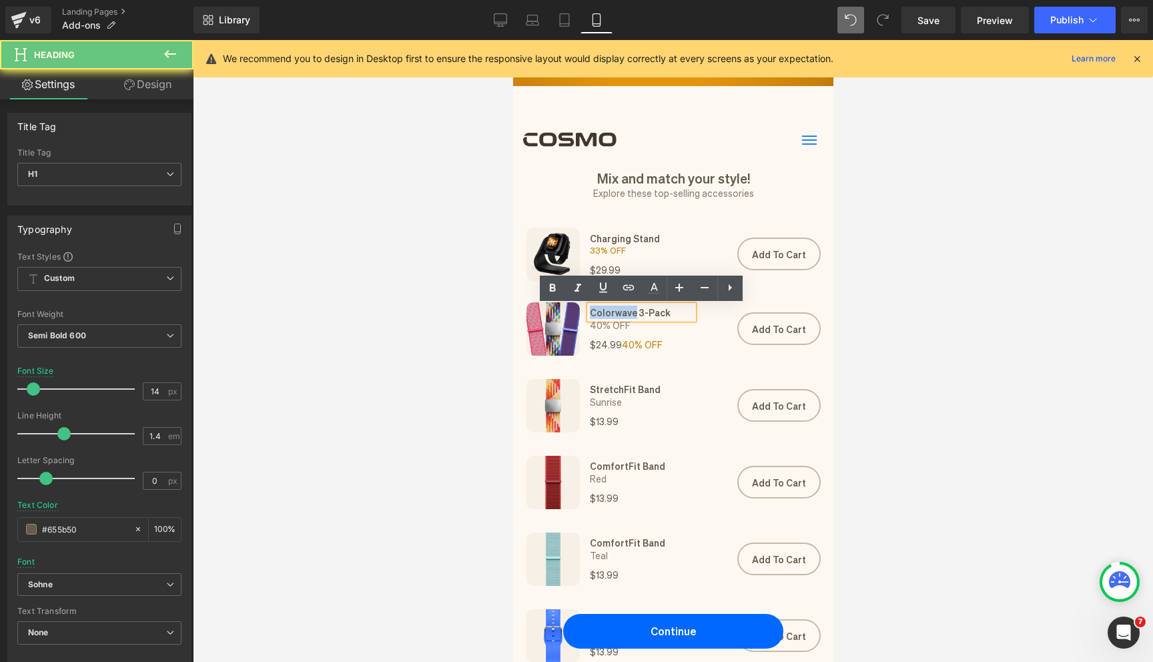
click at [607, 310] on h1 "Colorwave 3-Pack" at bounding box center [640, 312] width 103 height 13
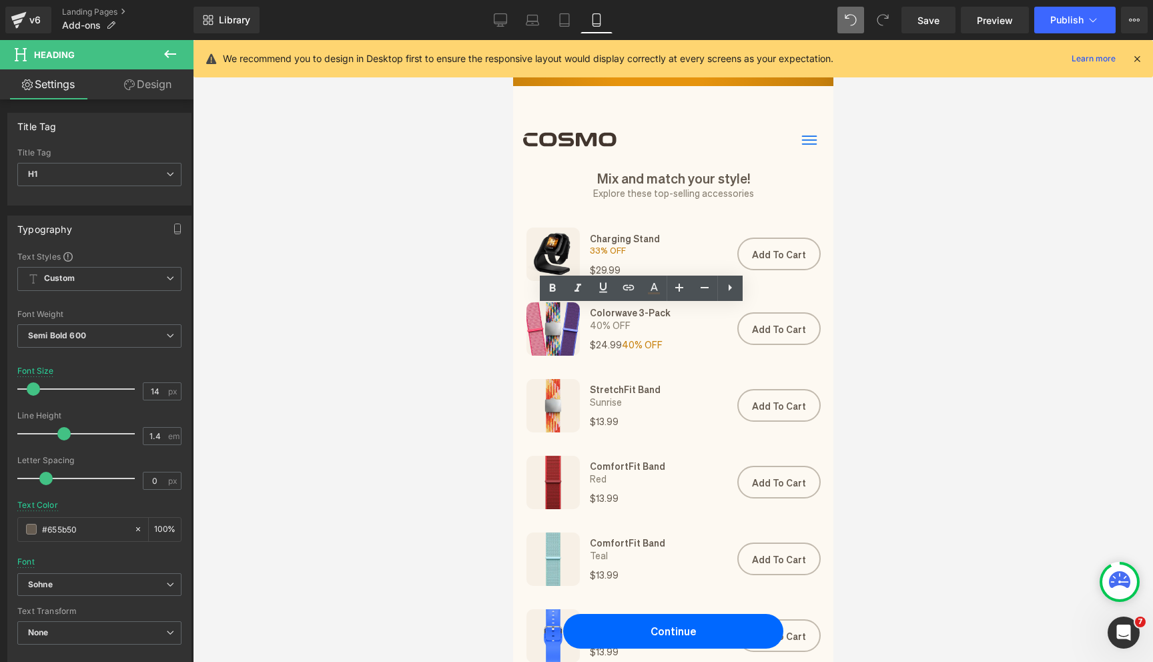
click at [894, 381] on div at bounding box center [673, 351] width 961 height 622
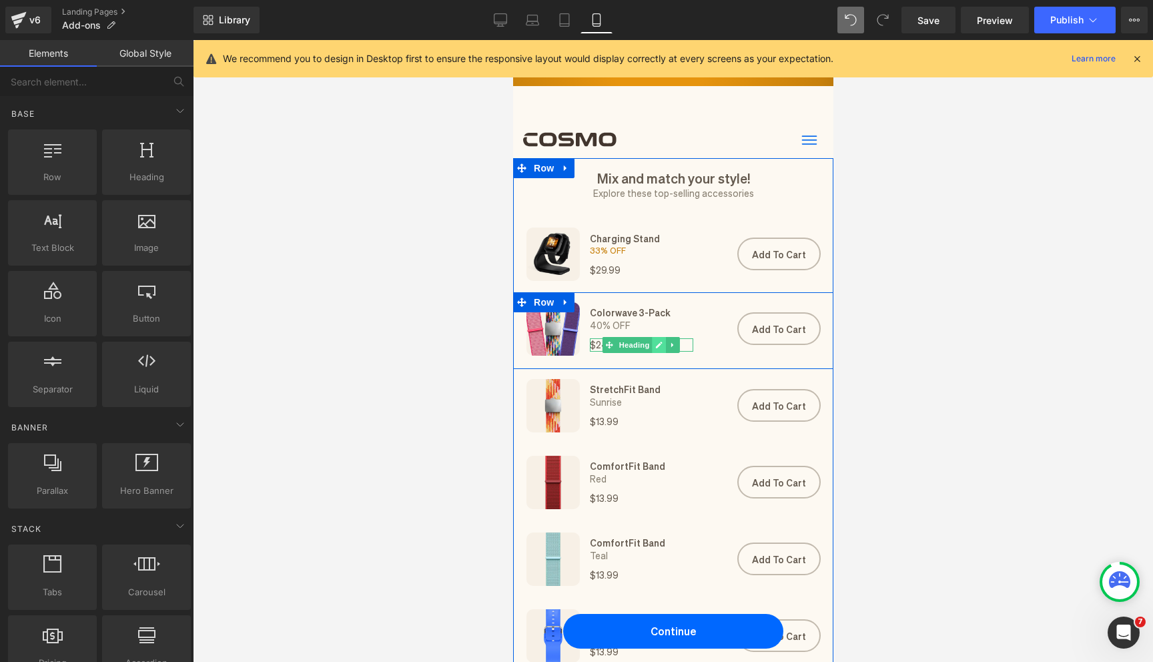
click at [655, 346] on link at bounding box center [659, 345] width 14 height 16
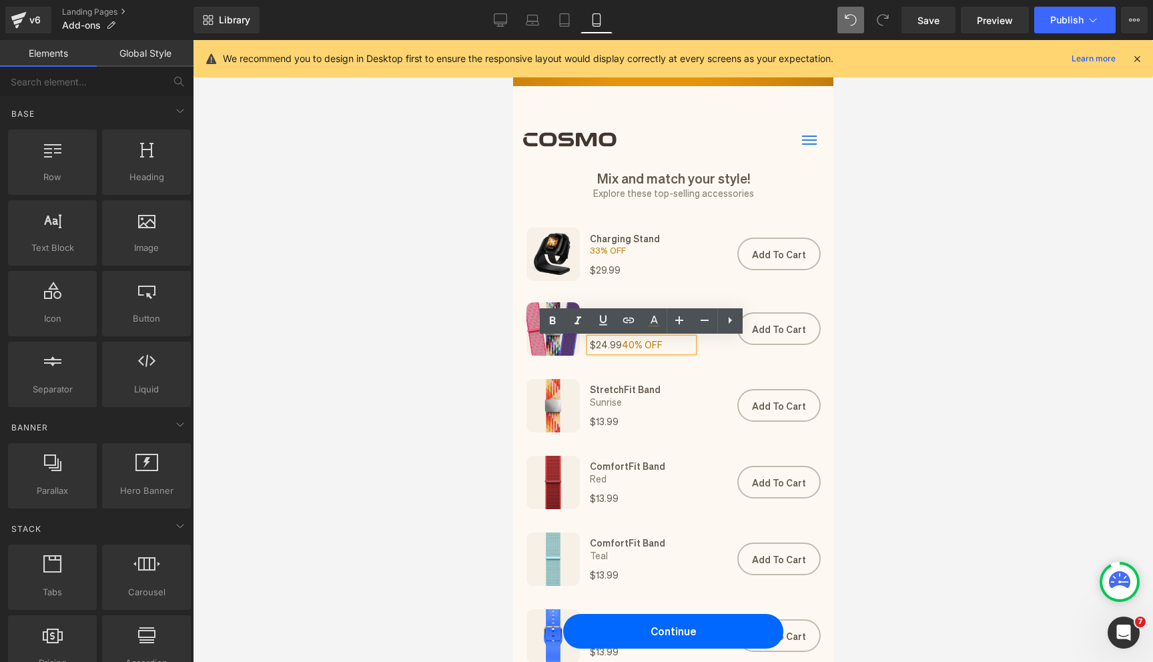
click at [631, 350] on span "40% OFF" at bounding box center [641, 344] width 41 height 12
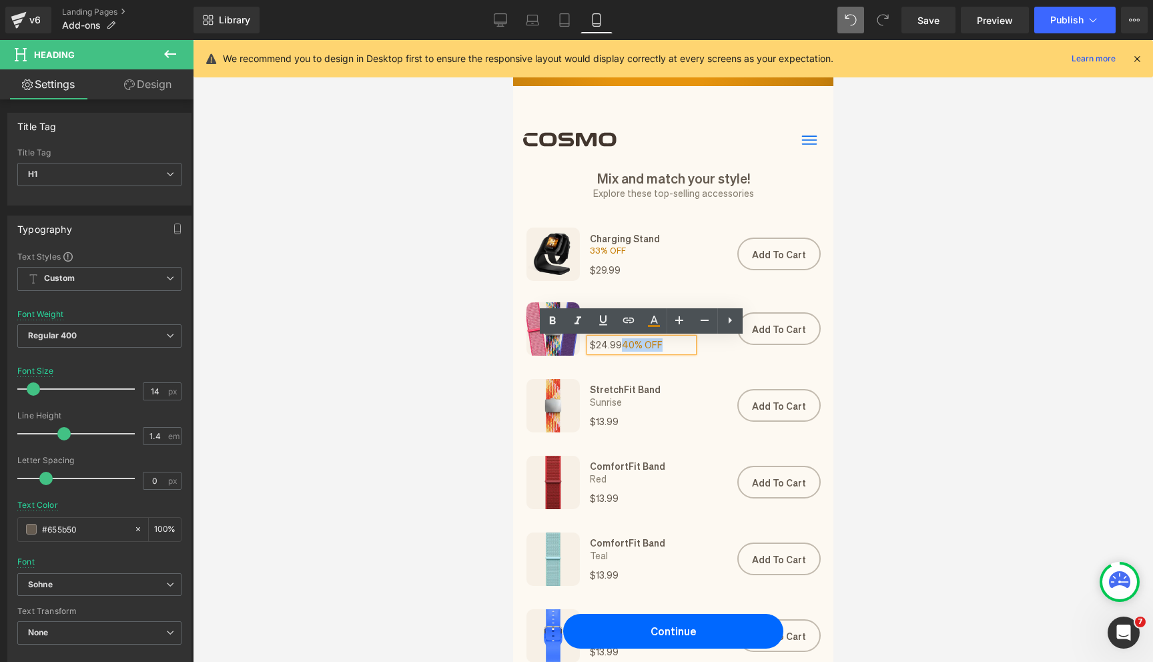
drag, startPoint x: 617, startPoint y: 346, endPoint x: 661, endPoint y: 346, distance: 44.1
click at [661, 346] on h1 "$24.99 40% OFF" at bounding box center [640, 344] width 103 height 13
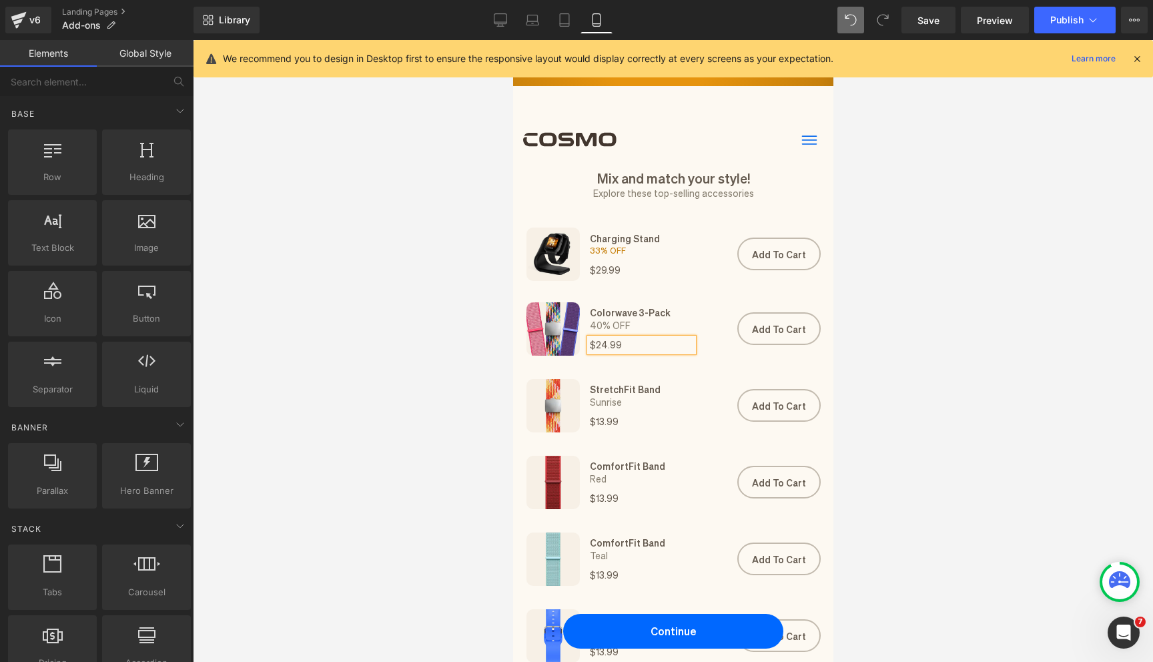
click at [937, 443] on div at bounding box center [673, 351] width 961 height 622
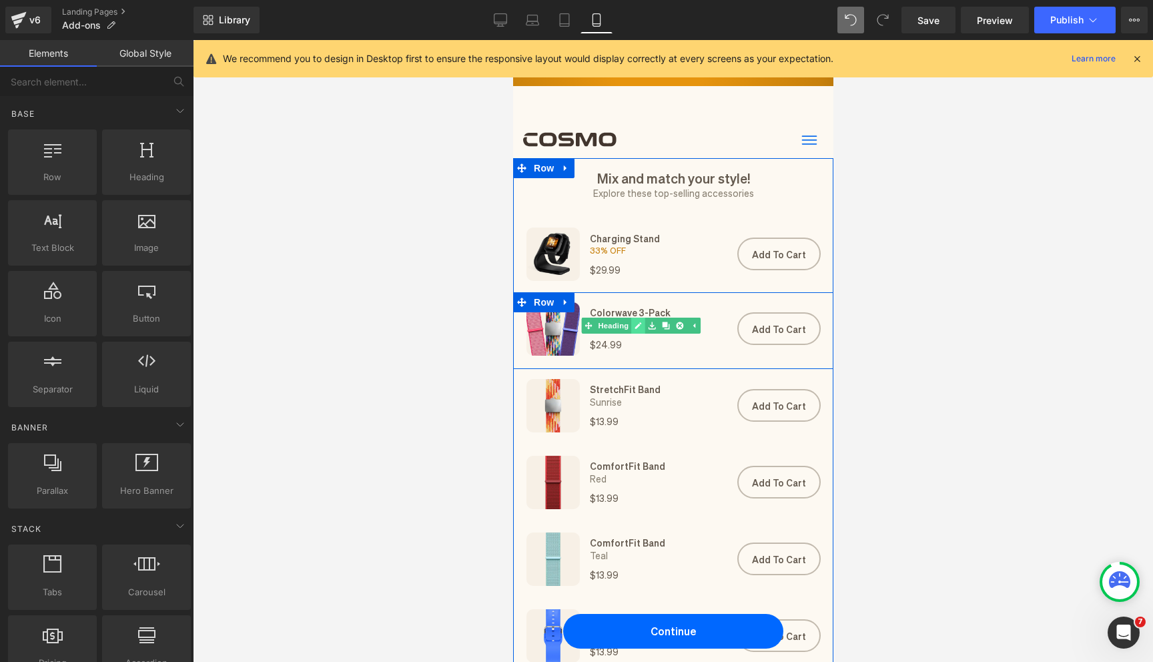
click at [639, 326] on icon at bounding box center [638, 325] width 7 height 7
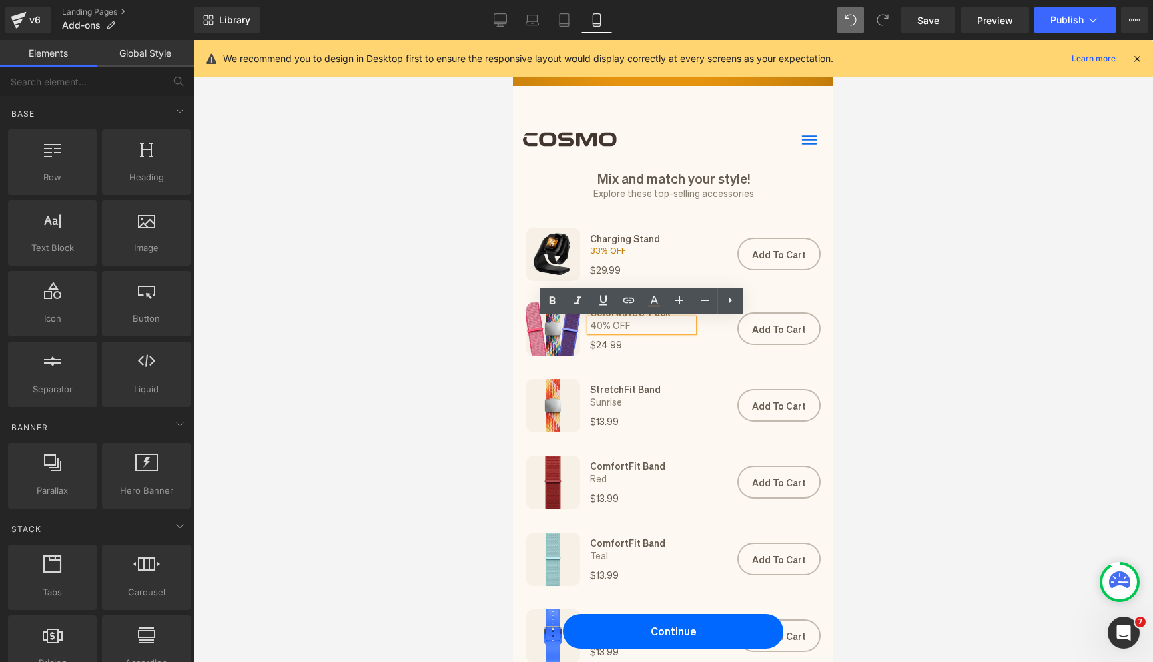
click at [620, 326] on h1 "40% OFF" at bounding box center [640, 325] width 103 height 13
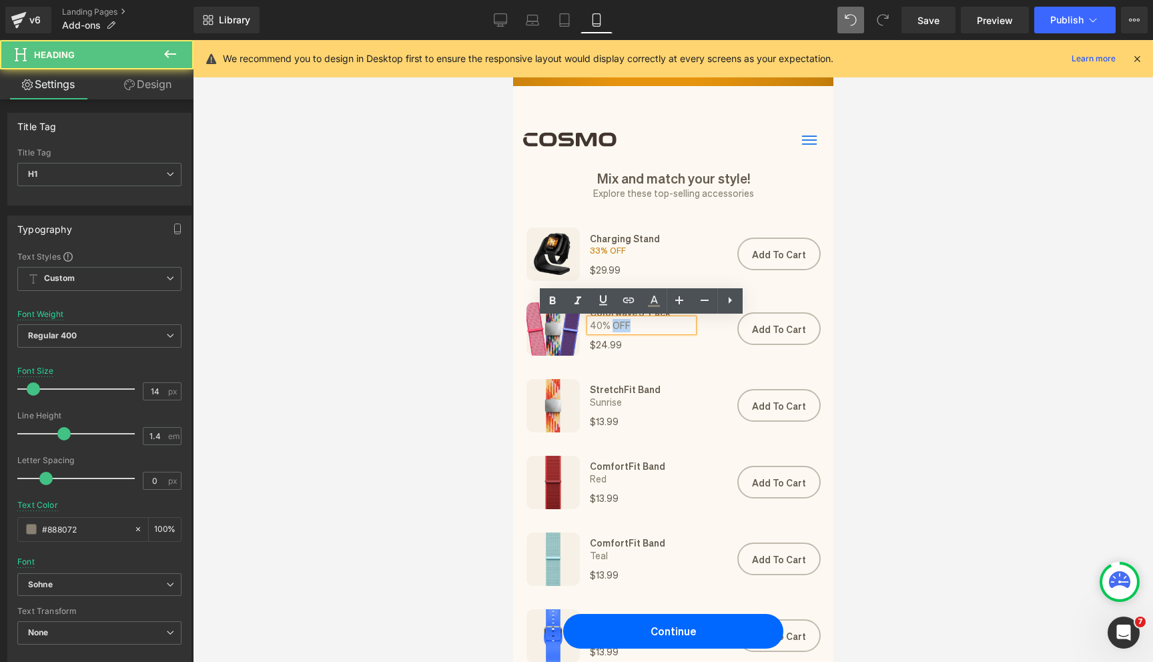
click at [620, 326] on h1 "40% OFF" at bounding box center [640, 325] width 103 height 13
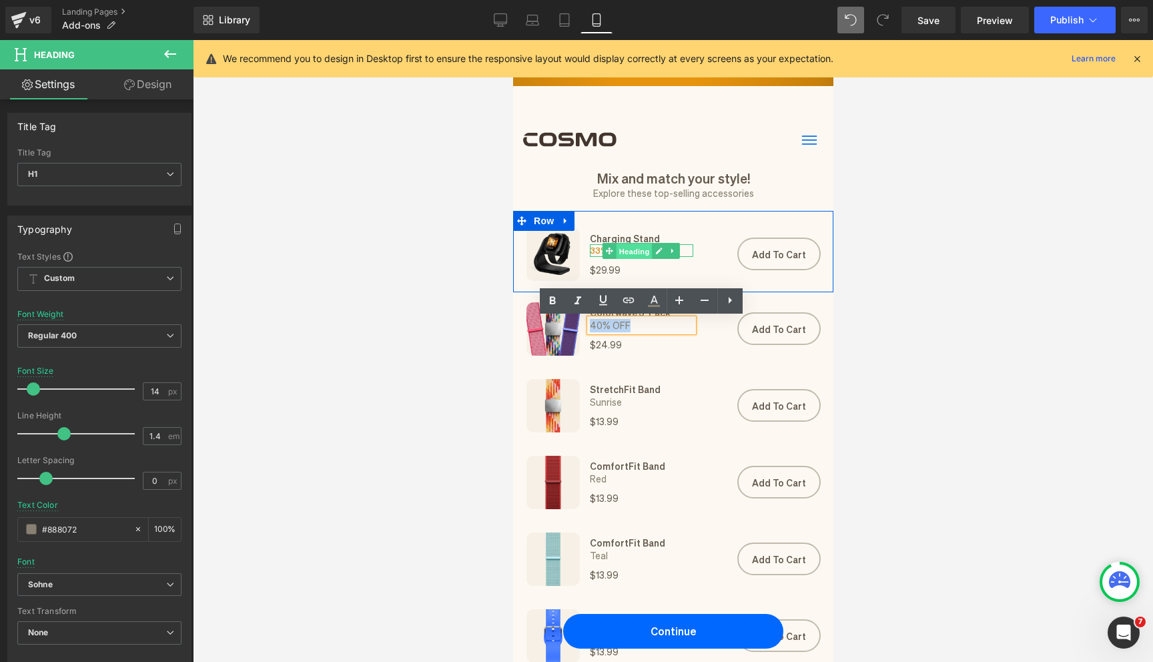
click at [629, 250] on span "Heading" at bounding box center [634, 251] width 36 height 16
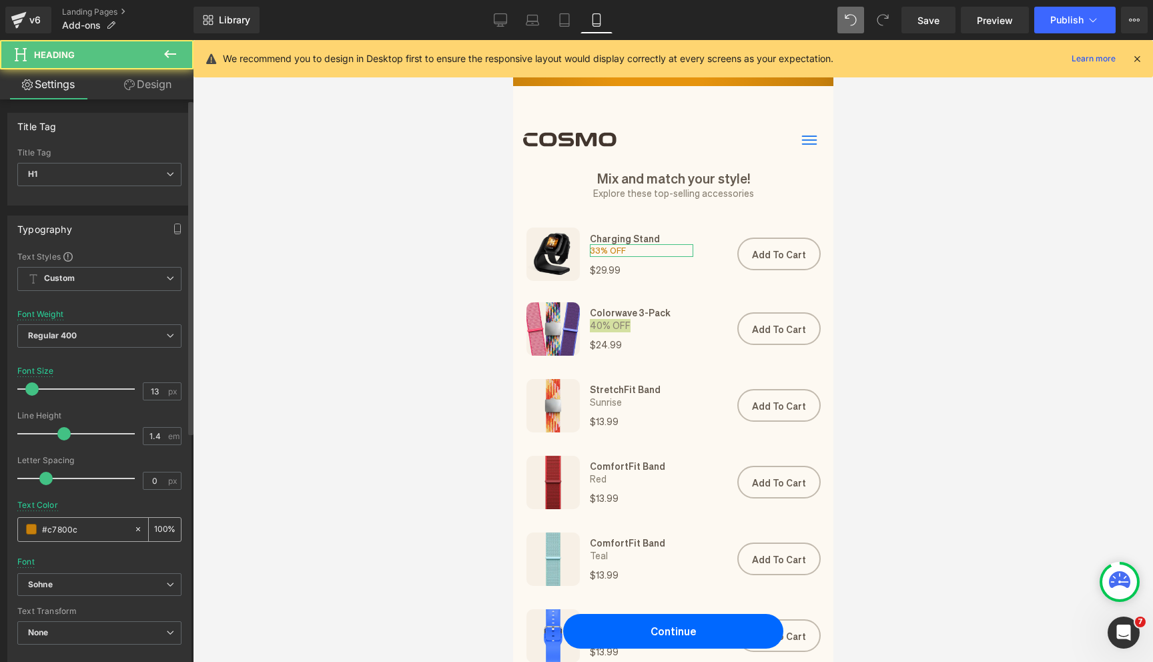
click at [59, 530] on input "#c7800c" at bounding box center [84, 529] width 85 height 15
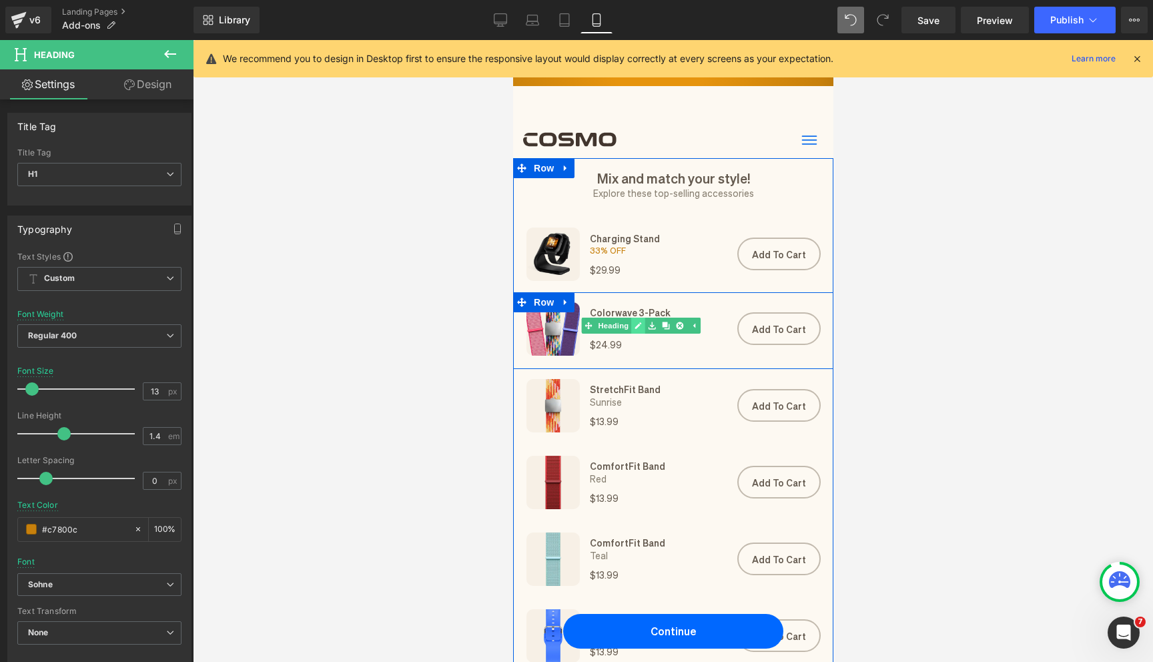
click at [637, 326] on icon at bounding box center [638, 325] width 7 height 7
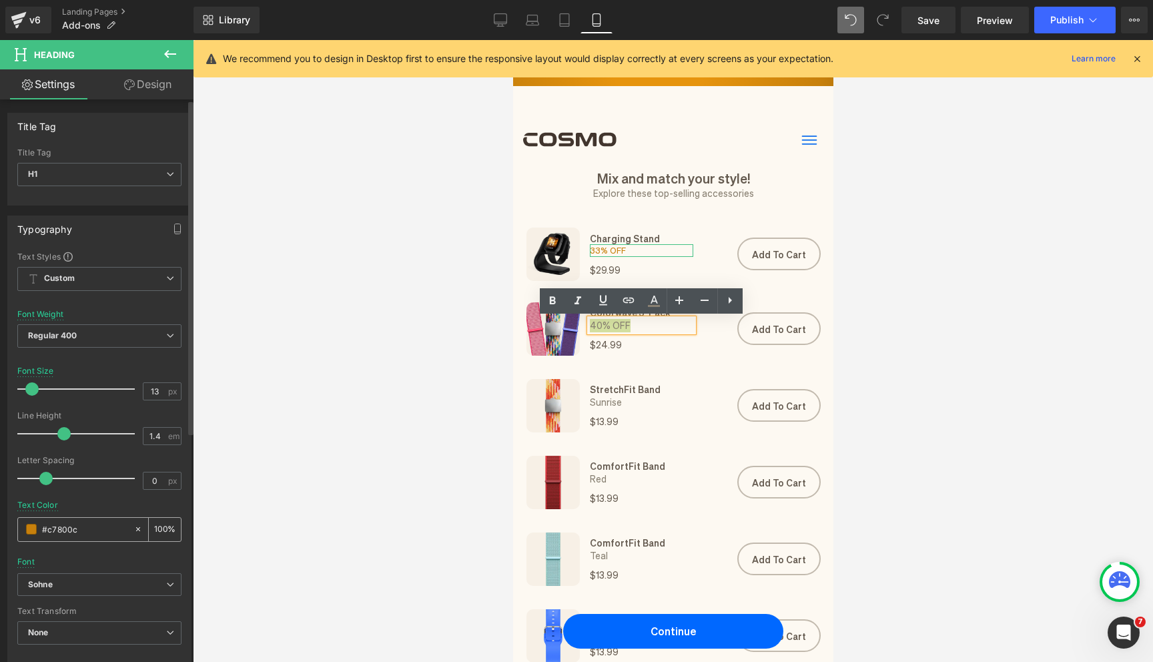
click at [95, 530] on input "#c7800c" at bounding box center [84, 529] width 85 height 15
click at [648, 307] on icon at bounding box center [654, 301] width 16 height 16
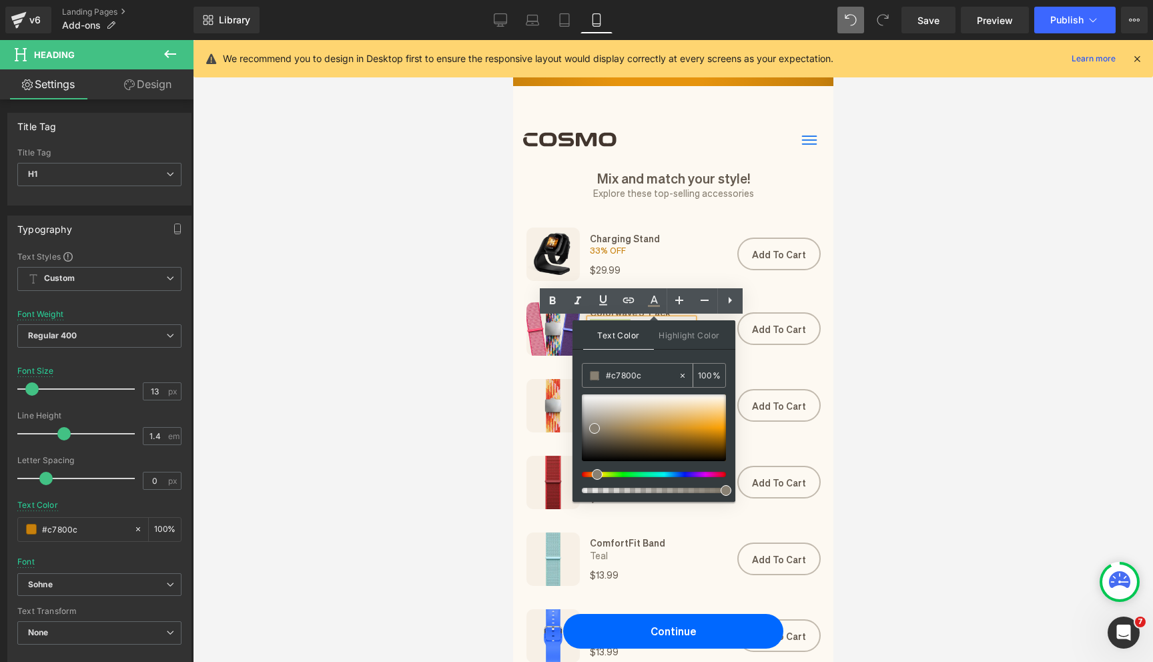
click at [627, 378] on input "#c7800c" at bounding box center [642, 375] width 72 height 15
paste input "c7800c"
type input "#c7800c"
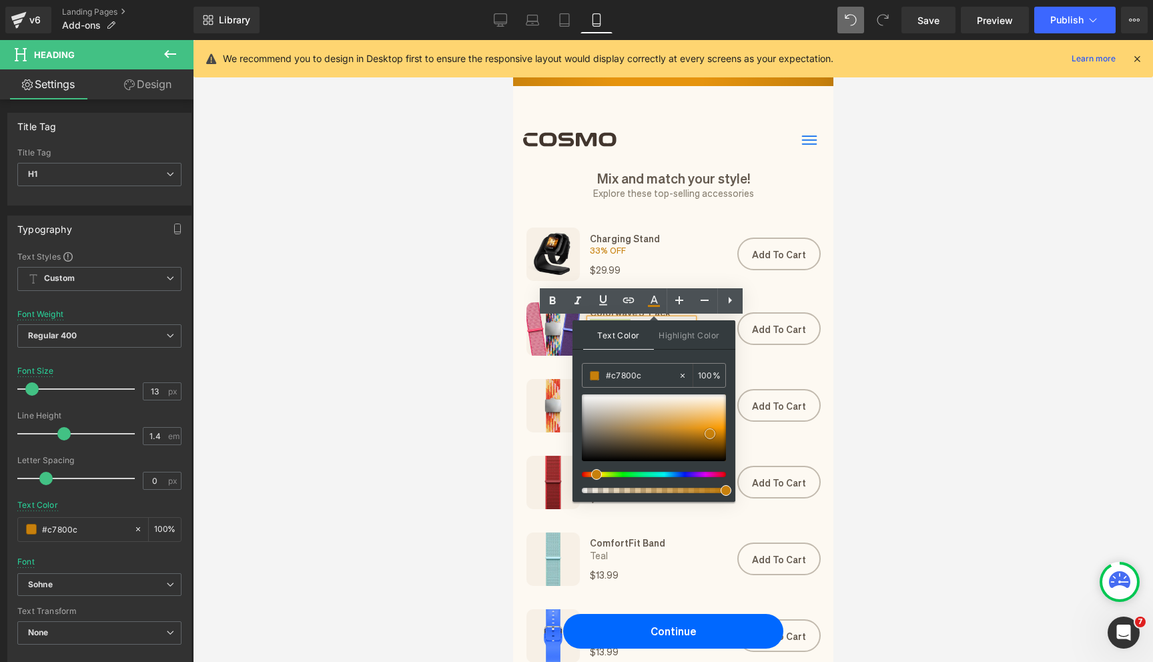
click at [708, 432] on span at bounding box center [710, 434] width 11 height 11
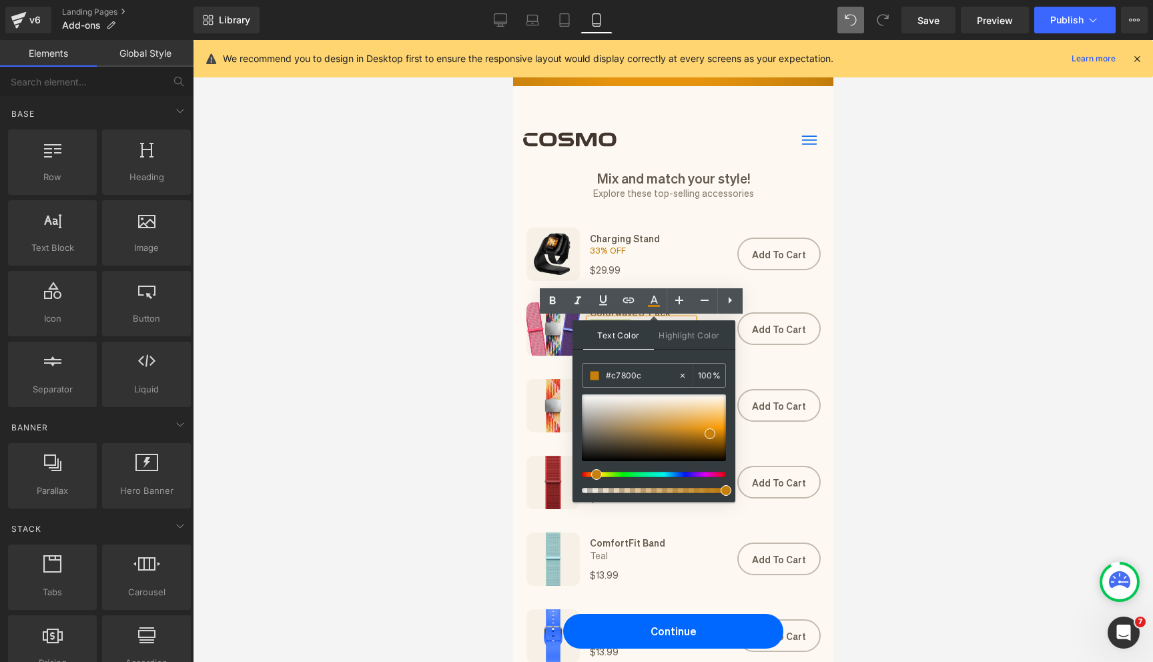
click at [886, 438] on div at bounding box center [673, 351] width 961 height 622
click at [710, 438] on span at bounding box center [710, 434] width 11 height 11
click at [897, 433] on div at bounding box center [673, 351] width 961 height 622
click at [828, 399] on div "Add To Cart (P) Cart Button Product" at bounding box center [766, 405] width 133 height 53
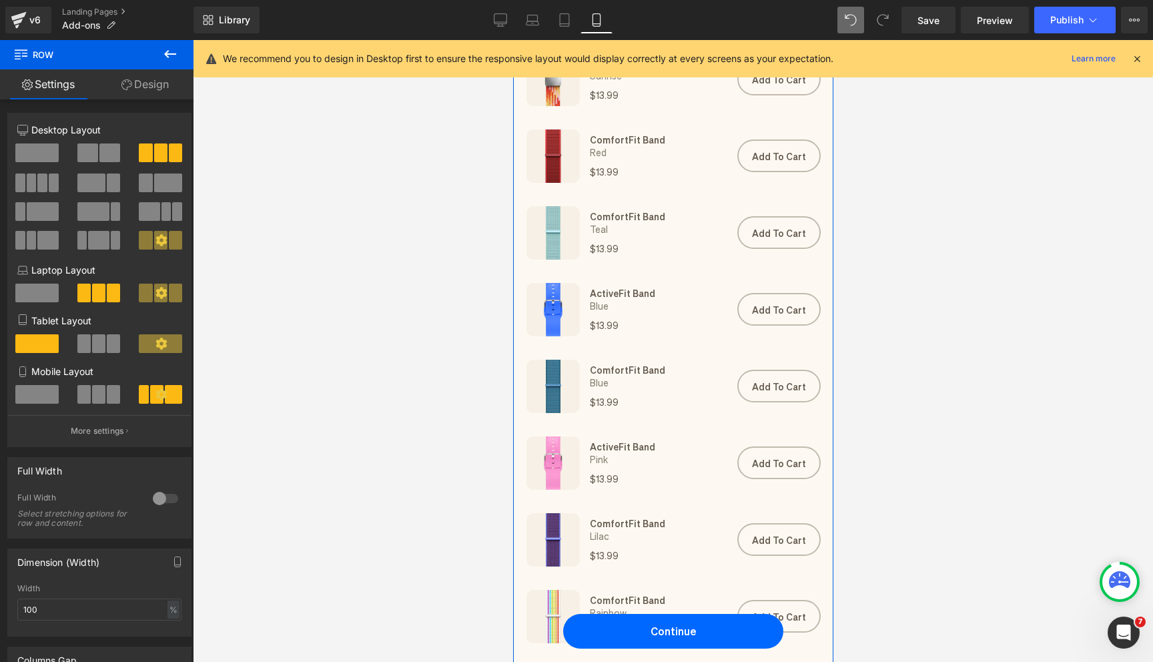
scroll to position [330, 0]
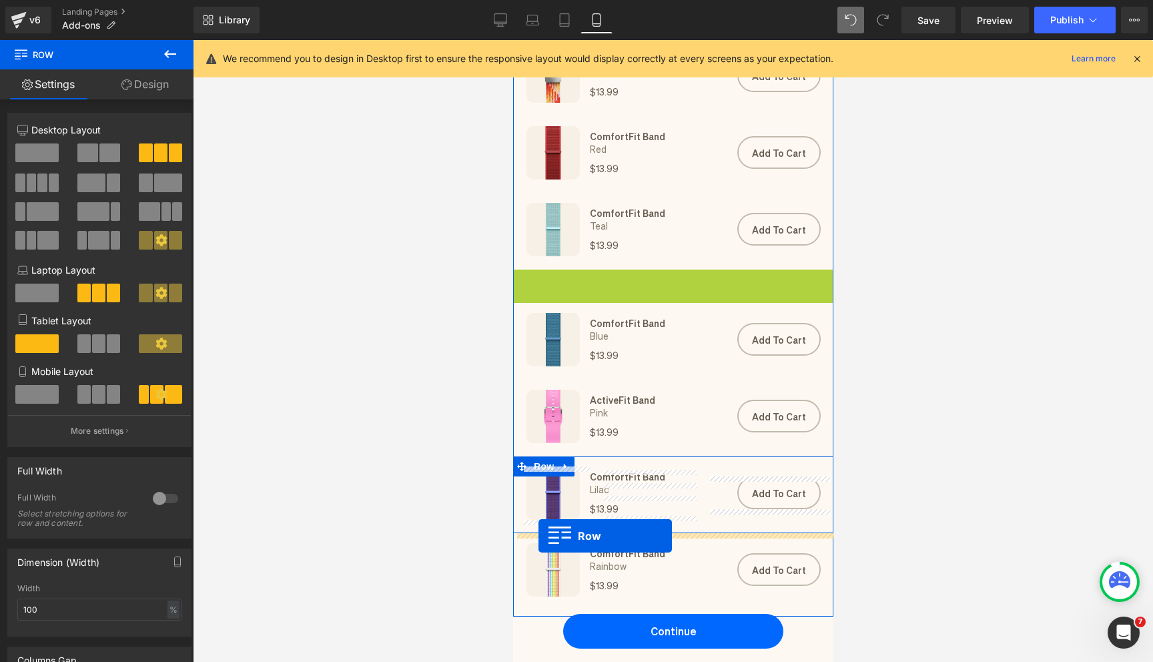
drag, startPoint x: 518, startPoint y: 280, endPoint x: 538, endPoint y: 536, distance: 256.4
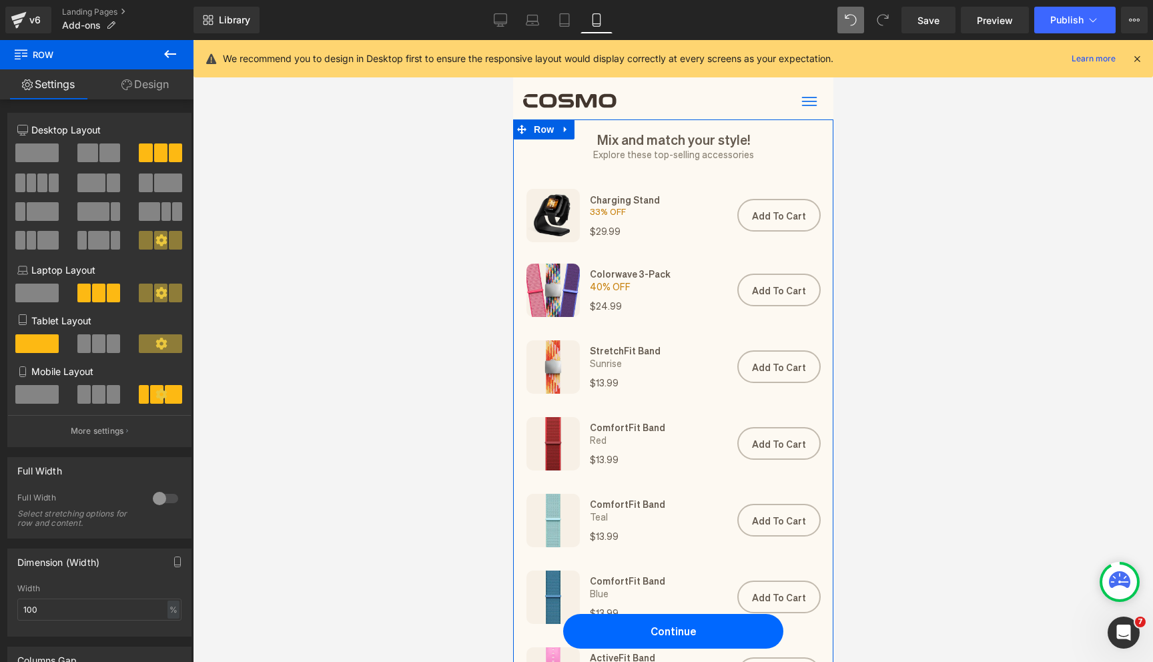
scroll to position [0, 0]
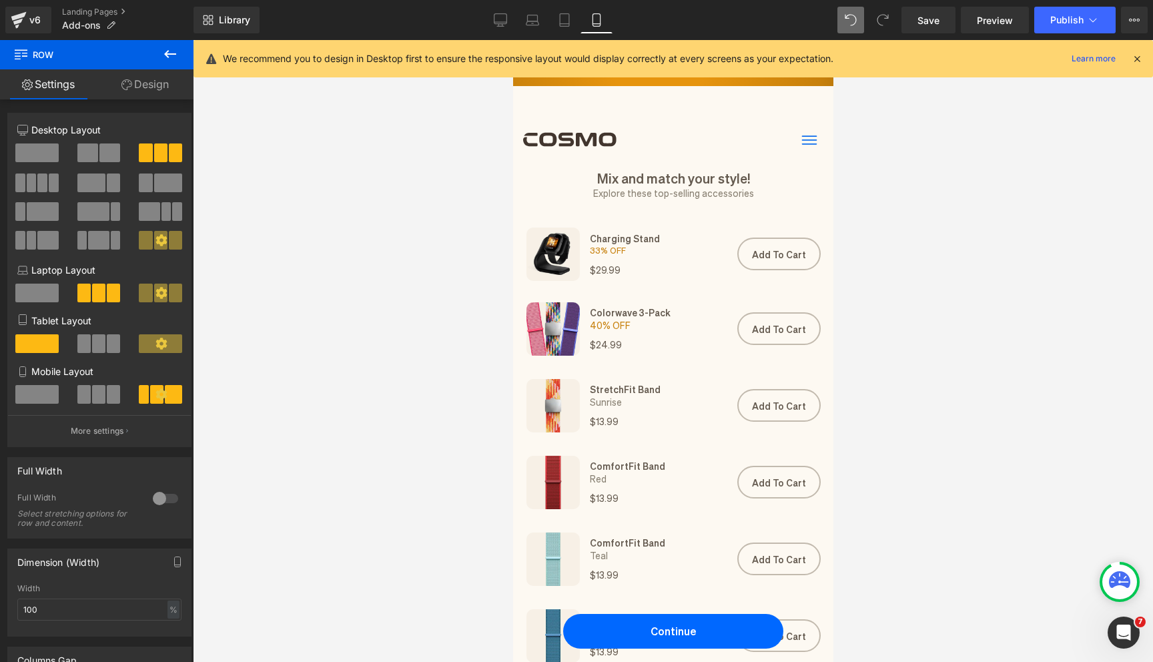
click at [1136, 59] on icon at bounding box center [1137, 59] width 12 height 12
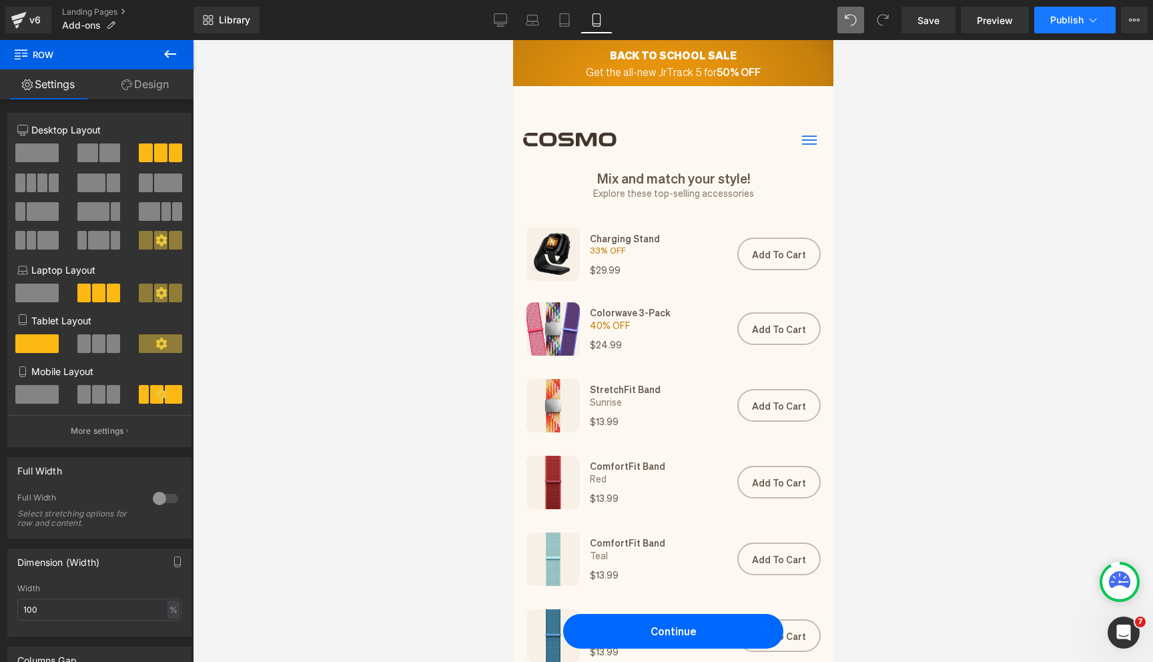
click at [1048, 25] on button "Publish" at bounding box center [1075, 20] width 81 height 27
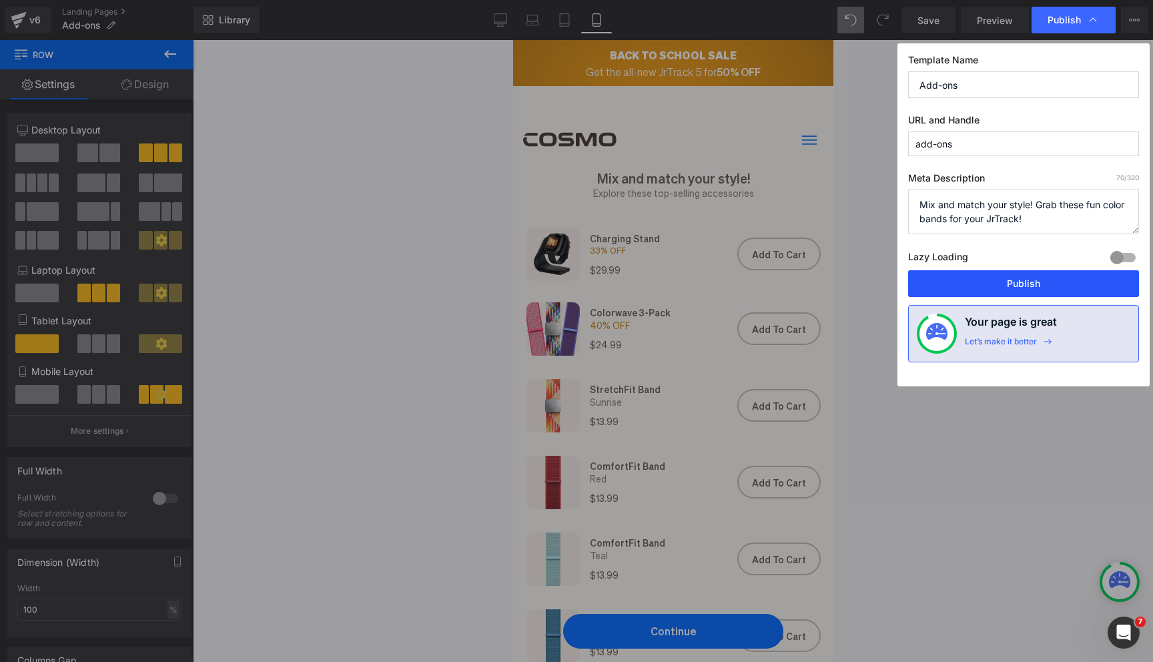
click at [1025, 280] on button "Publish" at bounding box center [1023, 283] width 231 height 27
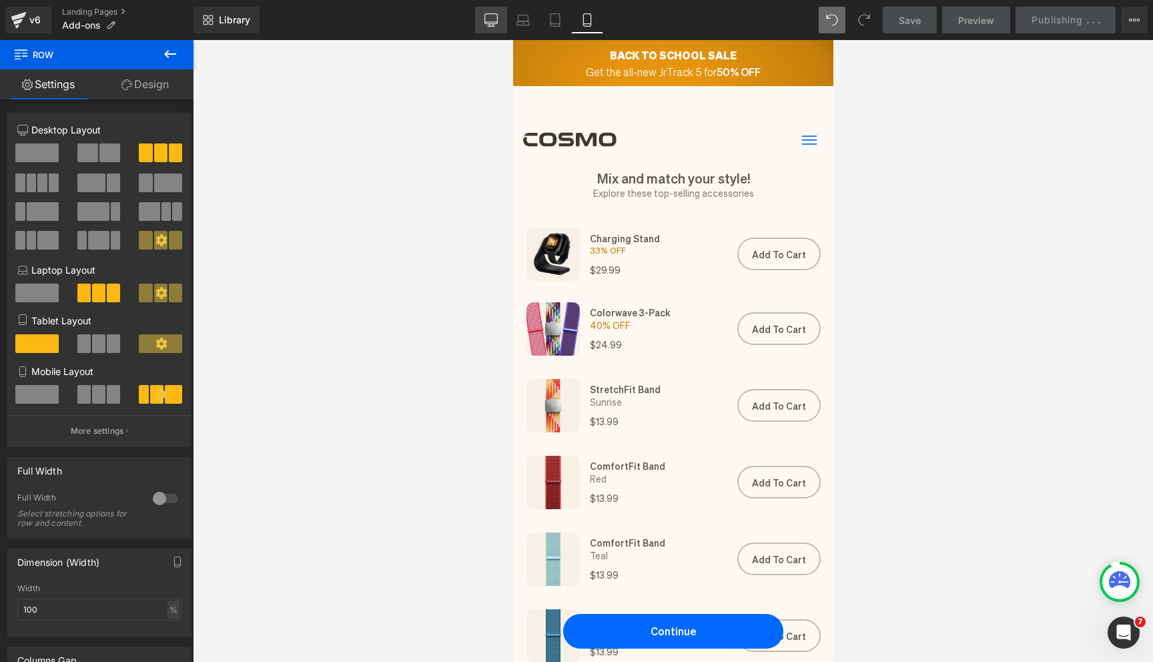
click at [489, 17] on icon at bounding box center [491, 19] width 13 height 13
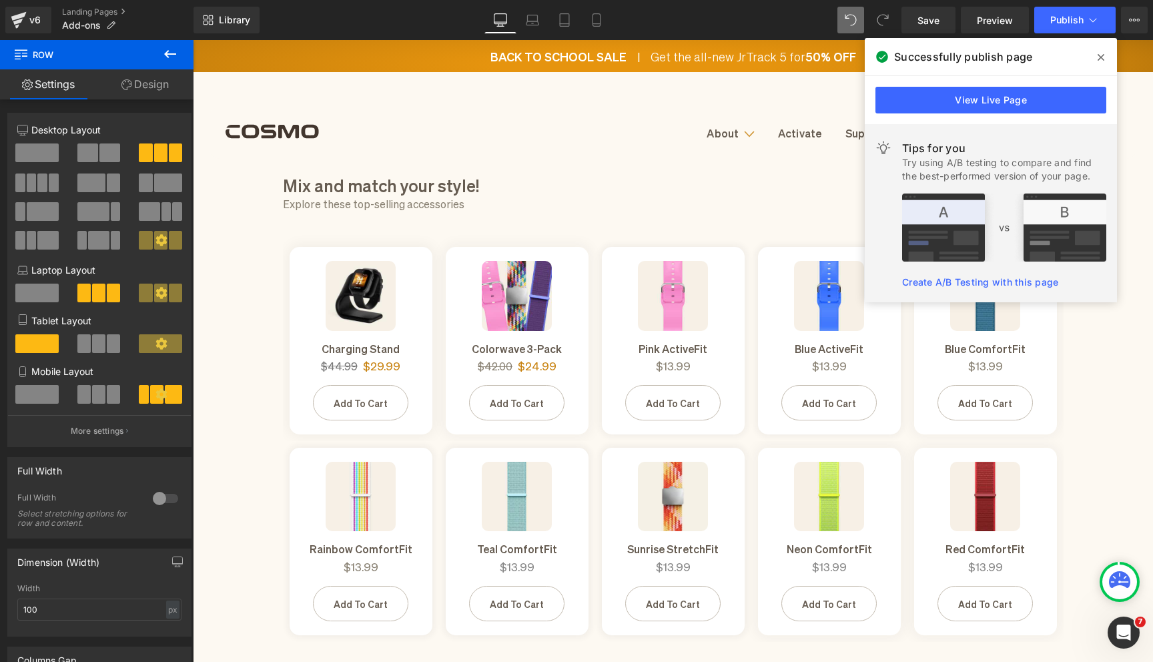
click at [1107, 52] on span at bounding box center [1101, 57] width 21 height 21
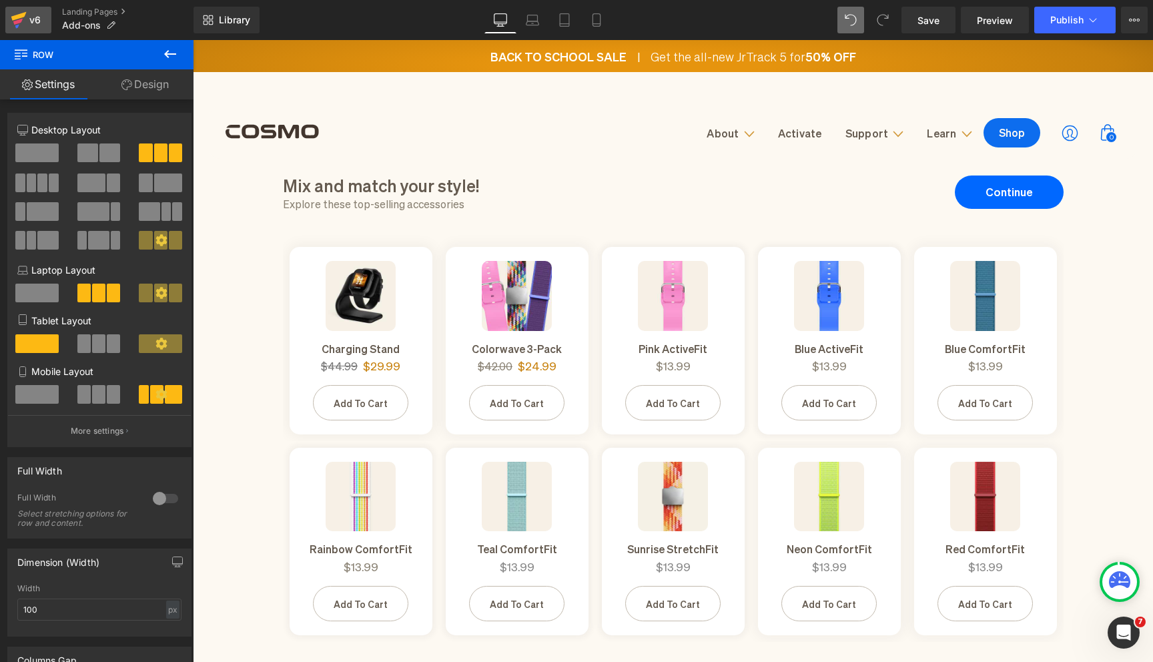
click at [18, 21] on icon at bounding box center [17, 22] width 9 height 6
